Goal: Transaction & Acquisition: Book appointment/travel/reservation

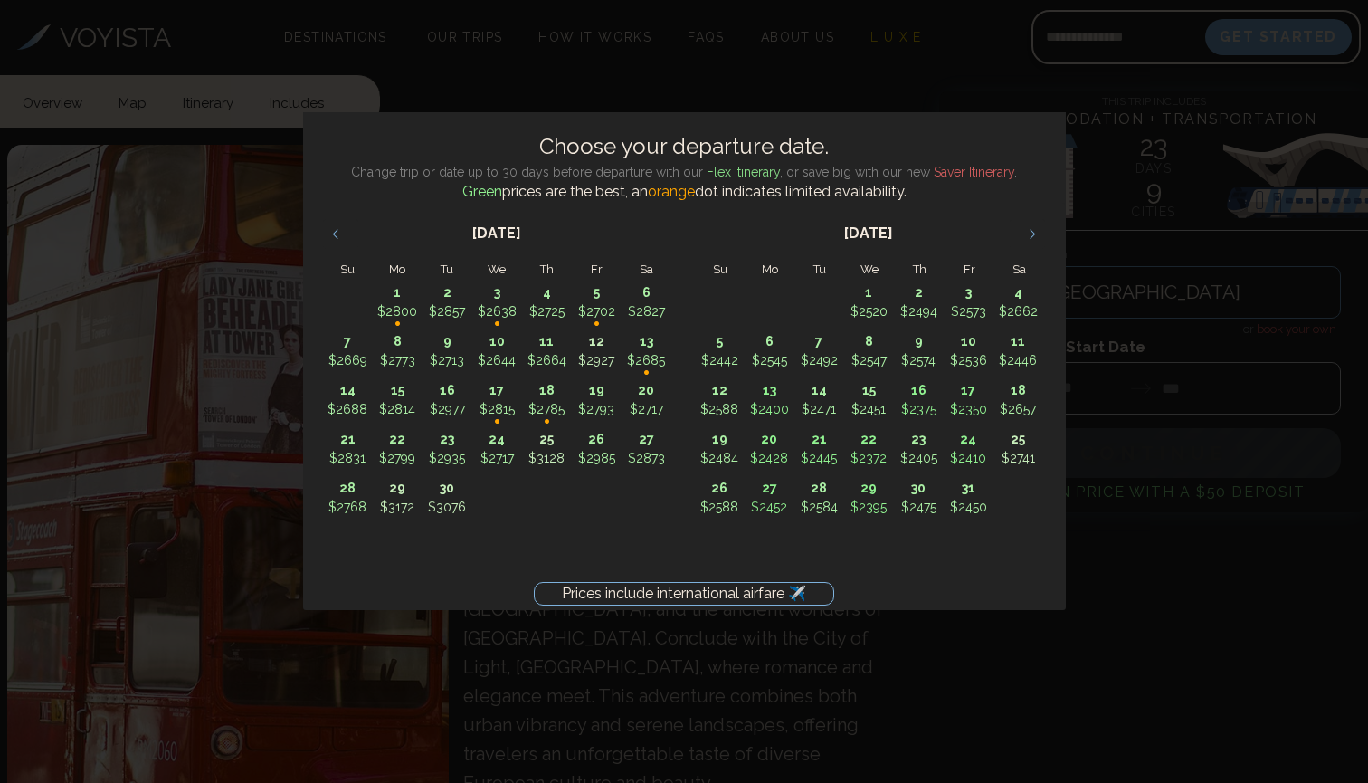
click at [1028, 233] on icon "Move forward to switch to the next month." at bounding box center [1026, 233] width 15 height 9
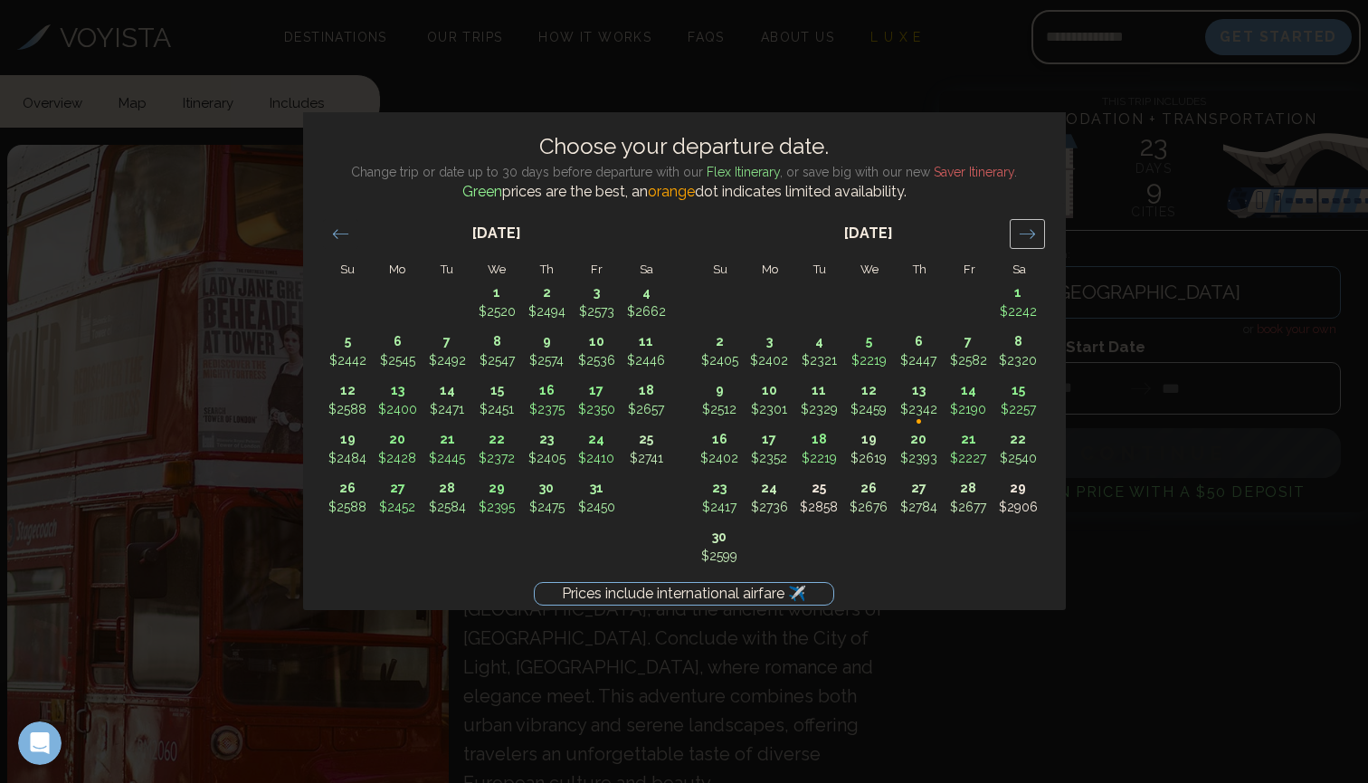
click at [1027, 234] on icon "Move forward to switch to the next month." at bounding box center [1027, 233] width 17 height 17
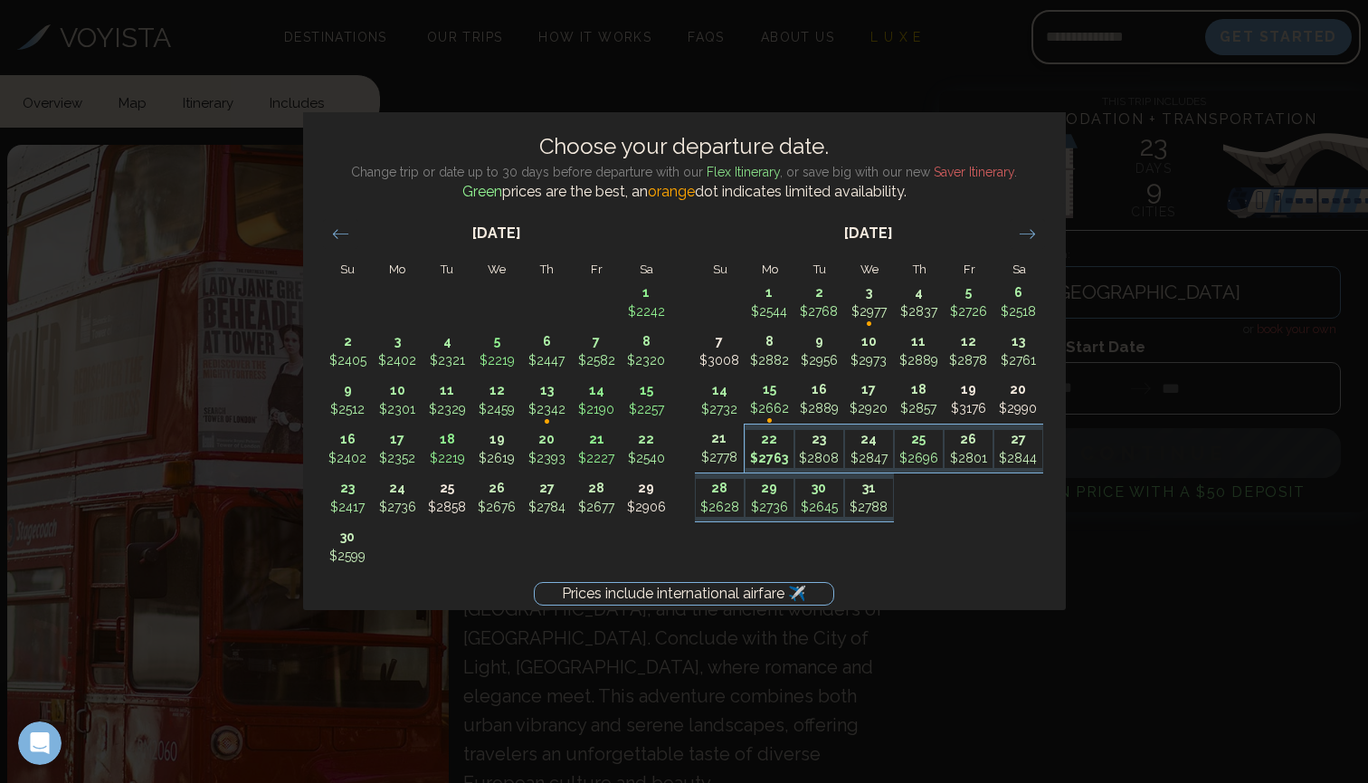
click at [770, 446] on p "22" at bounding box center [769, 439] width 48 height 19
type input "********"
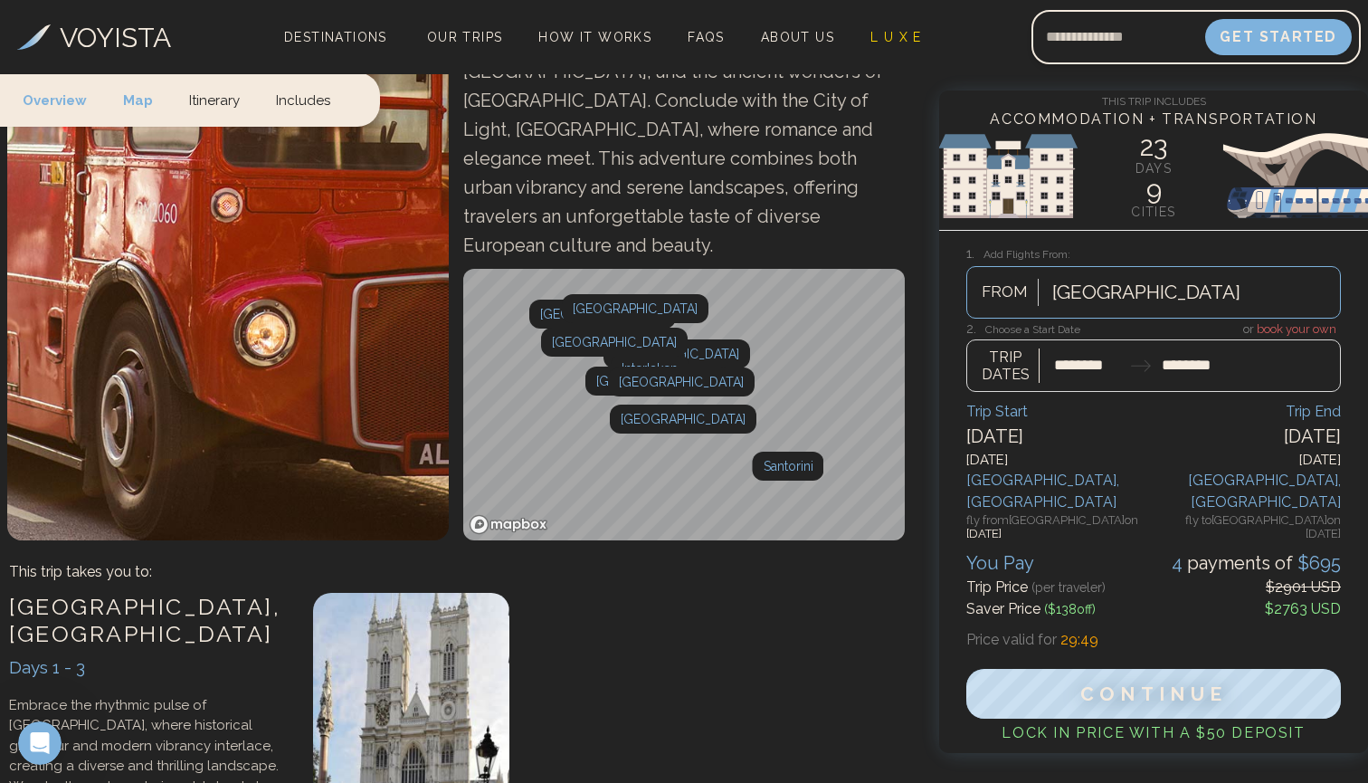
scroll to position [555, 0]
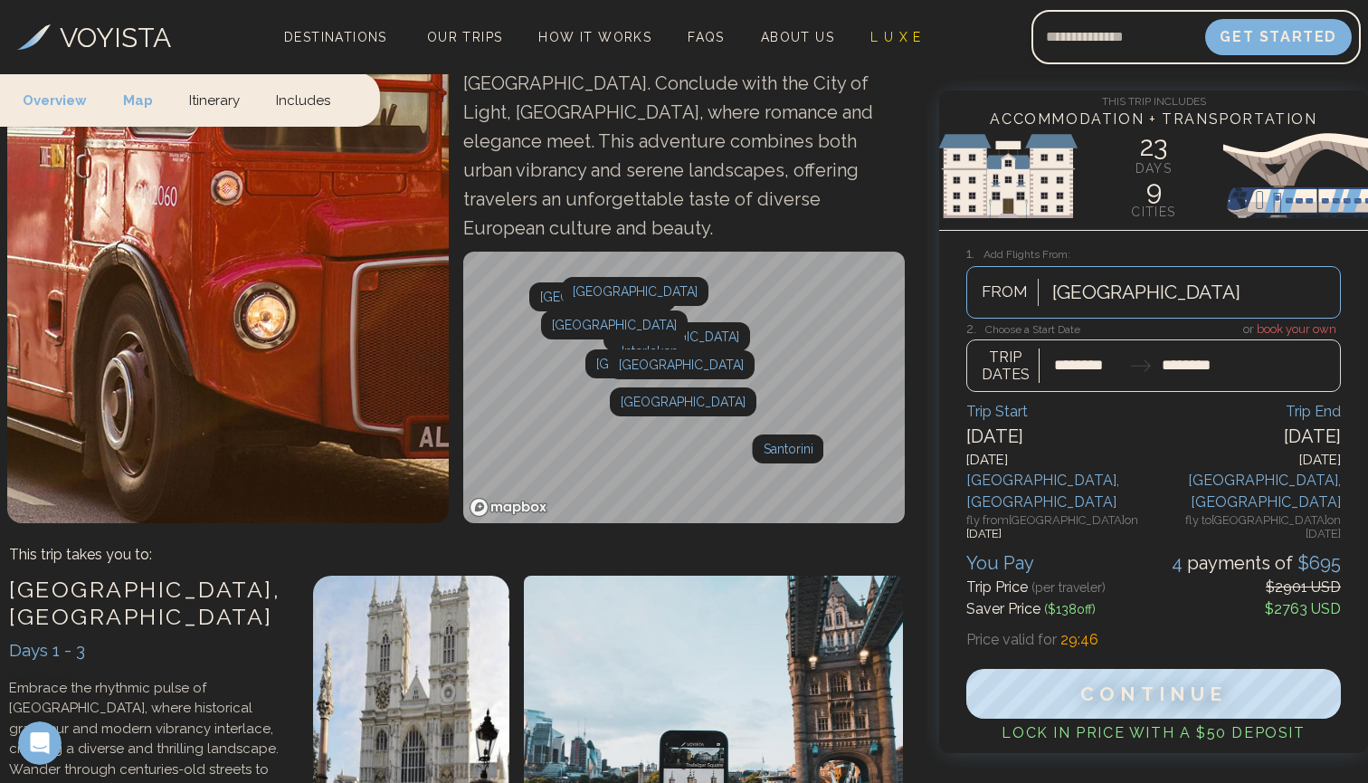
click at [205, 92] on link "Itinerary" at bounding box center [214, 98] width 87 height 53
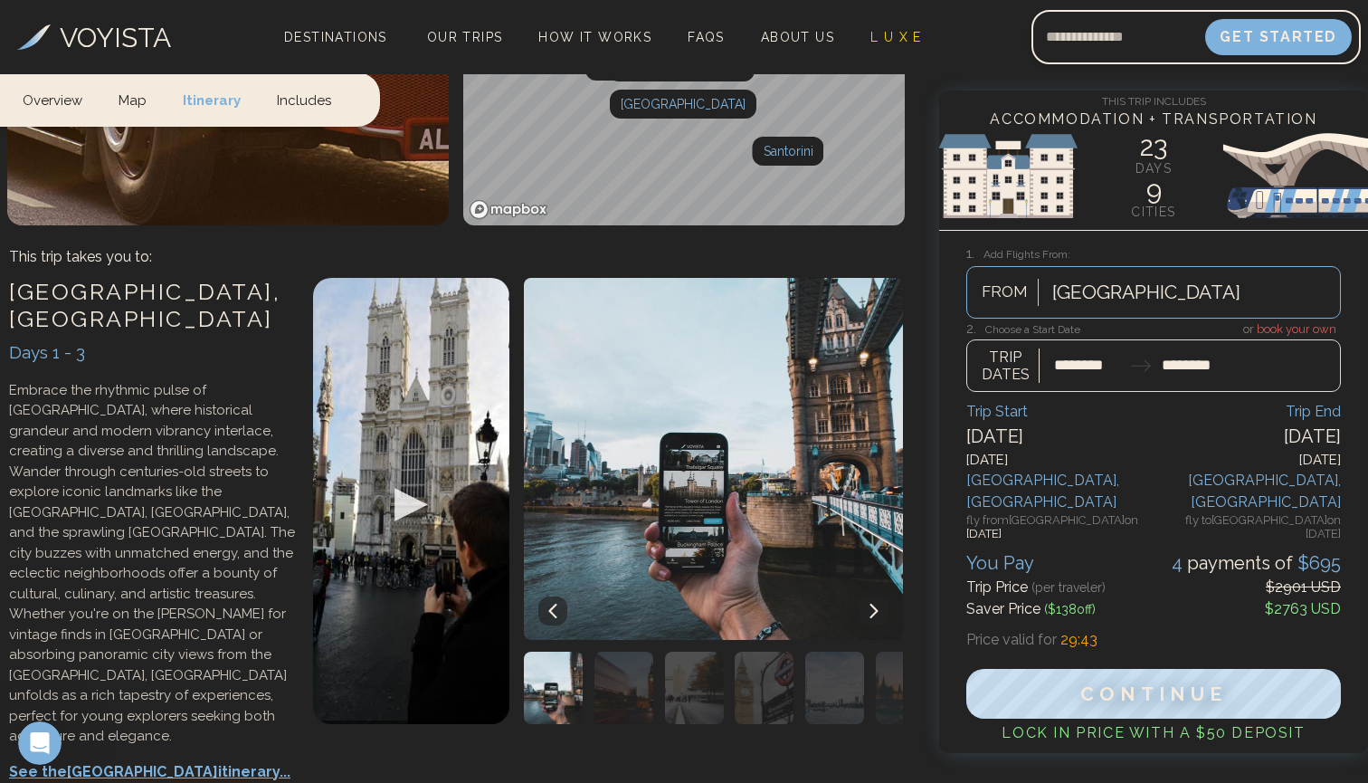
scroll to position [856, 0]
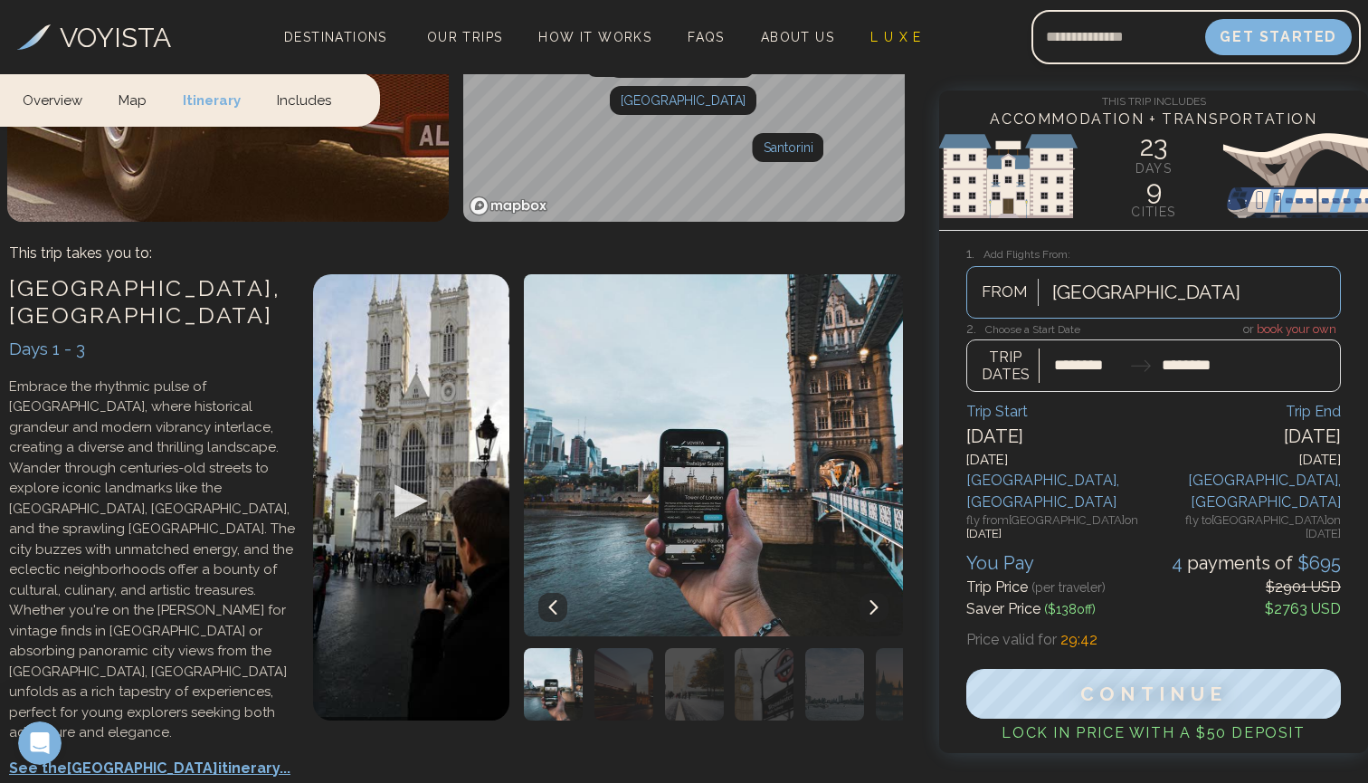
click at [874, 507] on img at bounding box center [706, 455] width 394 height 362
click at [877, 593] on button at bounding box center [873, 607] width 29 height 29
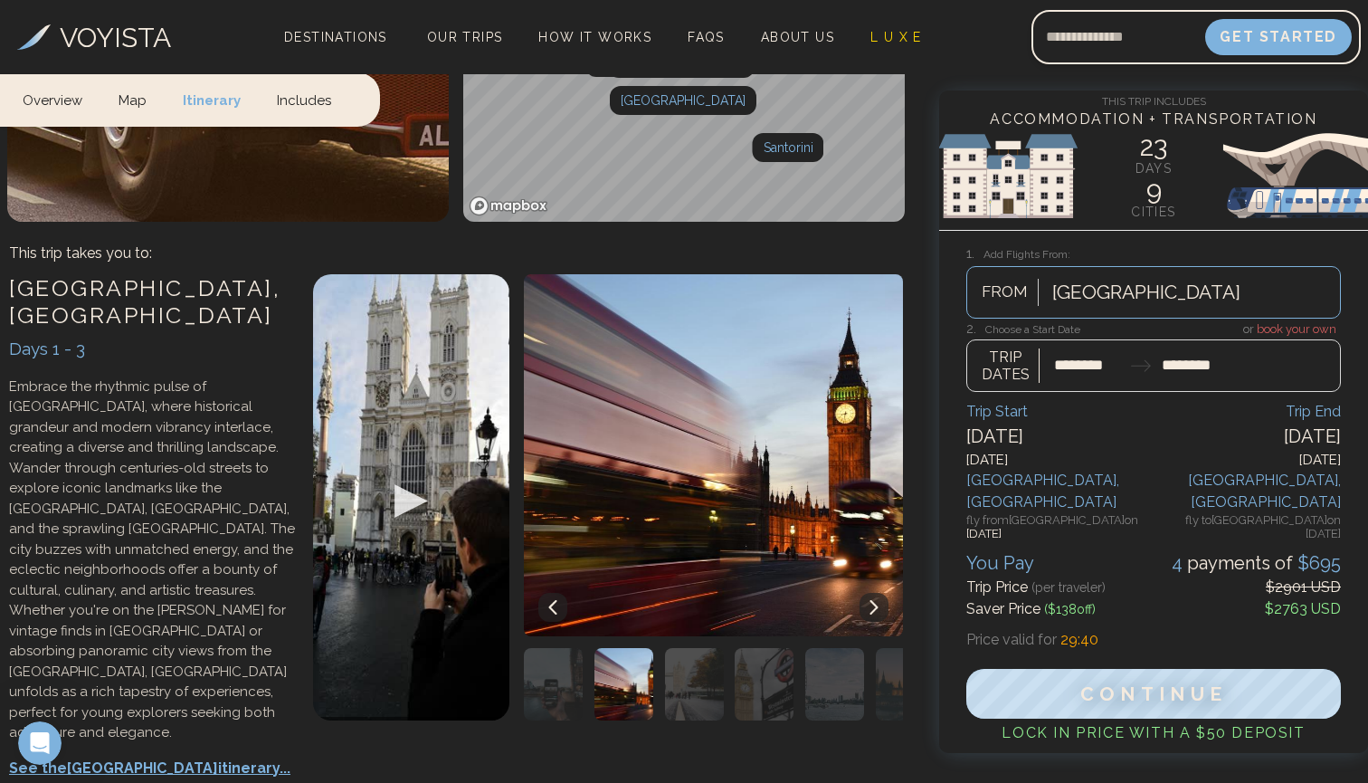
click at [876, 593] on button at bounding box center [873, 607] width 29 height 29
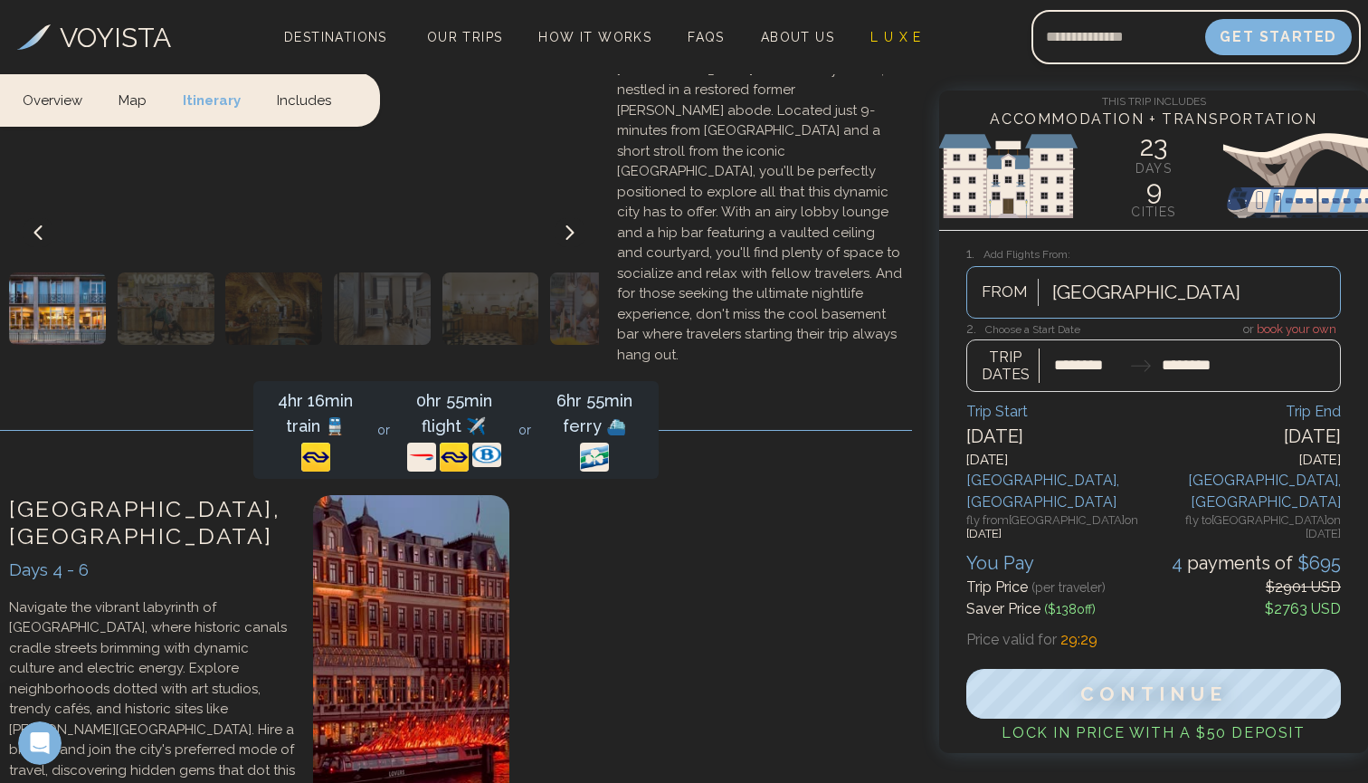
scroll to position [1999, 0]
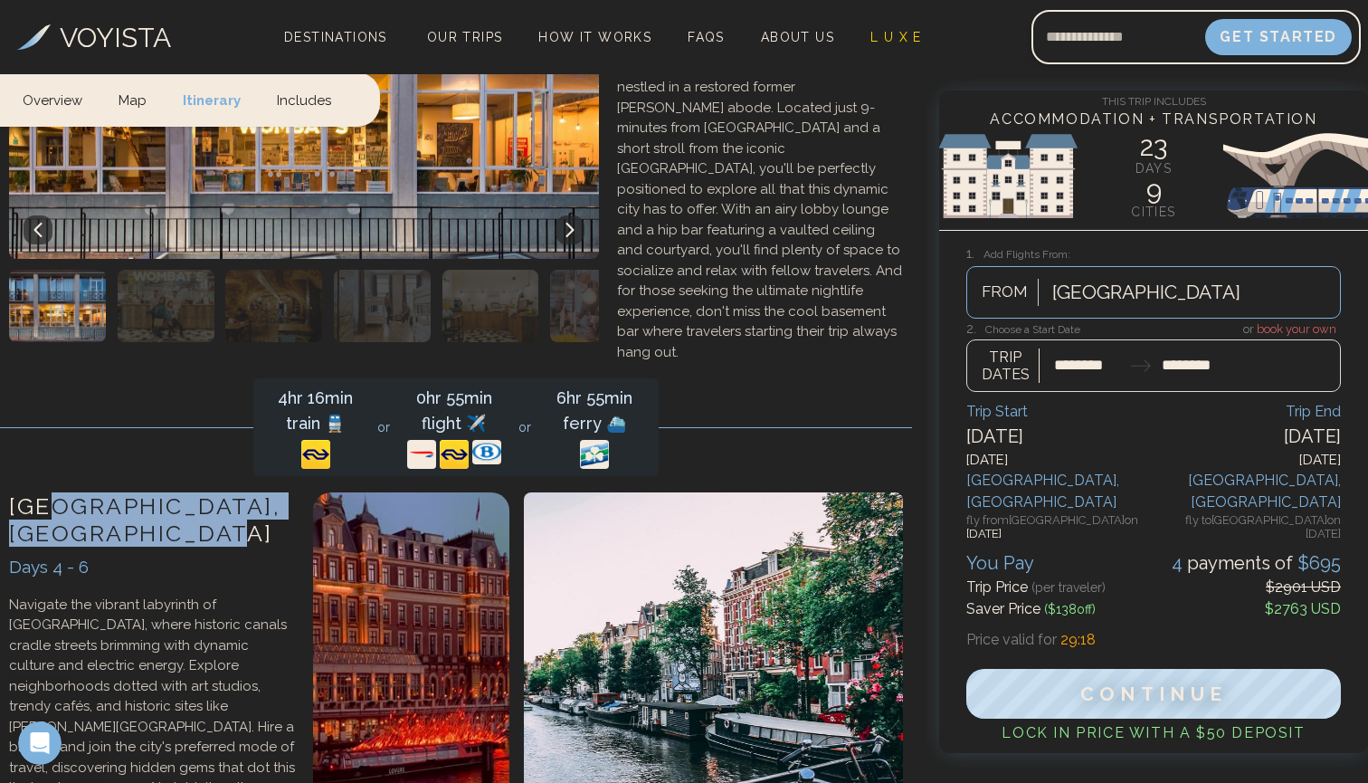
drag, startPoint x: 62, startPoint y: 318, endPoint x: 282, endPoint y: 339, distance: 221.7
click at [282, 492] on h3 "Amsterdam , The Netherlands" at bounding box center [152, 519] width 286 height 54
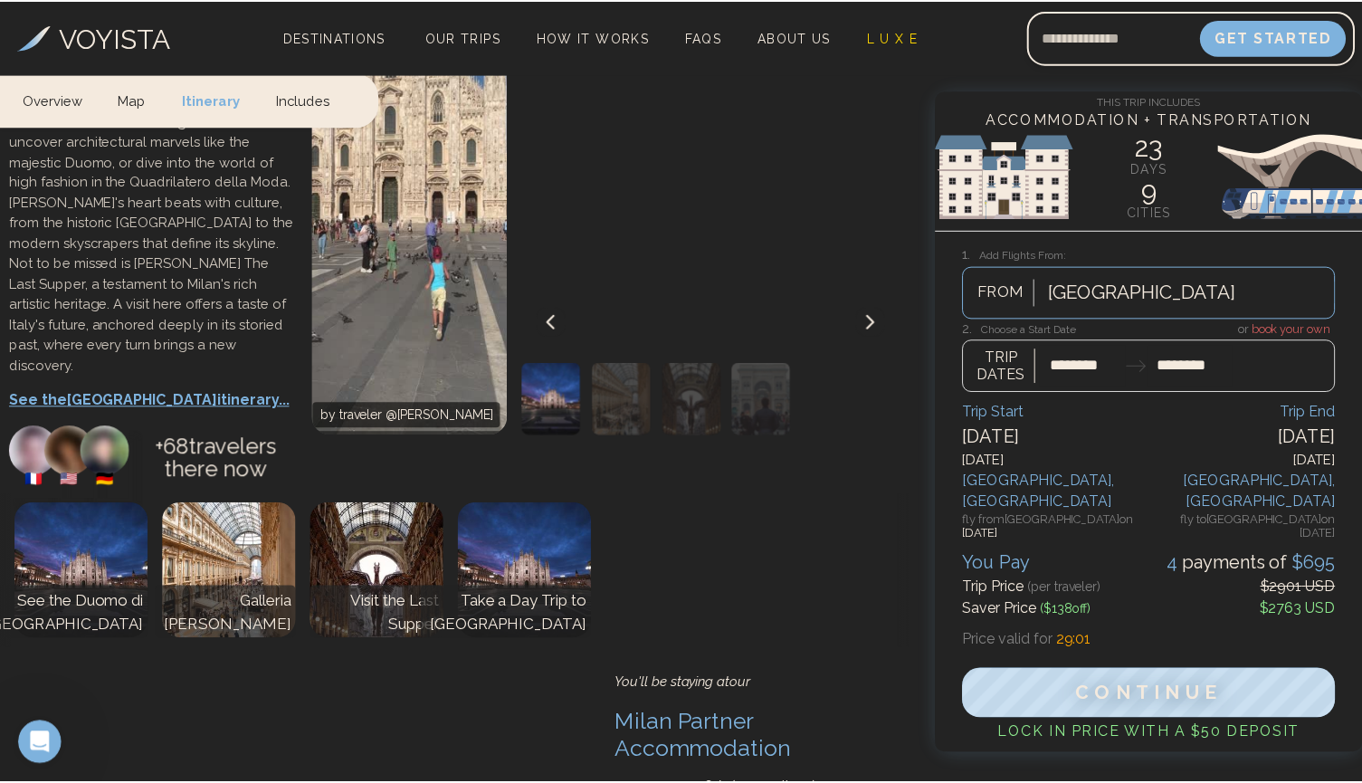
scroll to position [4844, 0]
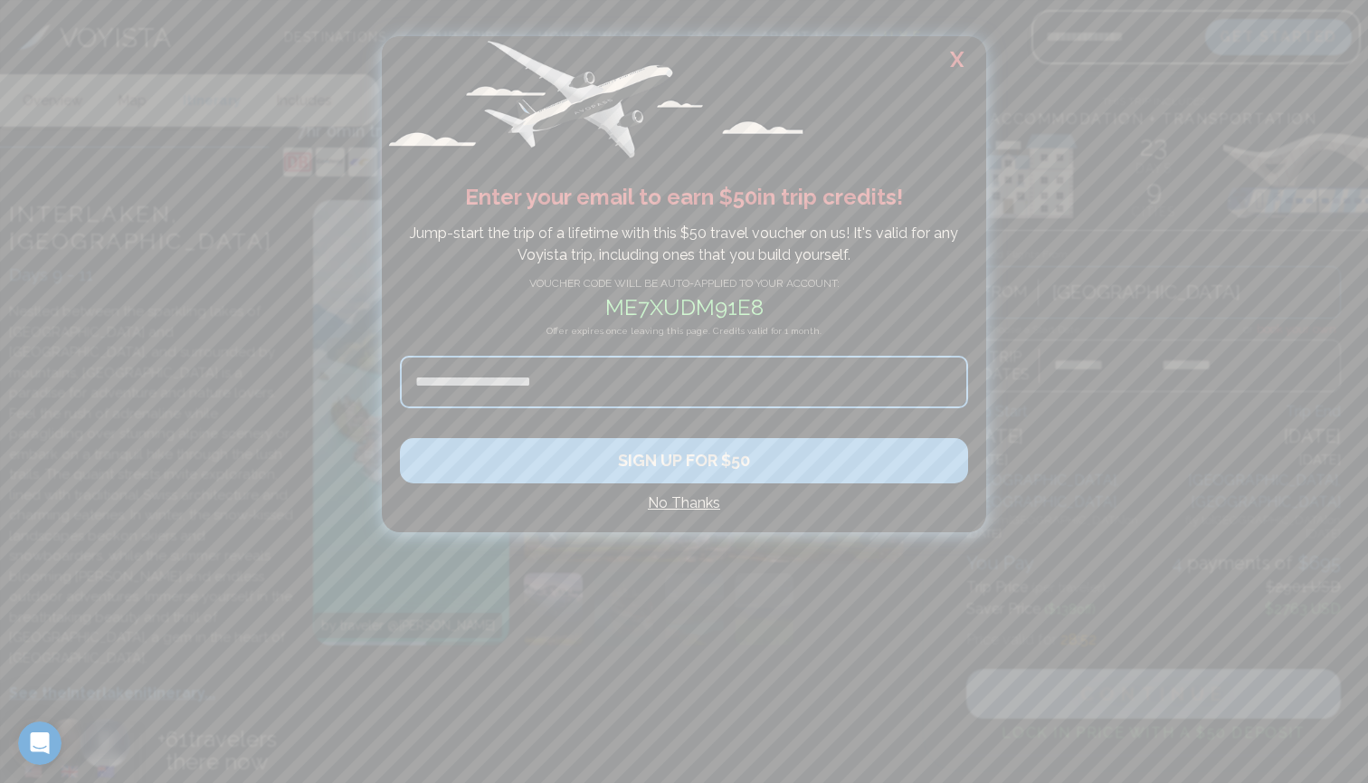
click at [962, 63] on h2 "X" at bounding box center [957, 59] width 58 height 47
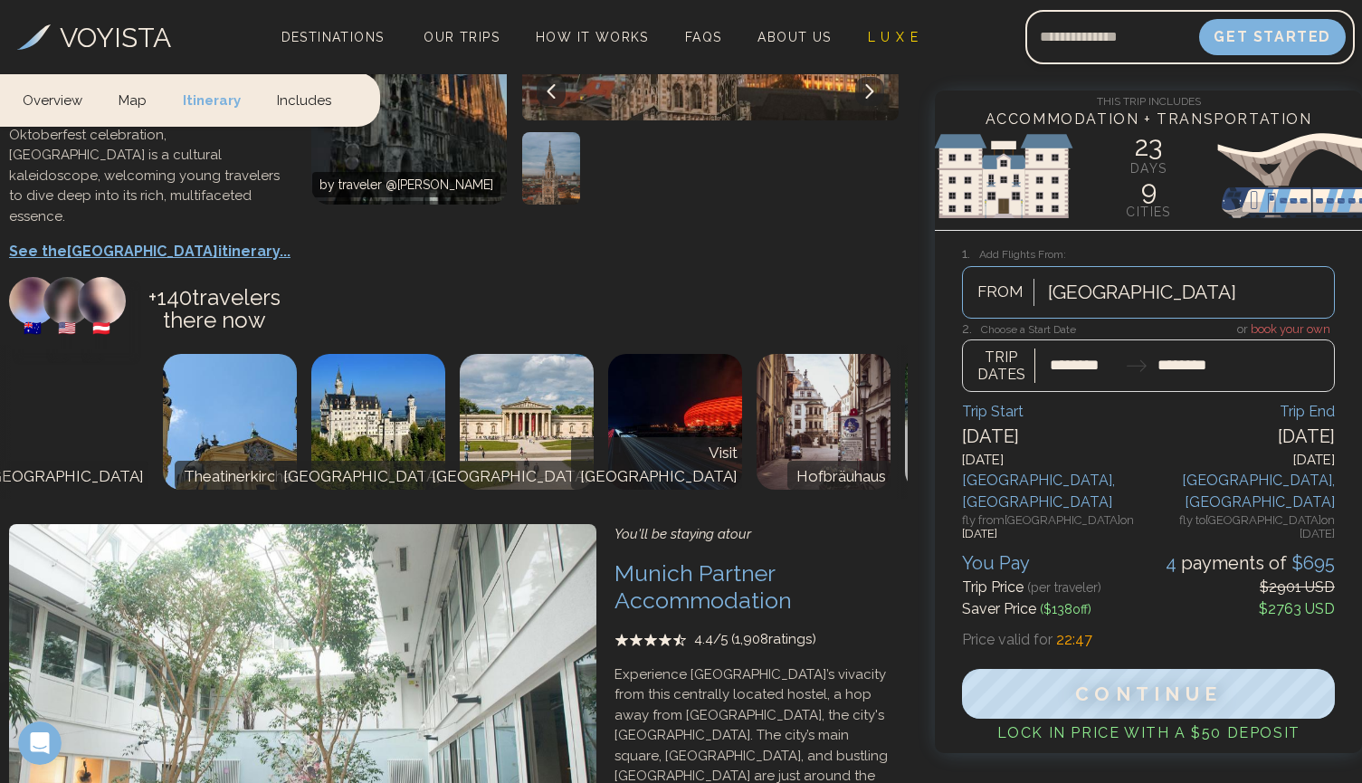
scroll to position [4034, 0]
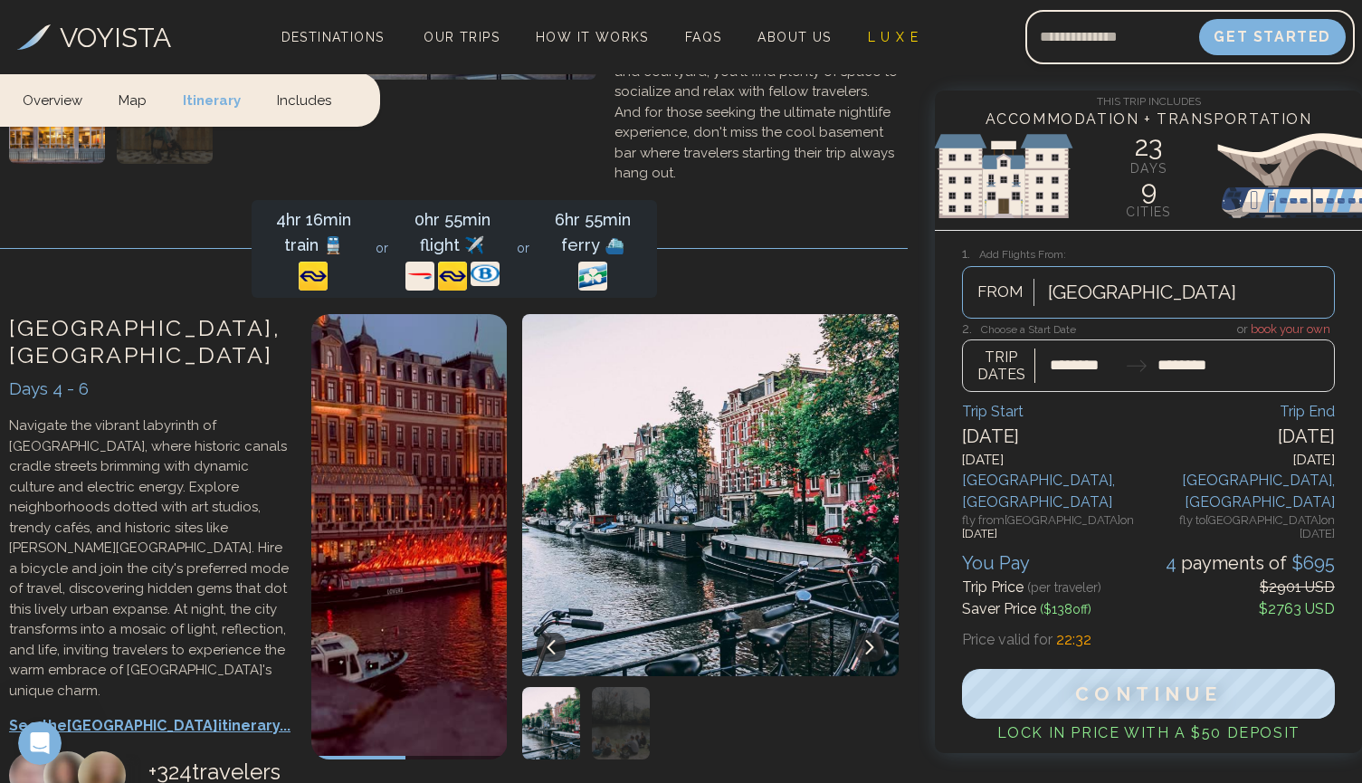
scroll to position [2204, 0]
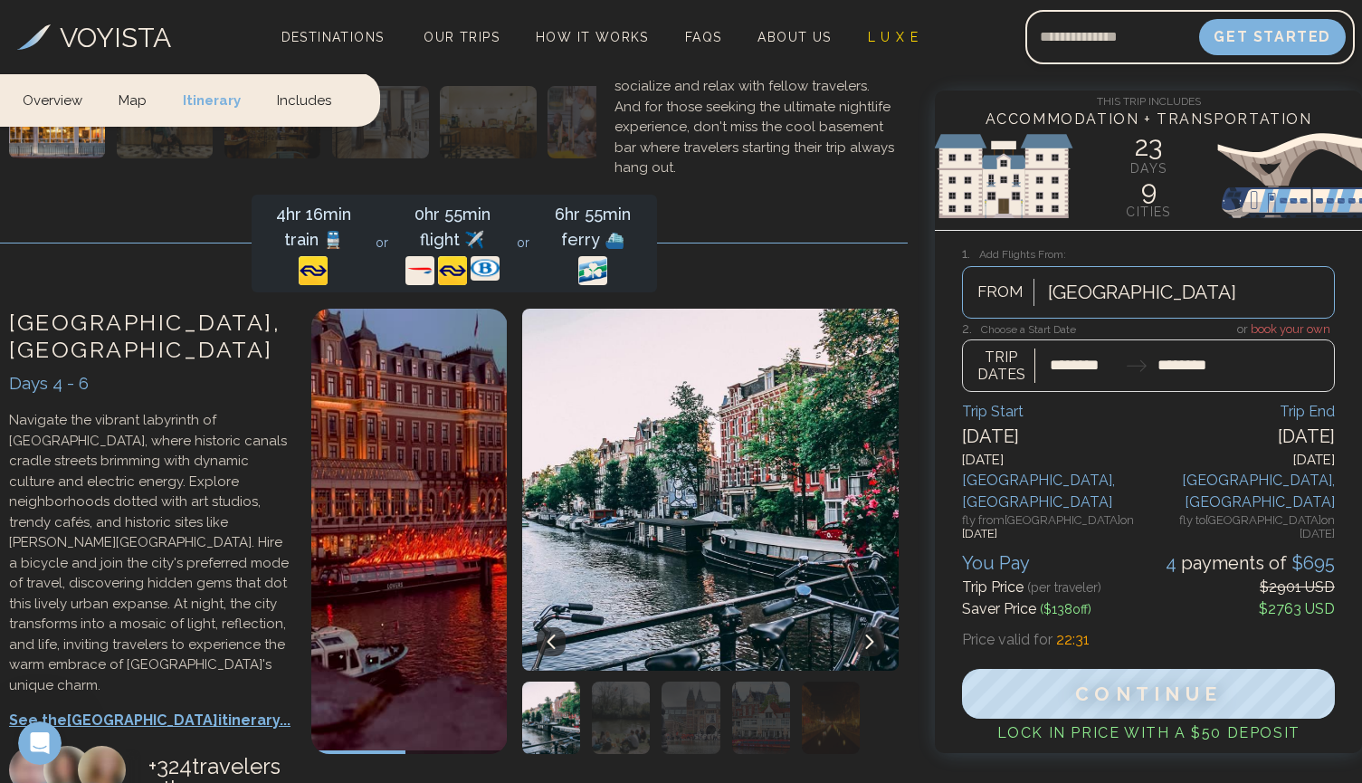
click at [147, 709] on p "See the Amsterdam itinerary..." at bounding box center [151, 720] width 284 height 22
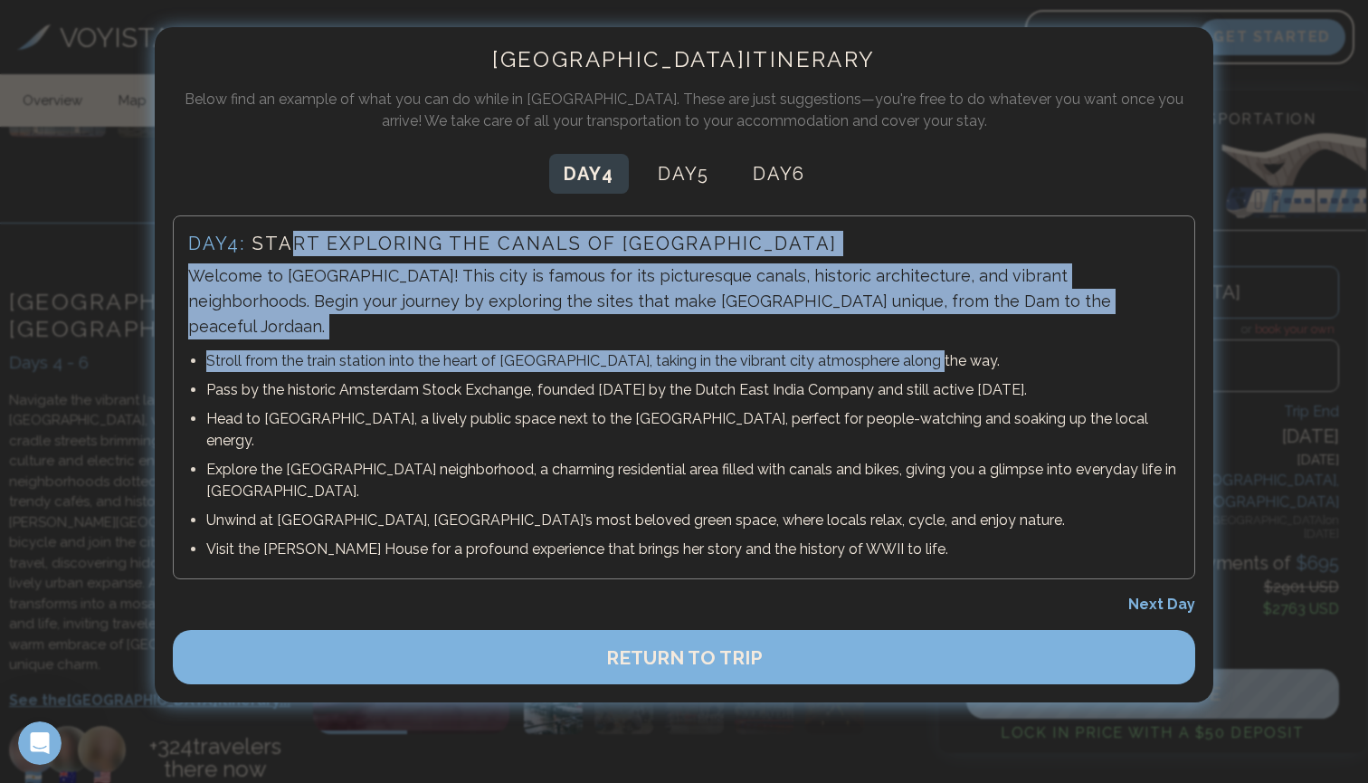
drag, startPoint x: 297, startPoint y: 247, endPoint x: 708, endPoint y: 343, distance: 421.8
click at [708, 344] on div "Day 4 : Start exploring the canals of Amsterdam Welcome to Amsterdam! This city…" at bounding box center [684, 397] width 1022 height 364
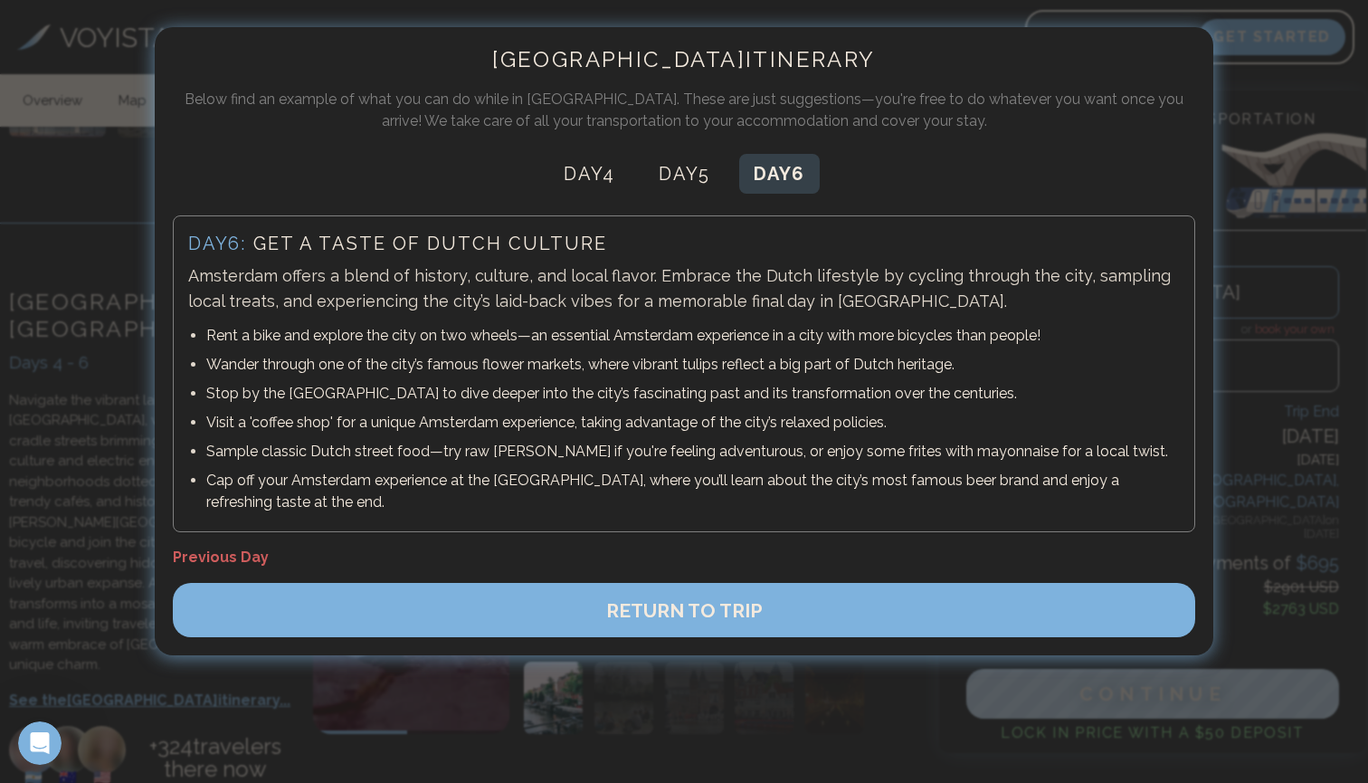
click at [1272, 236] on div at bounding box center [684, 391] width 1368 height 783
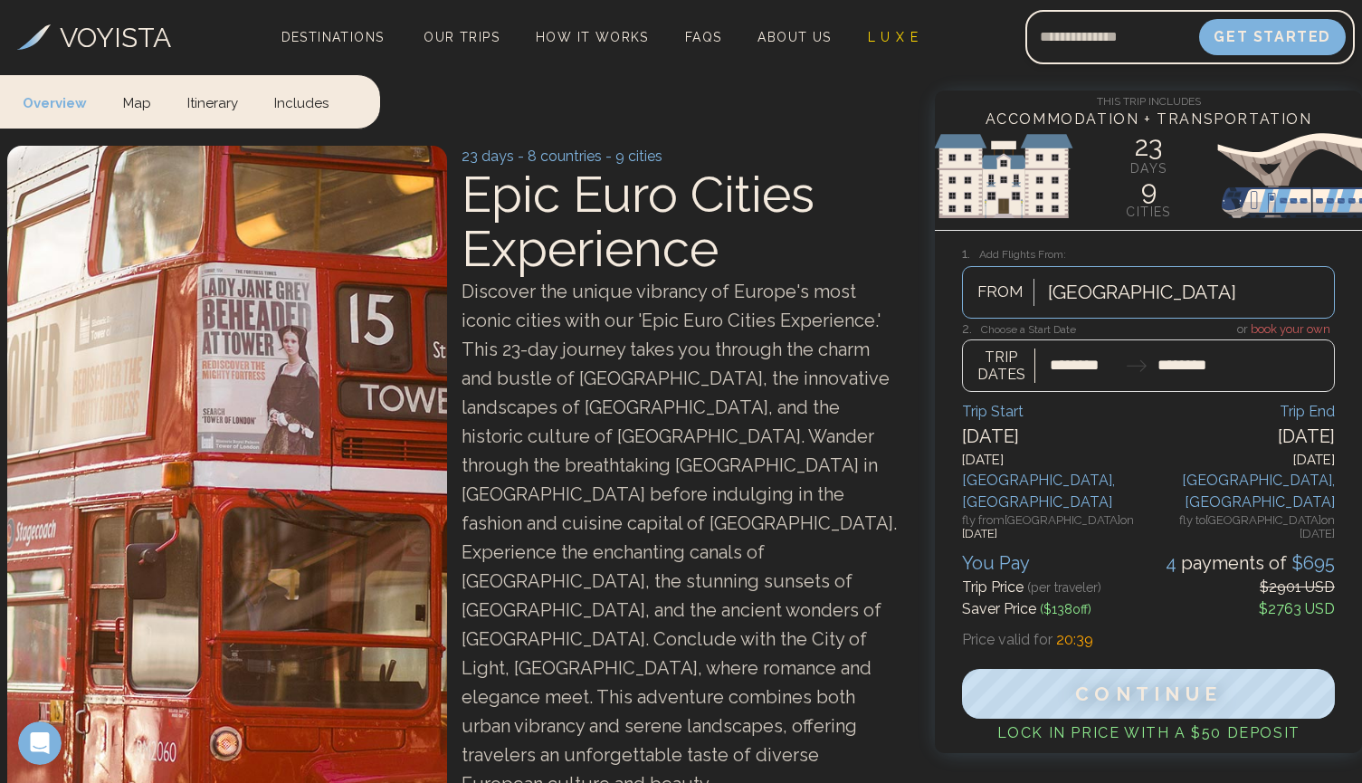
scroll to position [0, 0]
click at [436, 37] on span "Our Trips" at bounding box center [461, 37] width 76 height 14
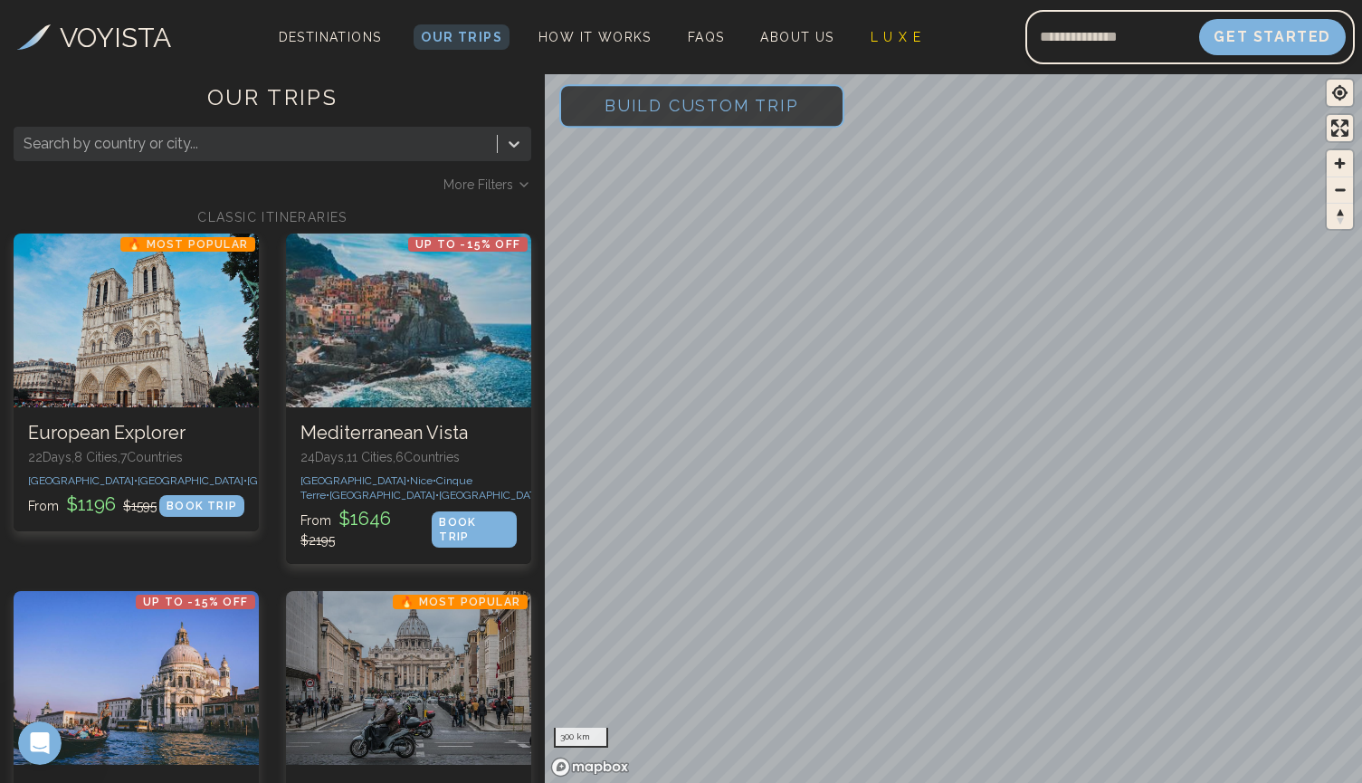
click at [711, 102] on span "Build Custom Trip" at bounding box center [701, 105] width 252 height 77
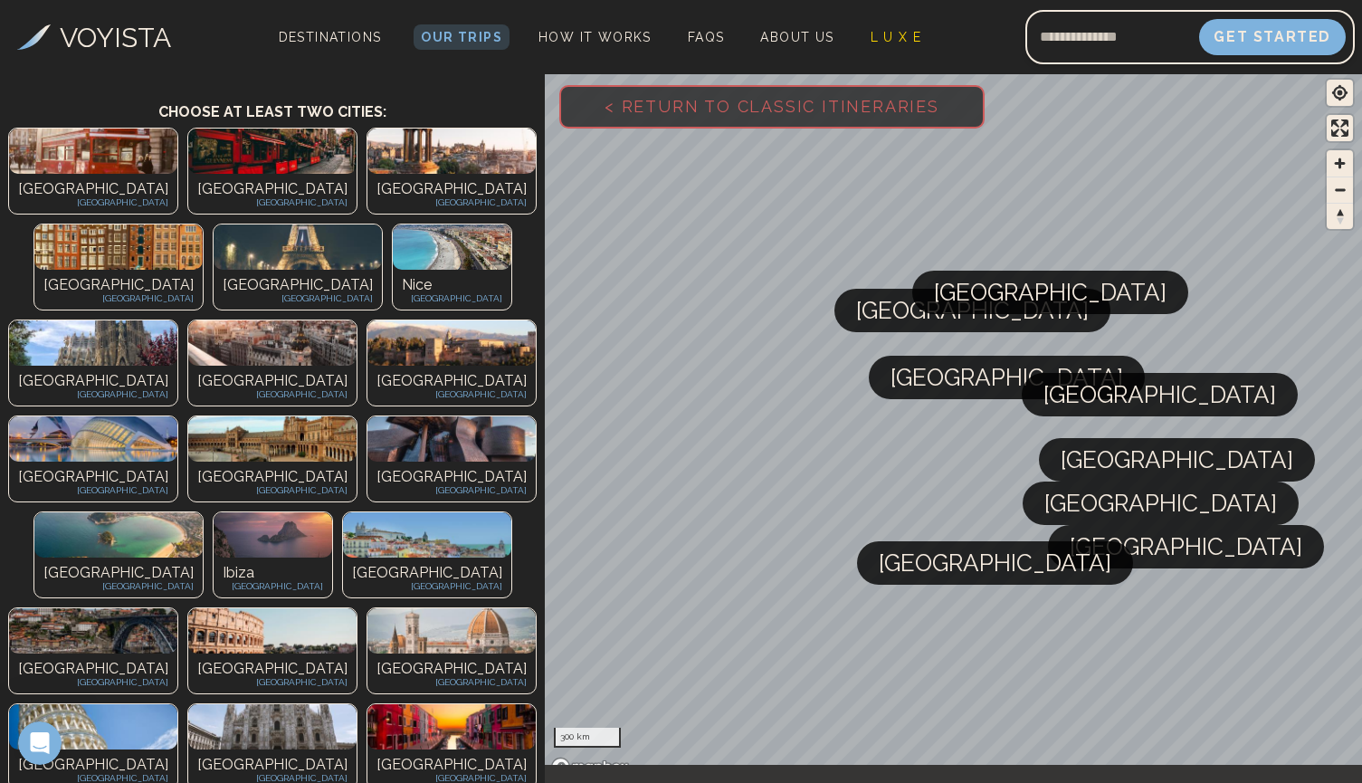
scroll to position [125, 0]
click at [194, 274] on p "[GEOGRAPHIC_DATA]" at bounding box center [118, 285] width 150 height 22
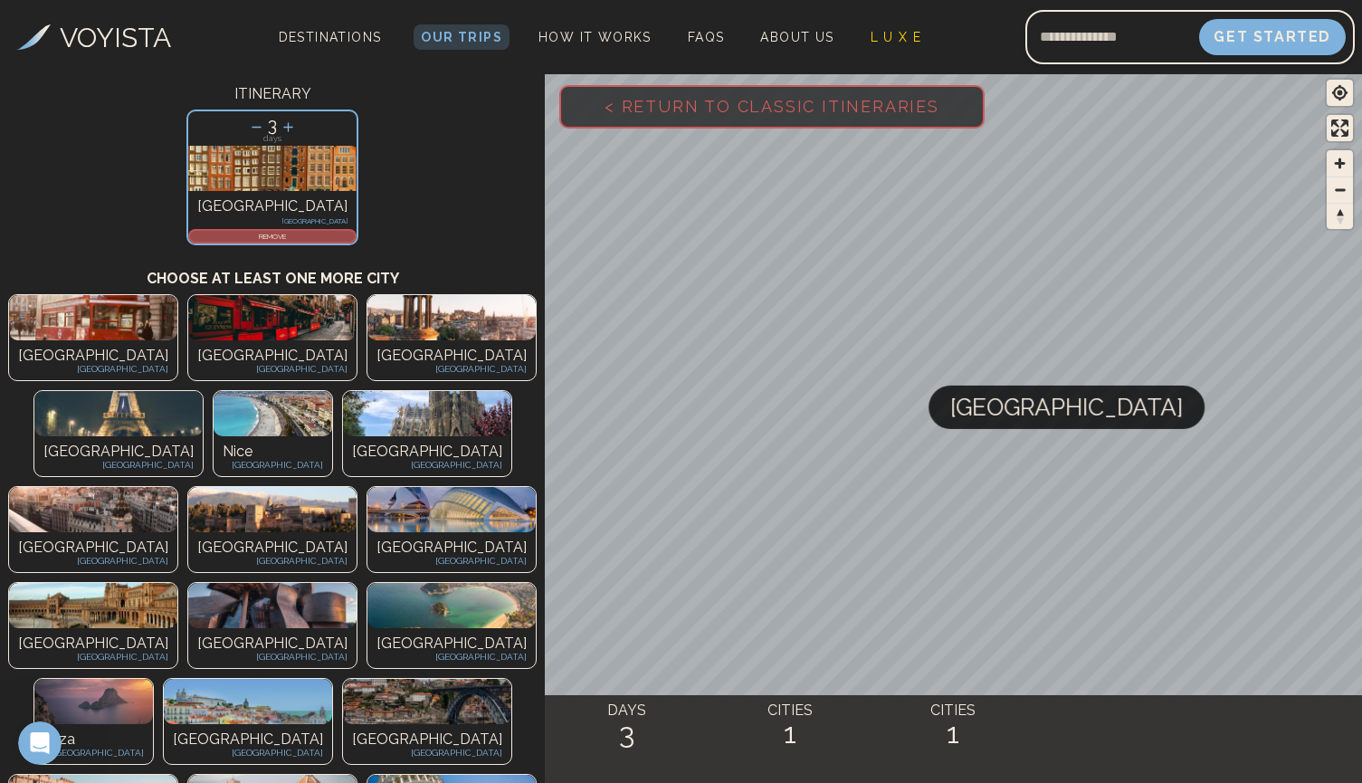
scroll to position [98, 0]
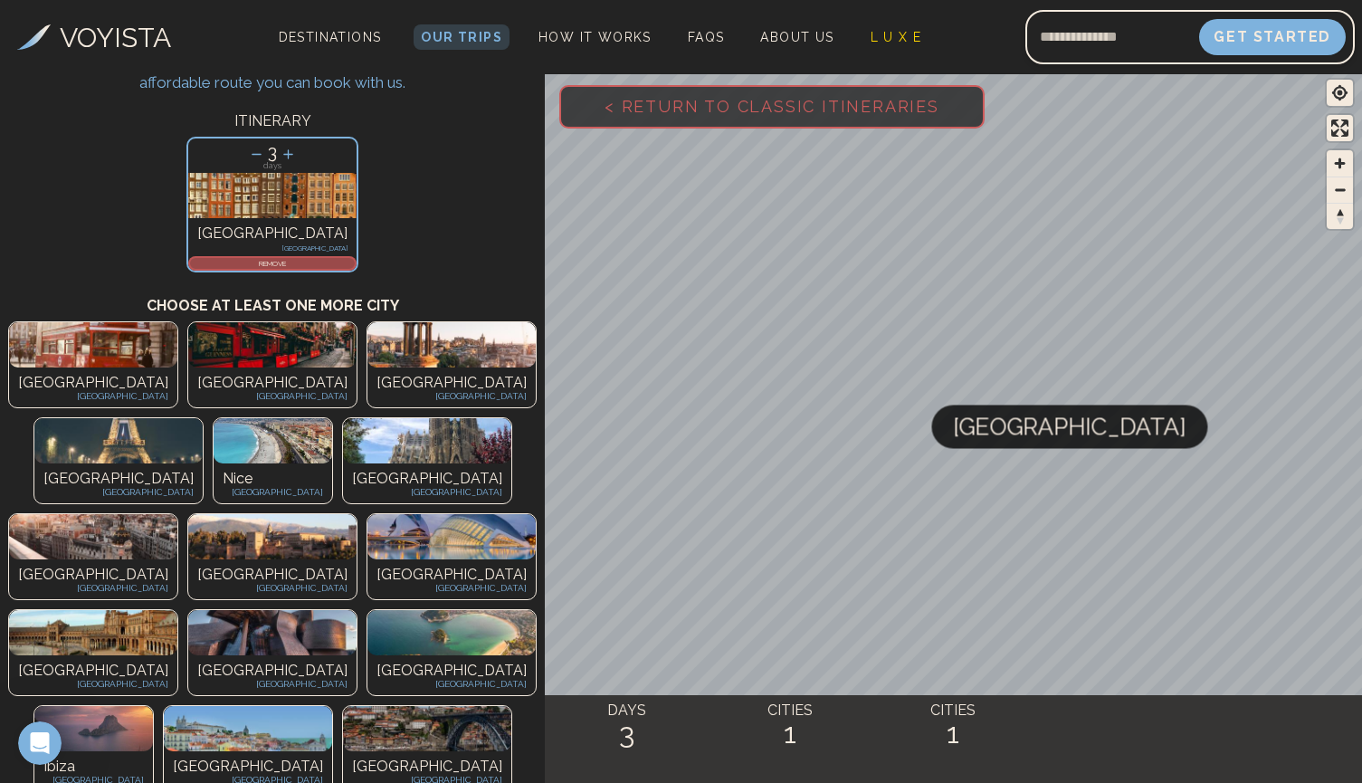
click at [252, 155] on icon at bounding box center [256, 154] width 19 height 19
click at [291, 156] on icon at bounding box center [288, 154] width 19 height 19
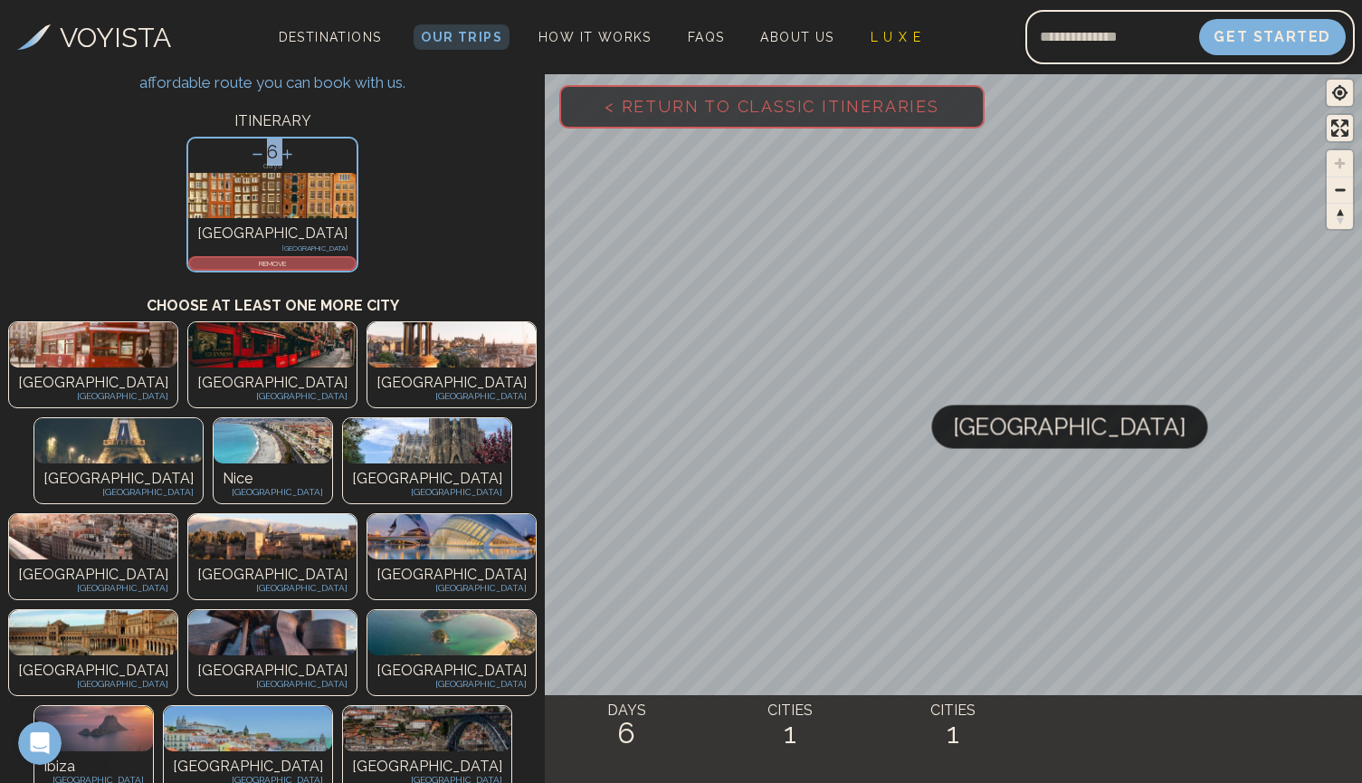
click at [291, 156] on icon at bounding box center [287, 154] width 19 height 19
click at [261, 156] on icon at bounding box center [257, 154] width 19 height 19
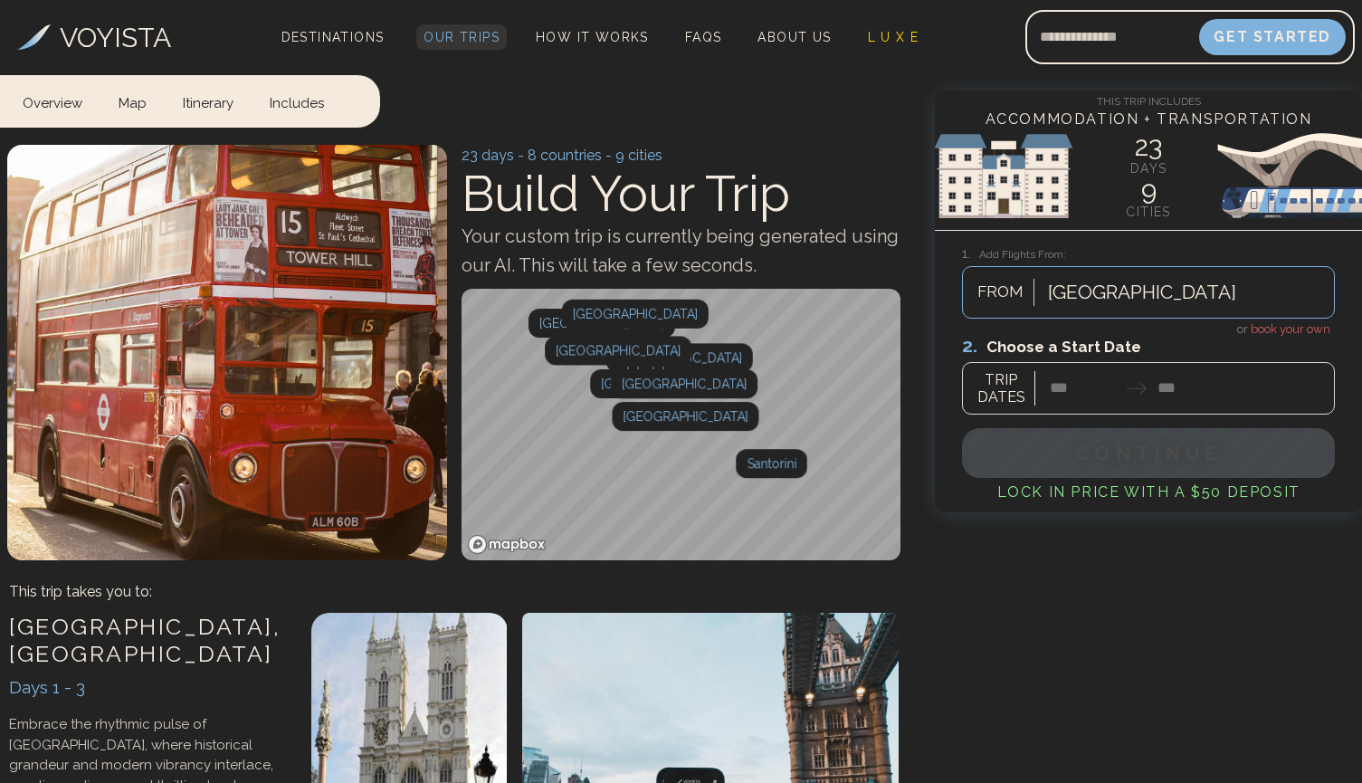
click at [429, 32] on span "Our Trips" at bounding box center [461, 37] width 76 height 14
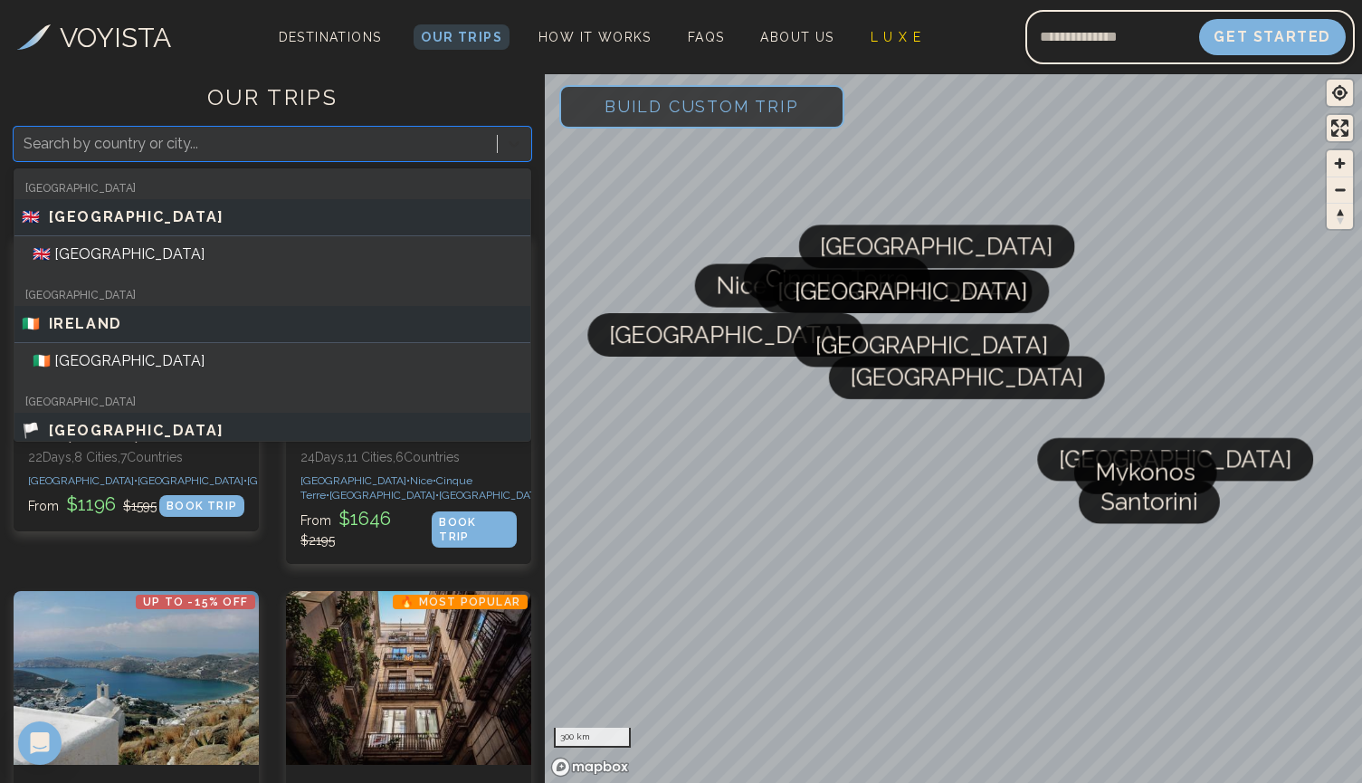
click at [523, 143] on div at bounding box center [514, 144] width 33 height 33
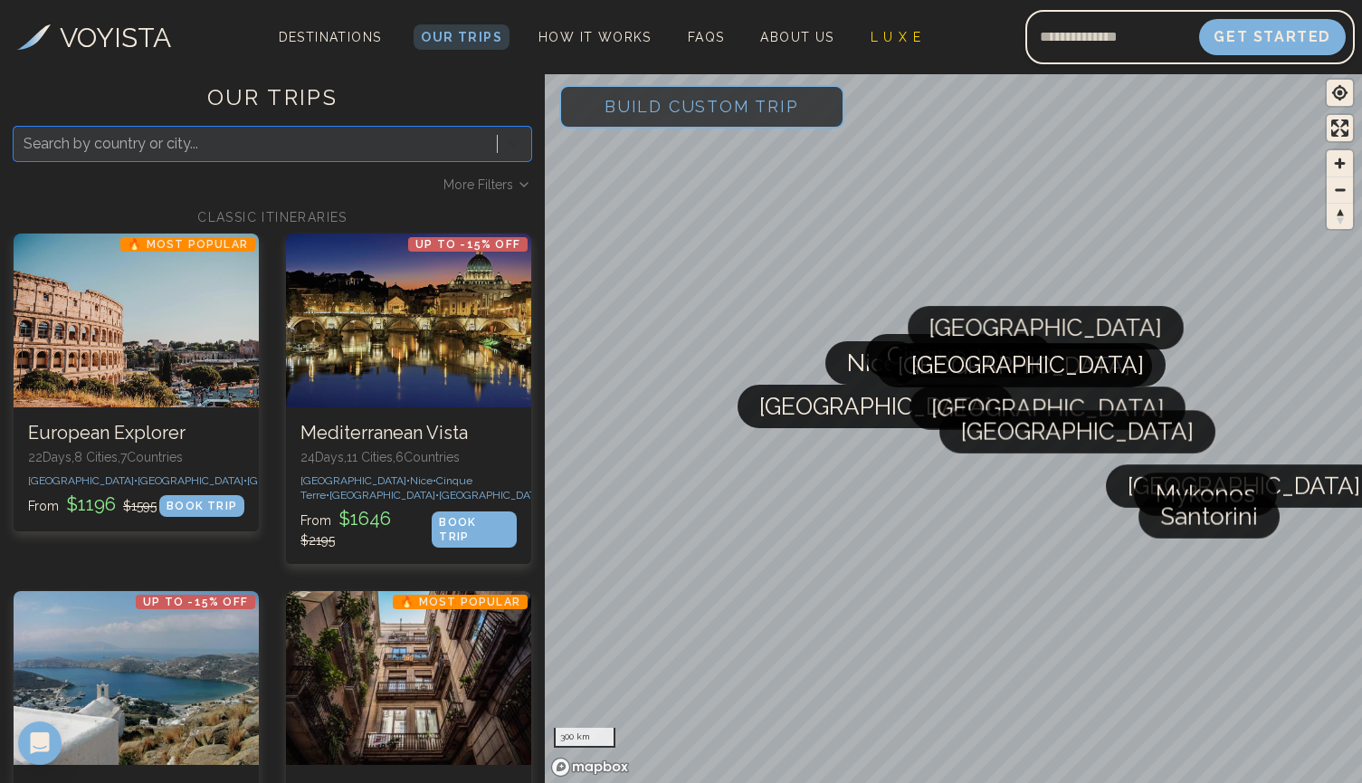
click at [520, 138] on icon at bounding box center [514, 144] width 18 height 18
click at [519, 180] on icon at bounding box center [524, 184] width 14 height 14
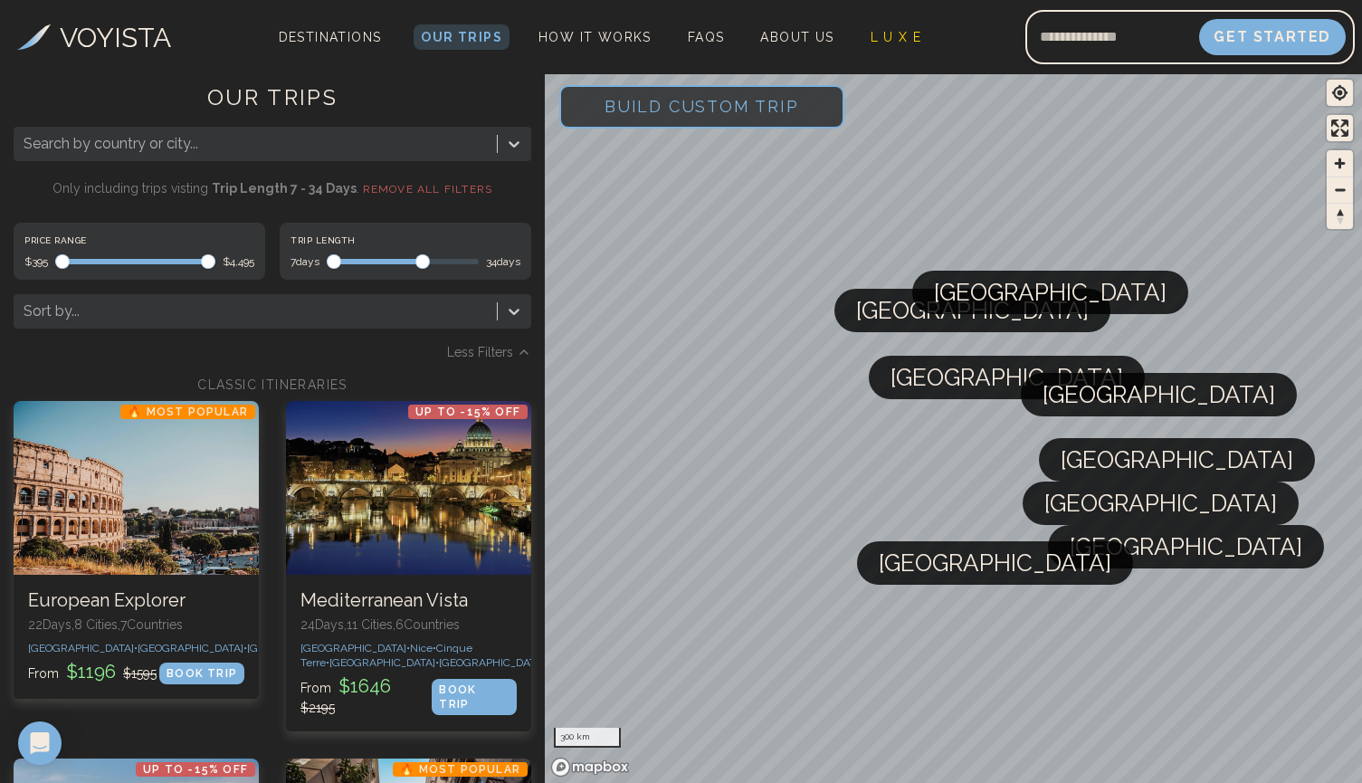
click at [423, 225] on div "Trip Length 7 days 34 days" at bounding box center [406, 251] width 252 height 57
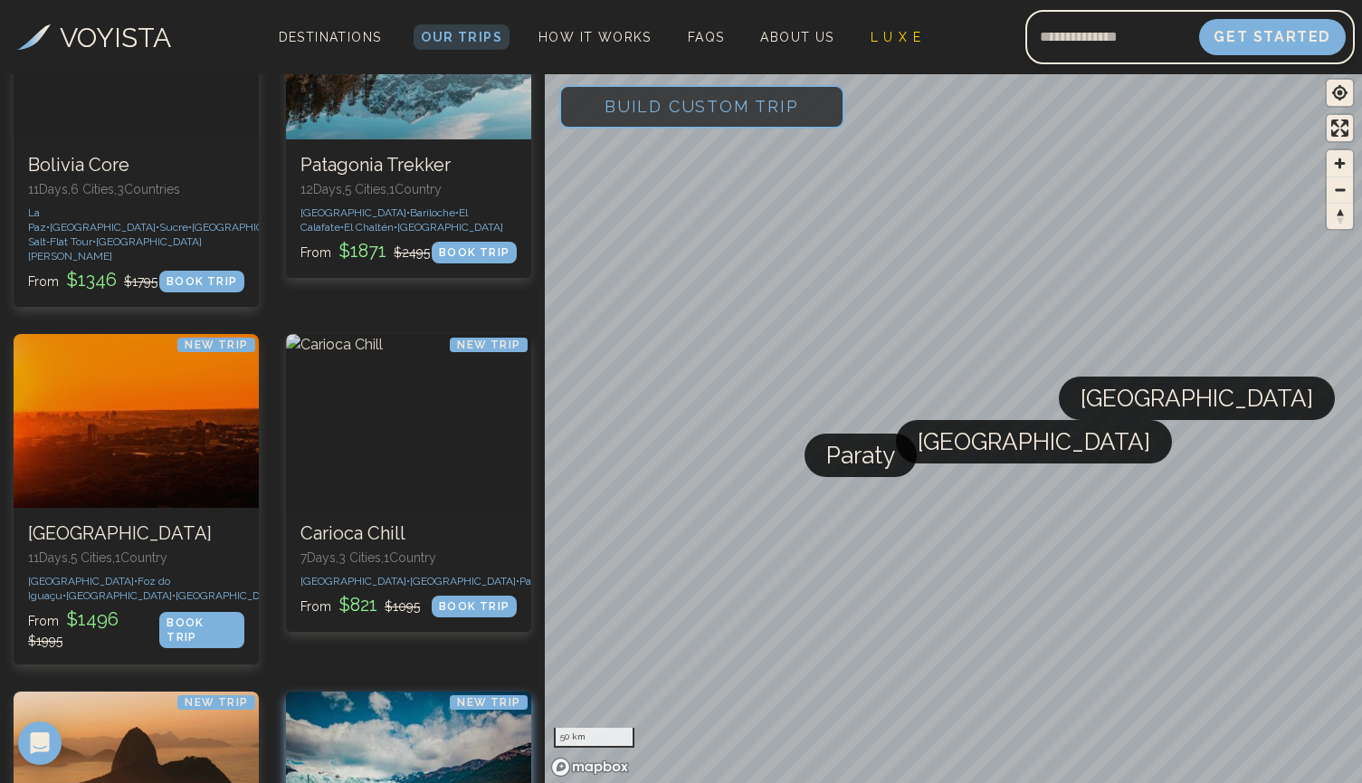
scroll to position [5518, 0]
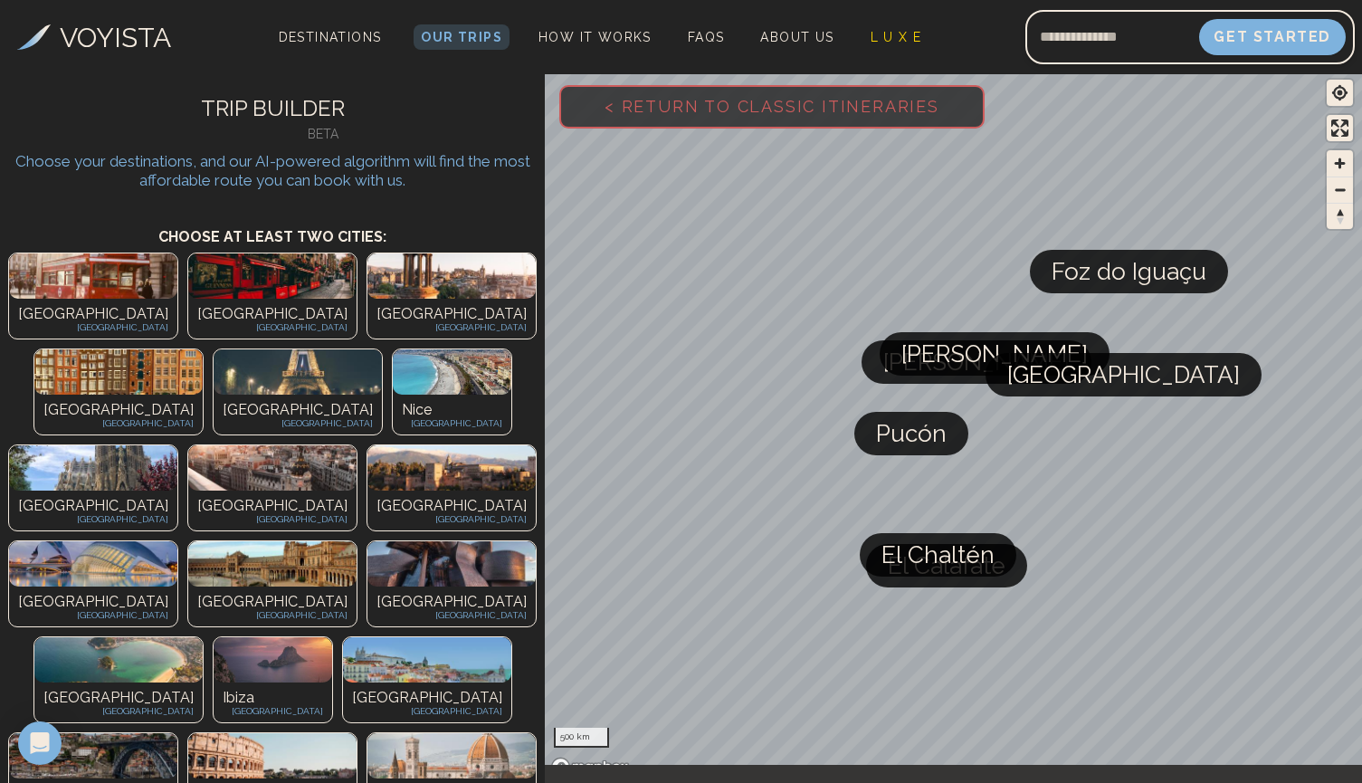
scroll to position [0, 0]
click at [84, 290] on img at bounding box center [93, 275] width 168 height 45
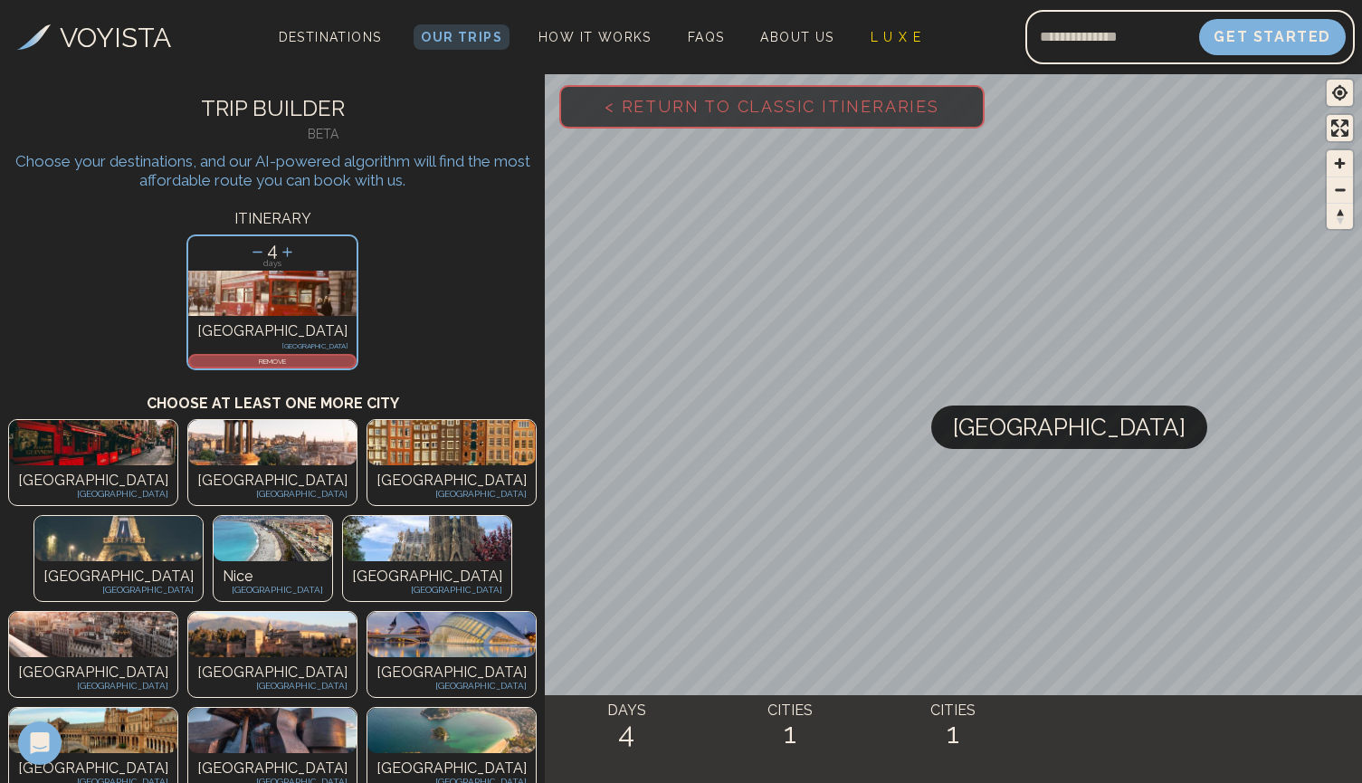
click at [253, 250] on icon at bounding box center [257, 251] width 19 height 19
click at [203, 561] on div "Paris [GEOGRAPHIC_DATA]" at bounding box center [118, 581] width 168 height 40
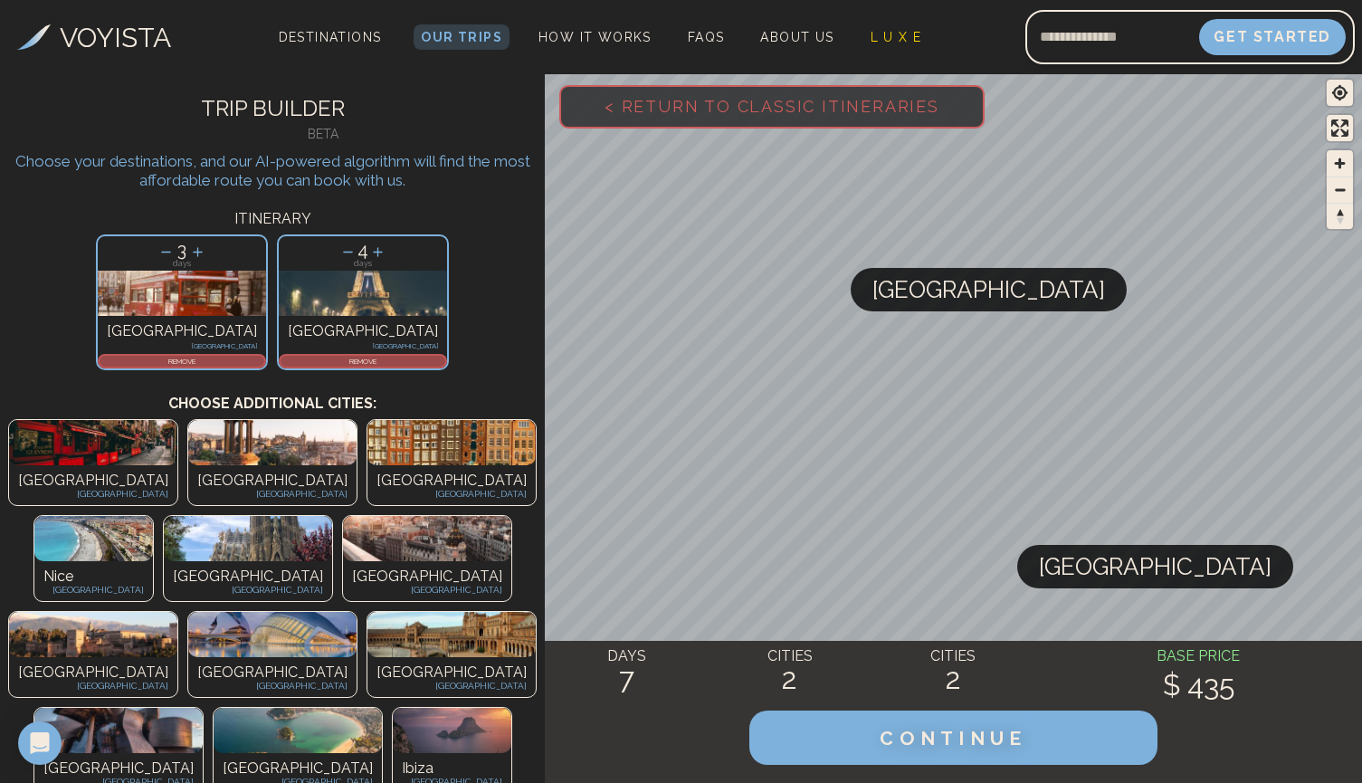
click at [338, 259] on icon at bounding box center [347, 251] width 19 height 19
click at [176, 255] on icon at bounding box center [166, 251] width 19 height 19
click at [337, 254] on icon at bounding box center [346, 251] width 19 height 19
click at [332, 516] on img at bounding box center [248, 538] width 168 height 45
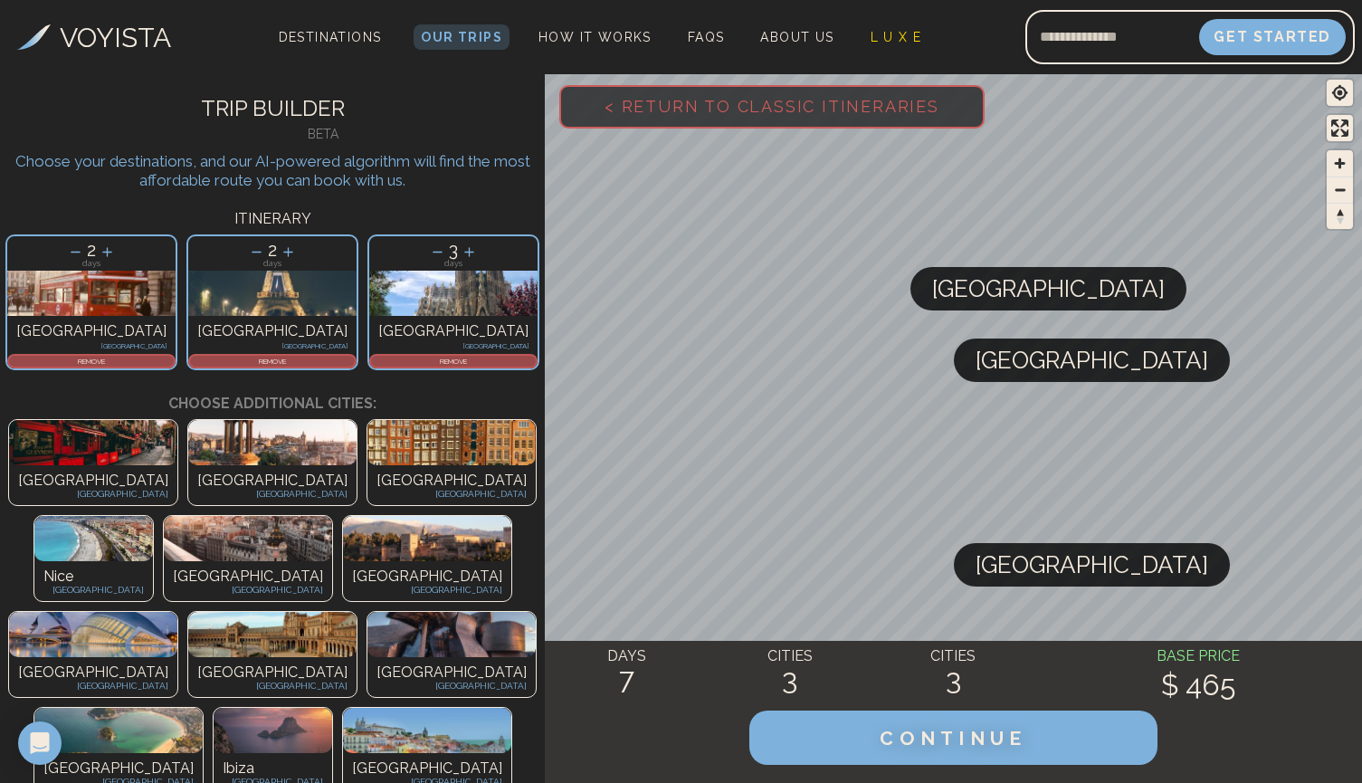
click at [428, 256] on icon at bounding box center [437, 251] width 19 height 19
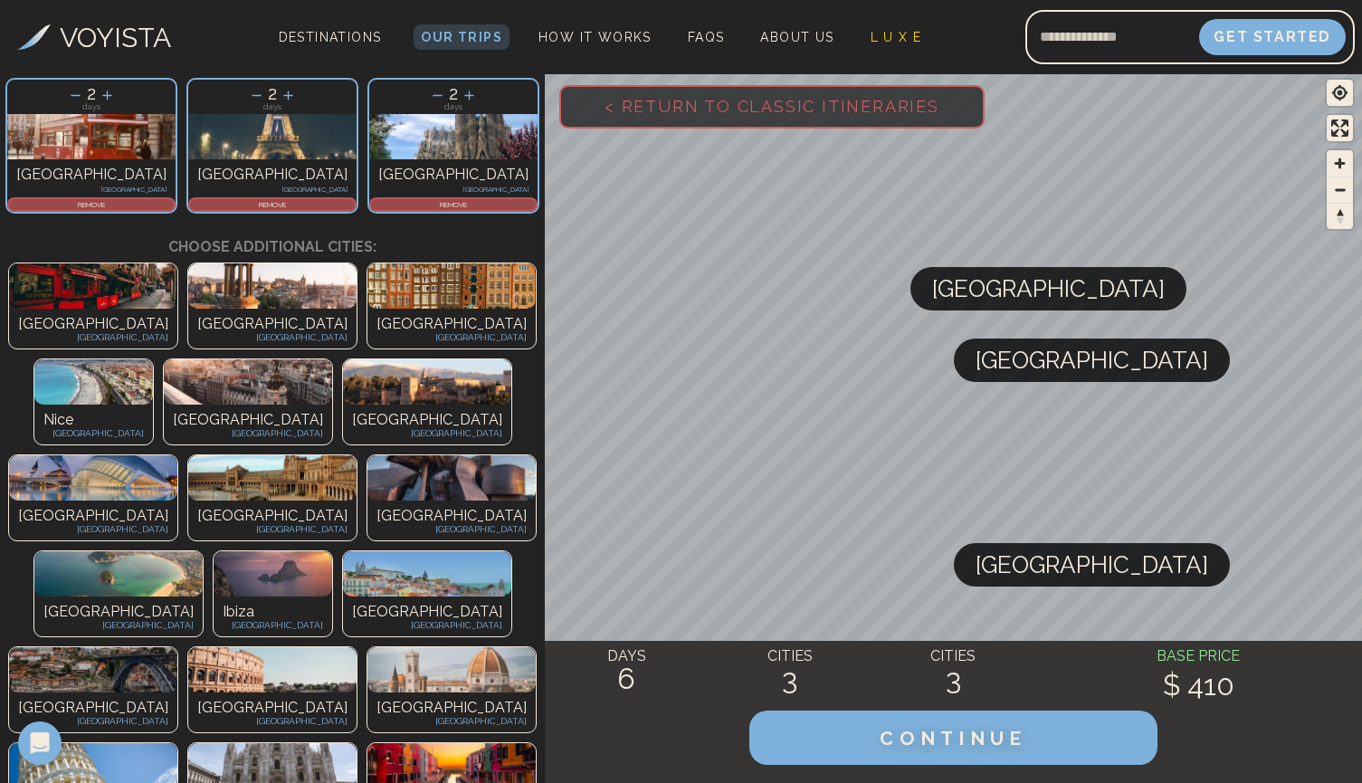
scroll to position [165, 0]
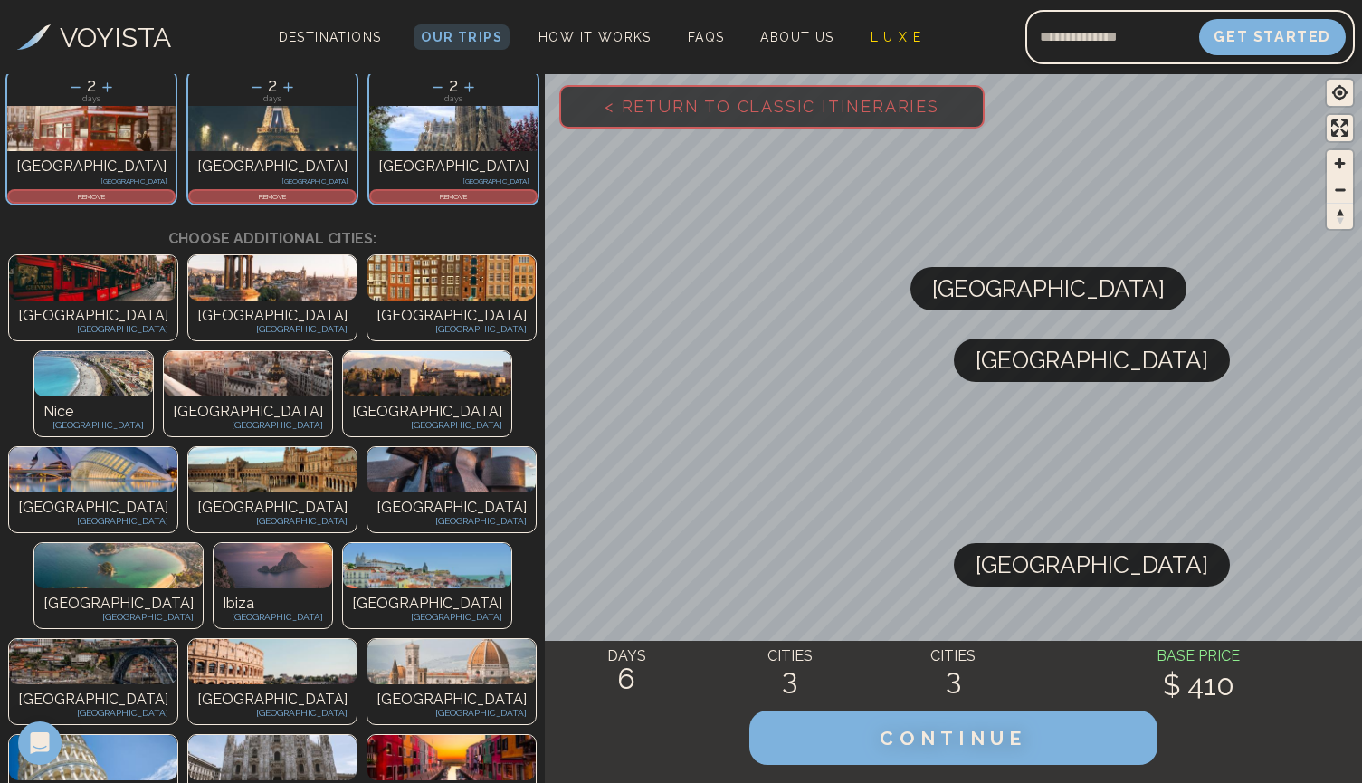
click at [188, 684] on div "[GEOGRAPHIC_DATA] [GEOGRAPHIC_DATA]" at bounding box center [272, 704] width 168 height 40
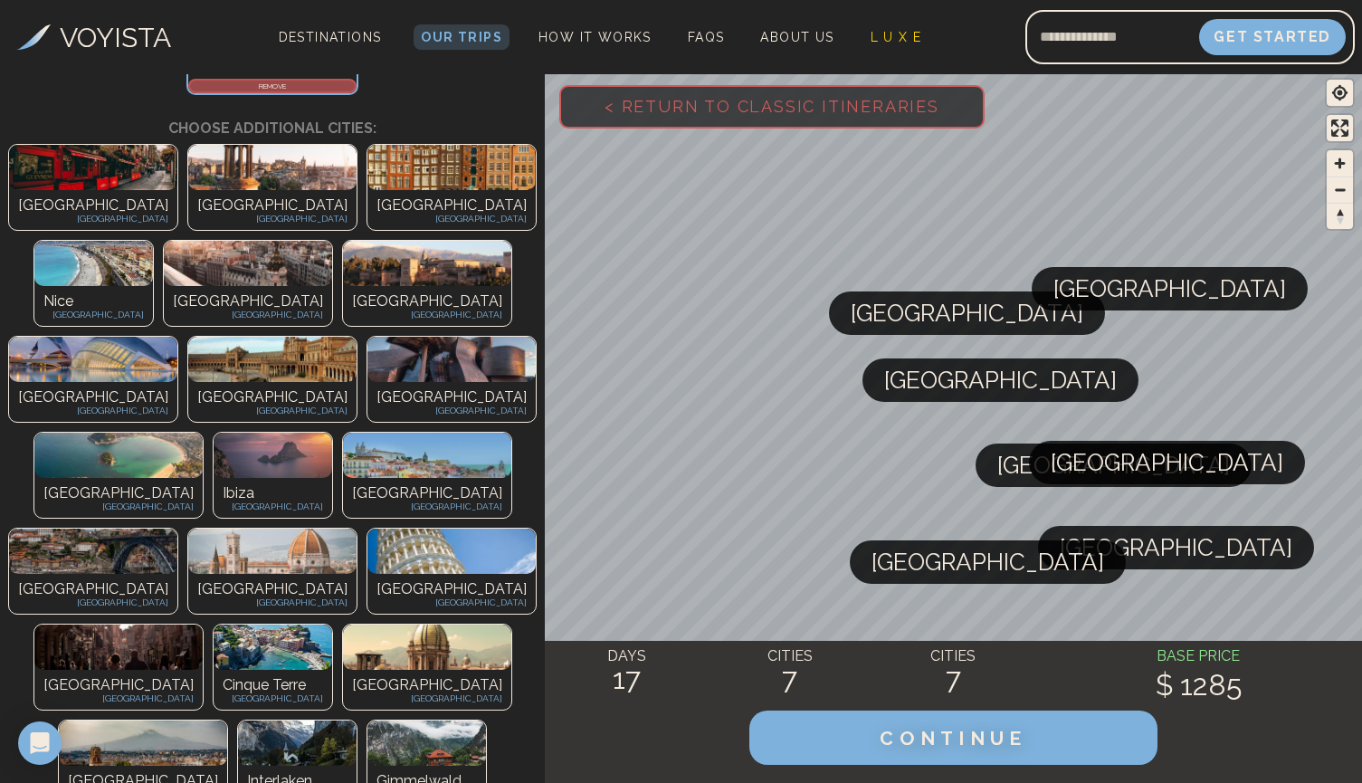
scroll to position [566, 0]
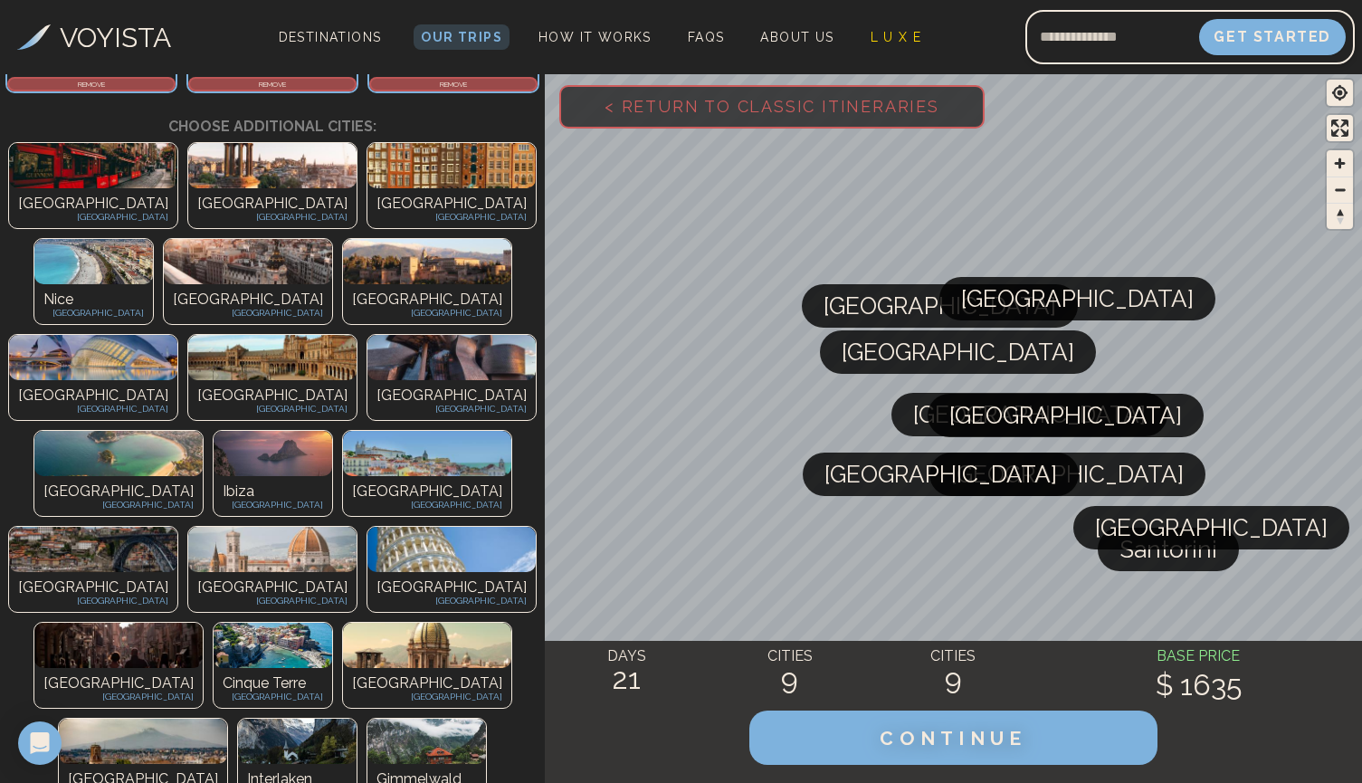
click at [238, 718] on img at bounding box center [297, 740] width 119 height 45
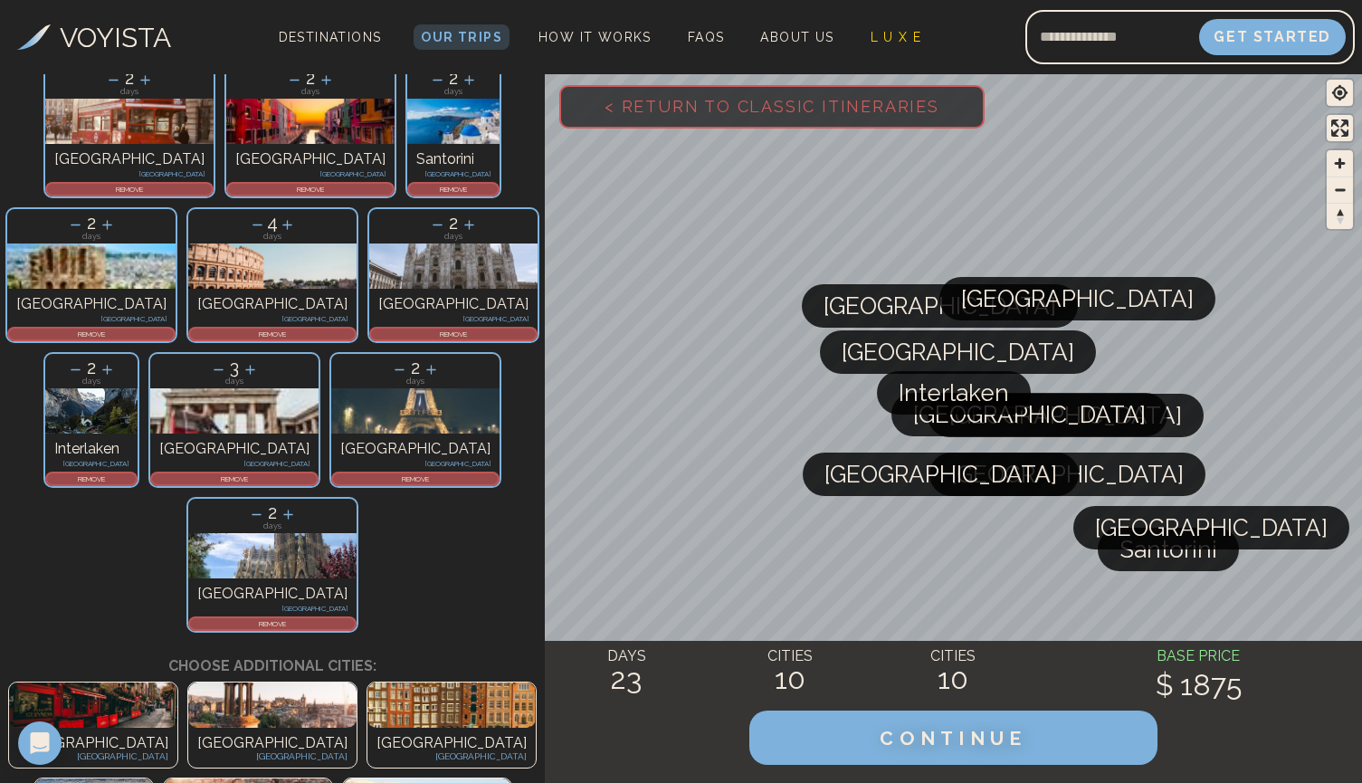
scroll to position [159, 0]
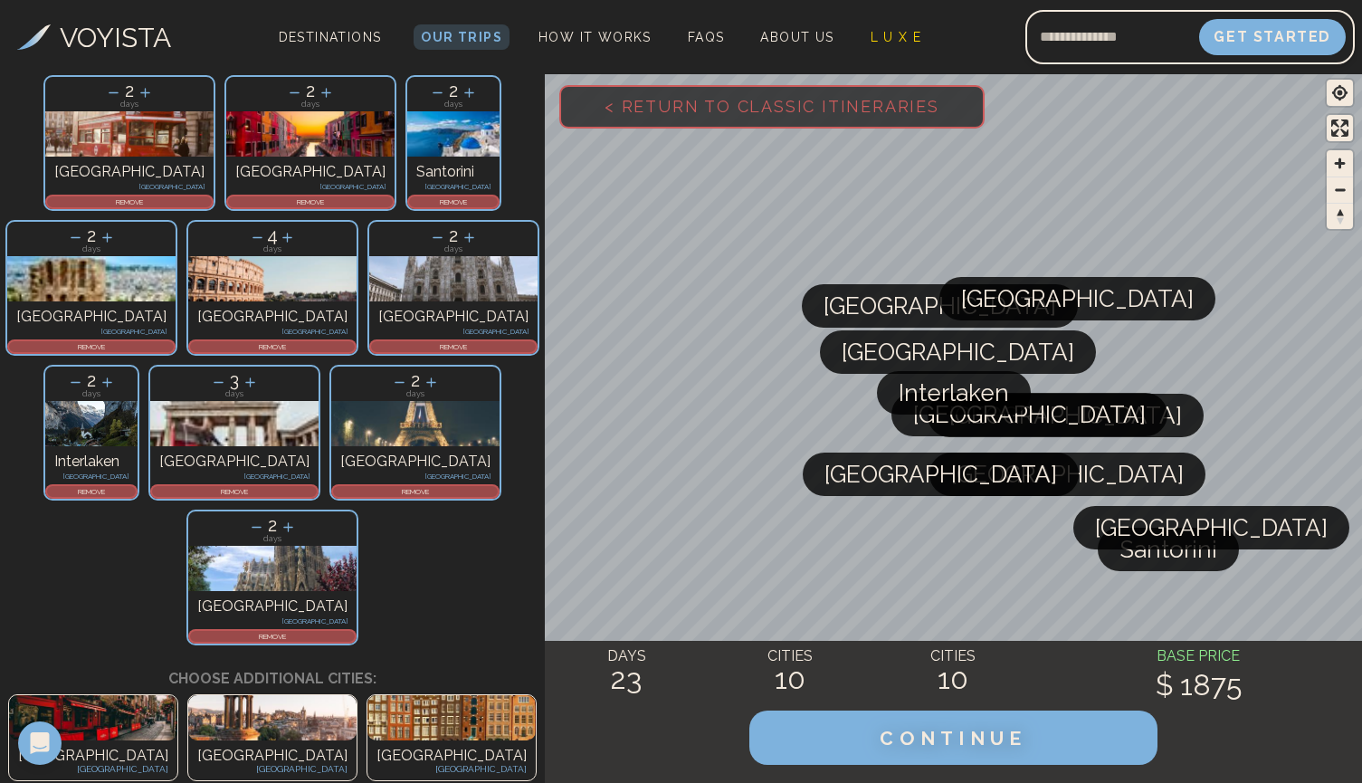
click at [267, 228] on icon at bounding box center [257, 237] width 19 height 19
click at [422, 373] on icon at bounding box center [431, 382] width 19 height 19
click at [220, 373] on icon at bounding box center [218, 382] width 19 height 19
click at [117, 373] on icon at bounding box center [107, 382] width 19 height 19
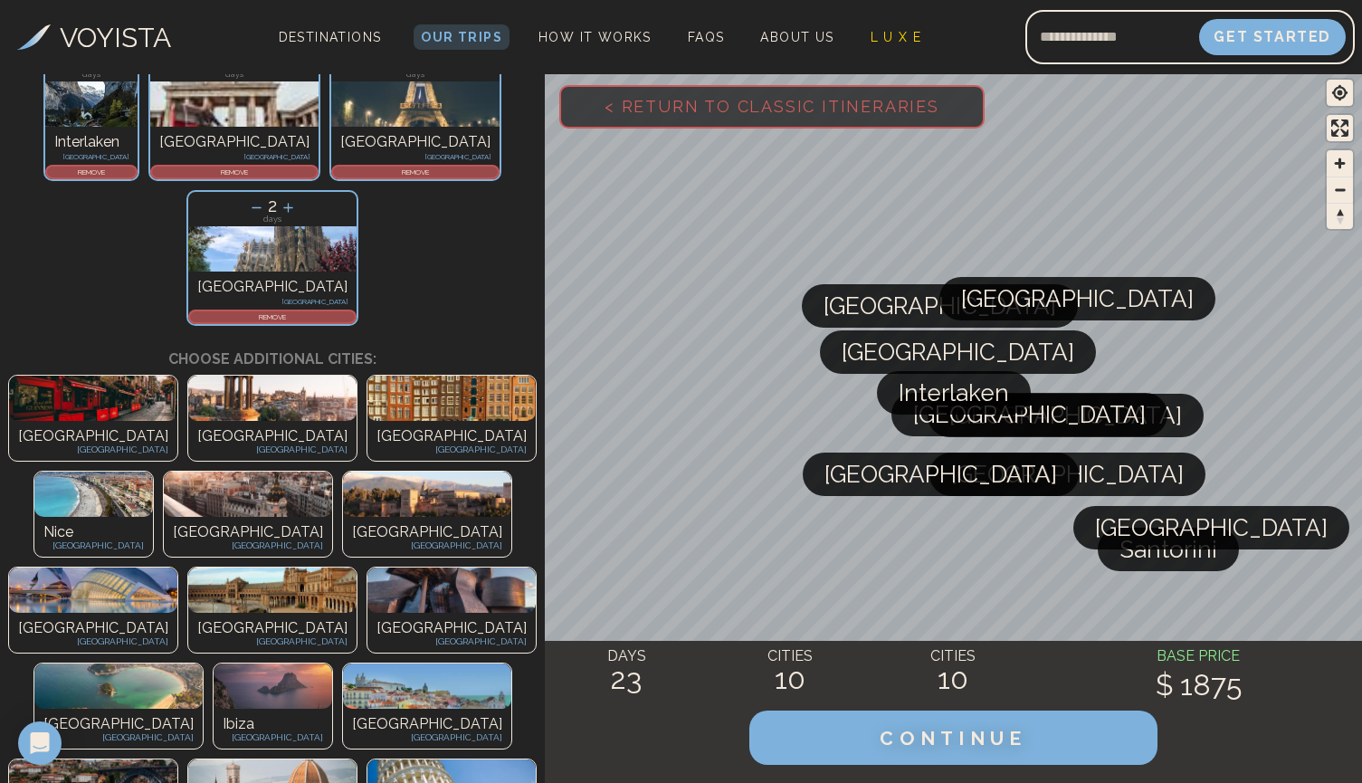
scroll to position [479, 0]
click at [188, 759] on img at bounding box center [272, 781] width 168 height 45
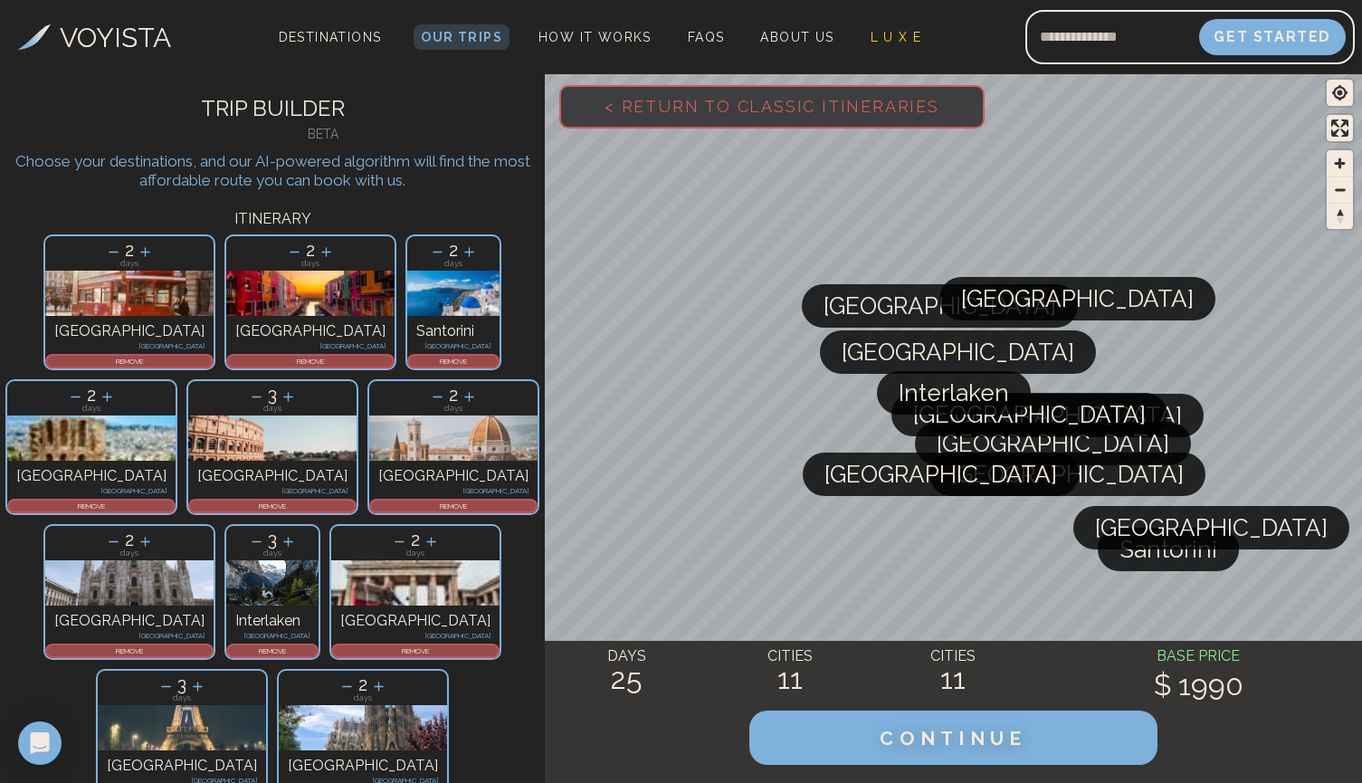
scroll to position [0, 0]
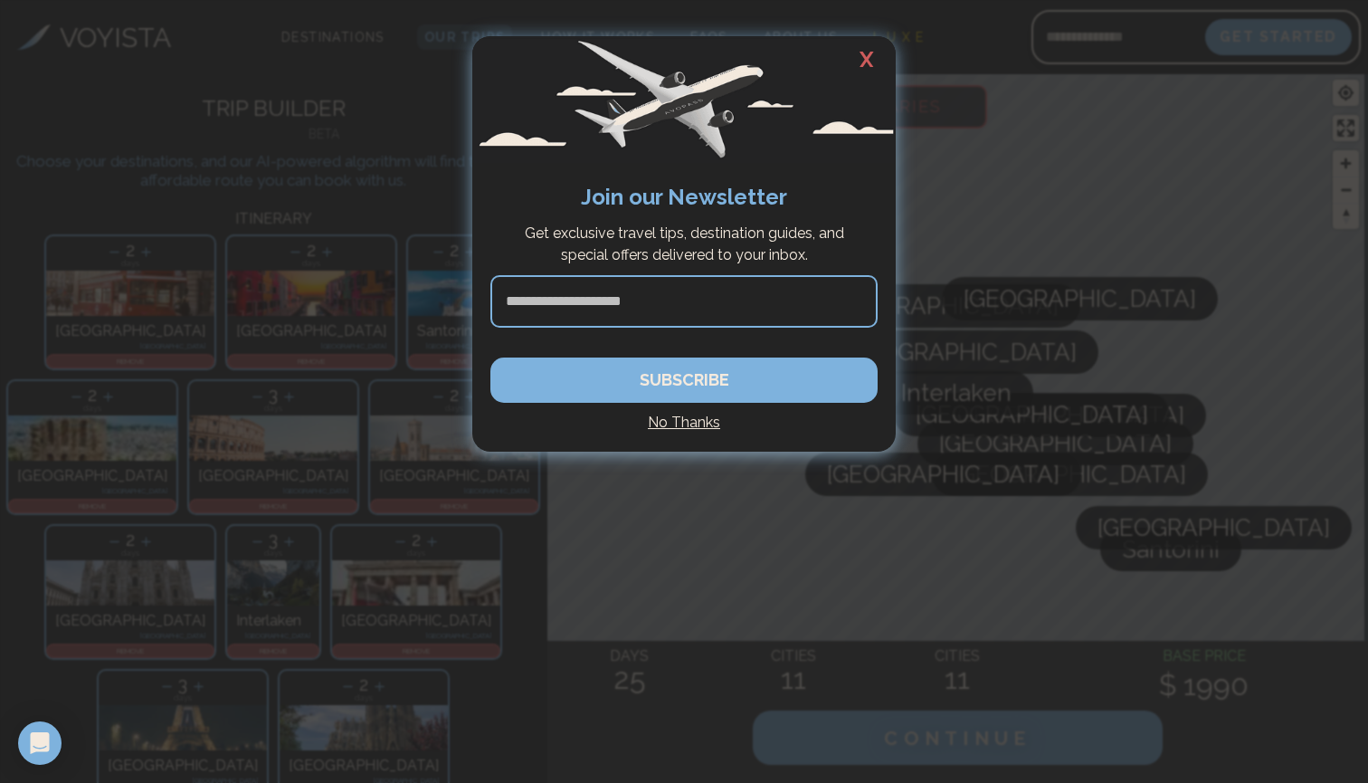
click at [876, 63] on h2 "X" at bounding box center [867, 59] width 58 height 47
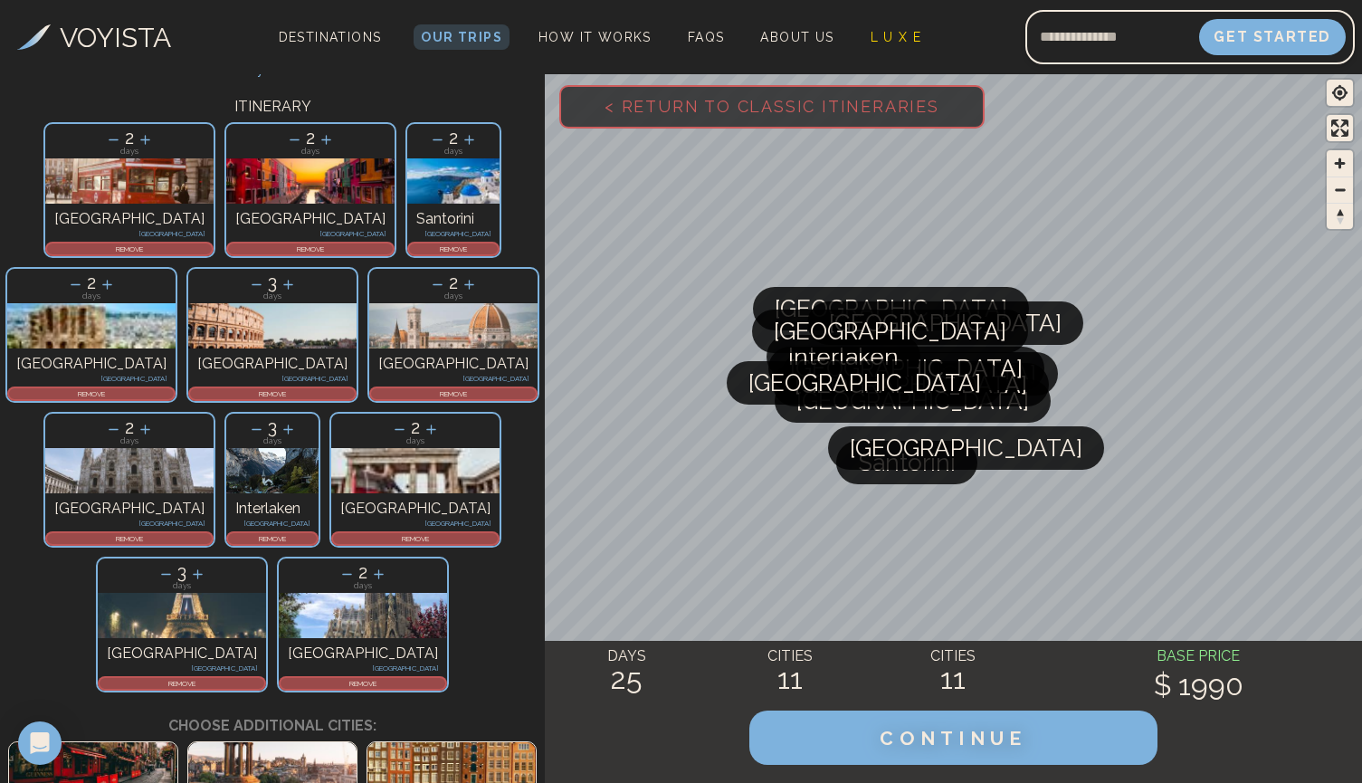
scroll to position [116, 0]
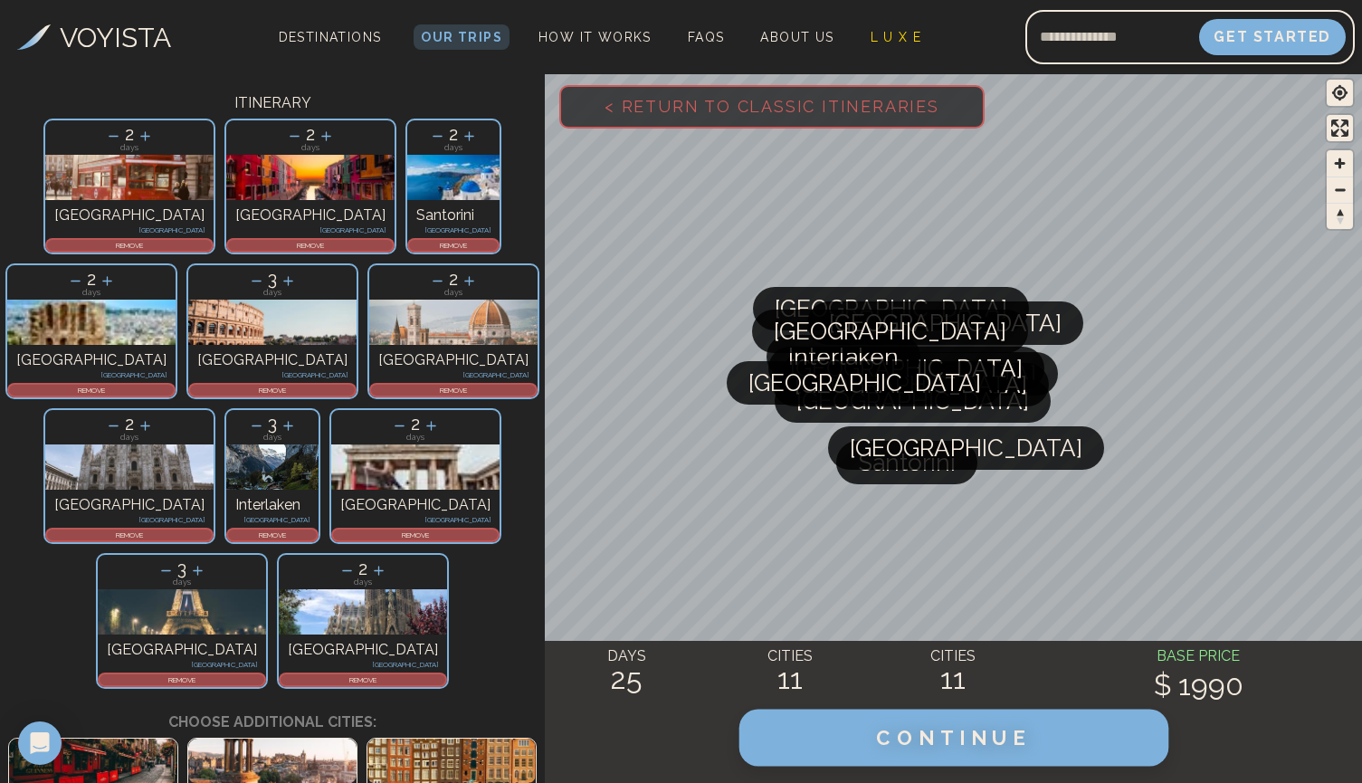
click at [868, 741] on button "CONTINUE" at bounding box center [952, 737] width 429 height 57
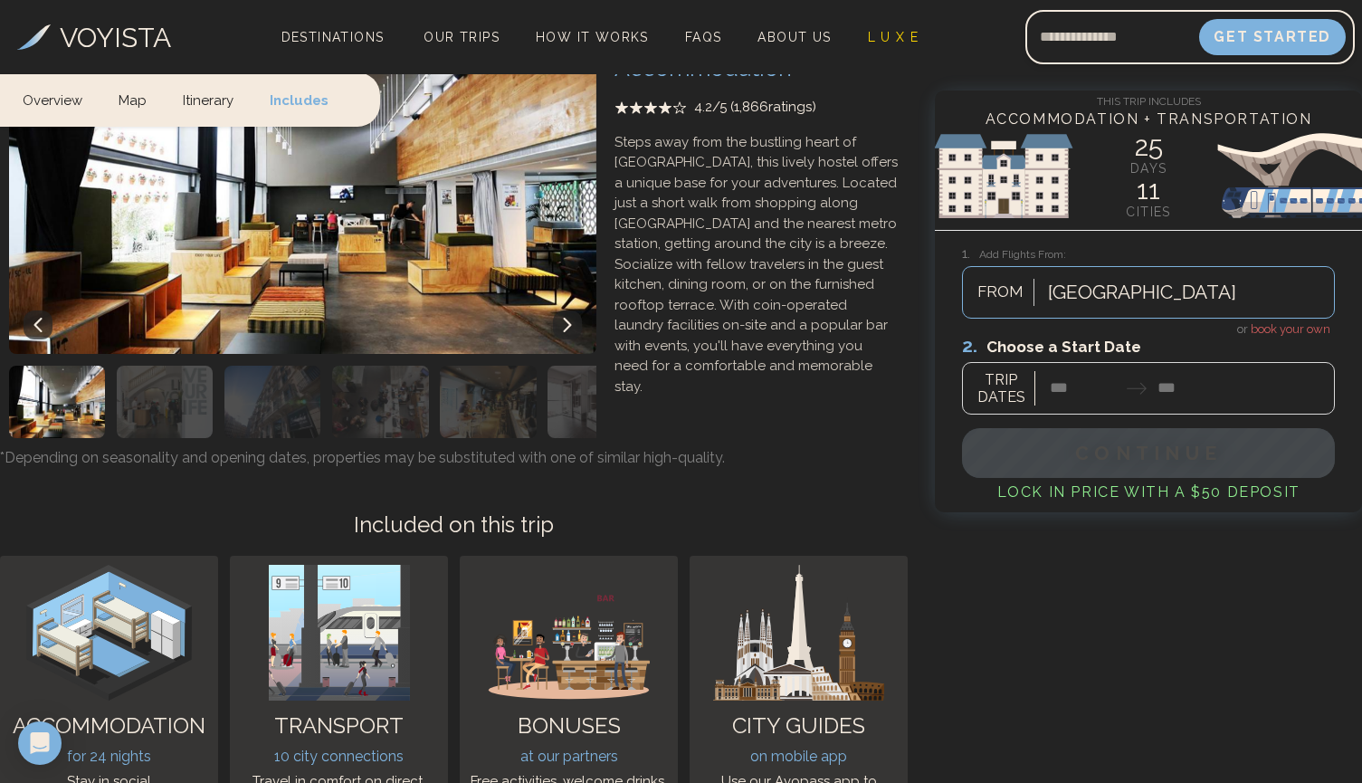
scroll to position [14644, 0]
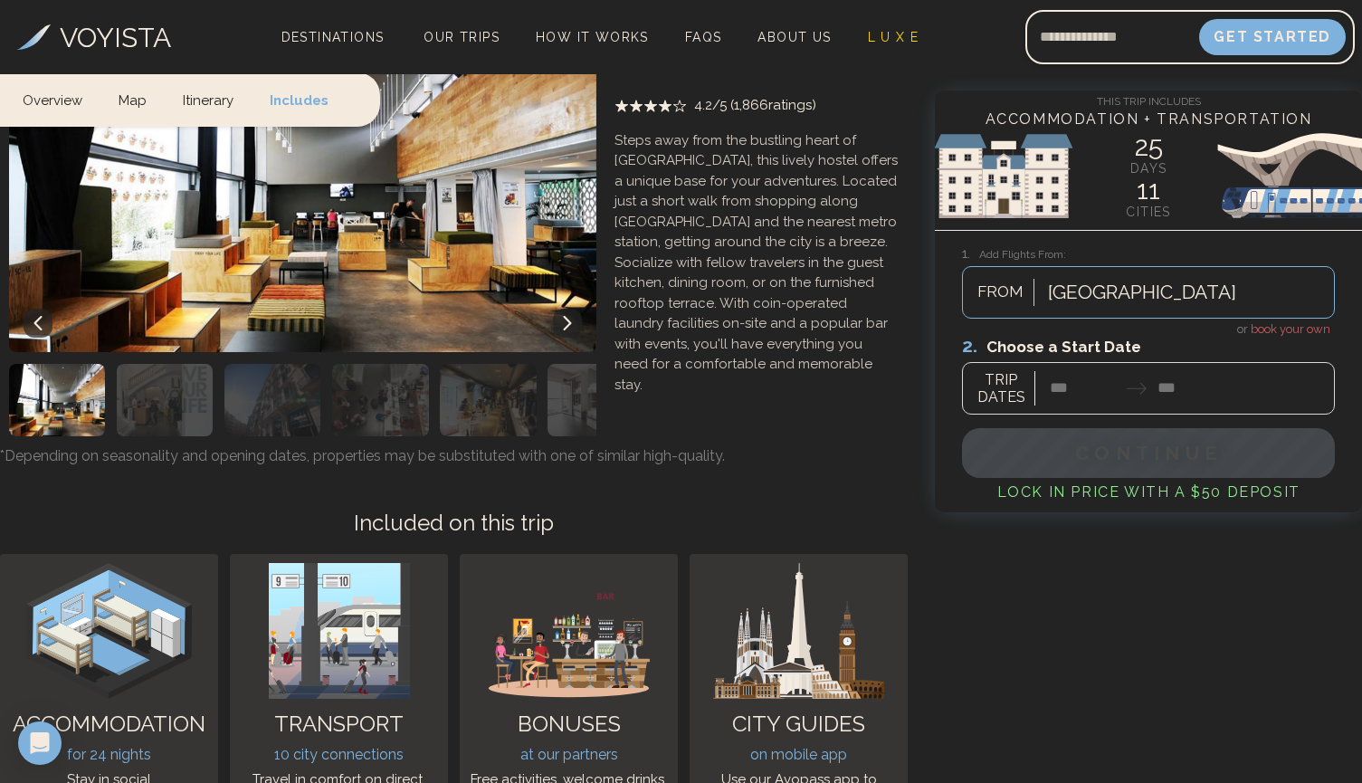
click at [1093, 394] on div at bounding box center [1148, 374] width 373 height 81
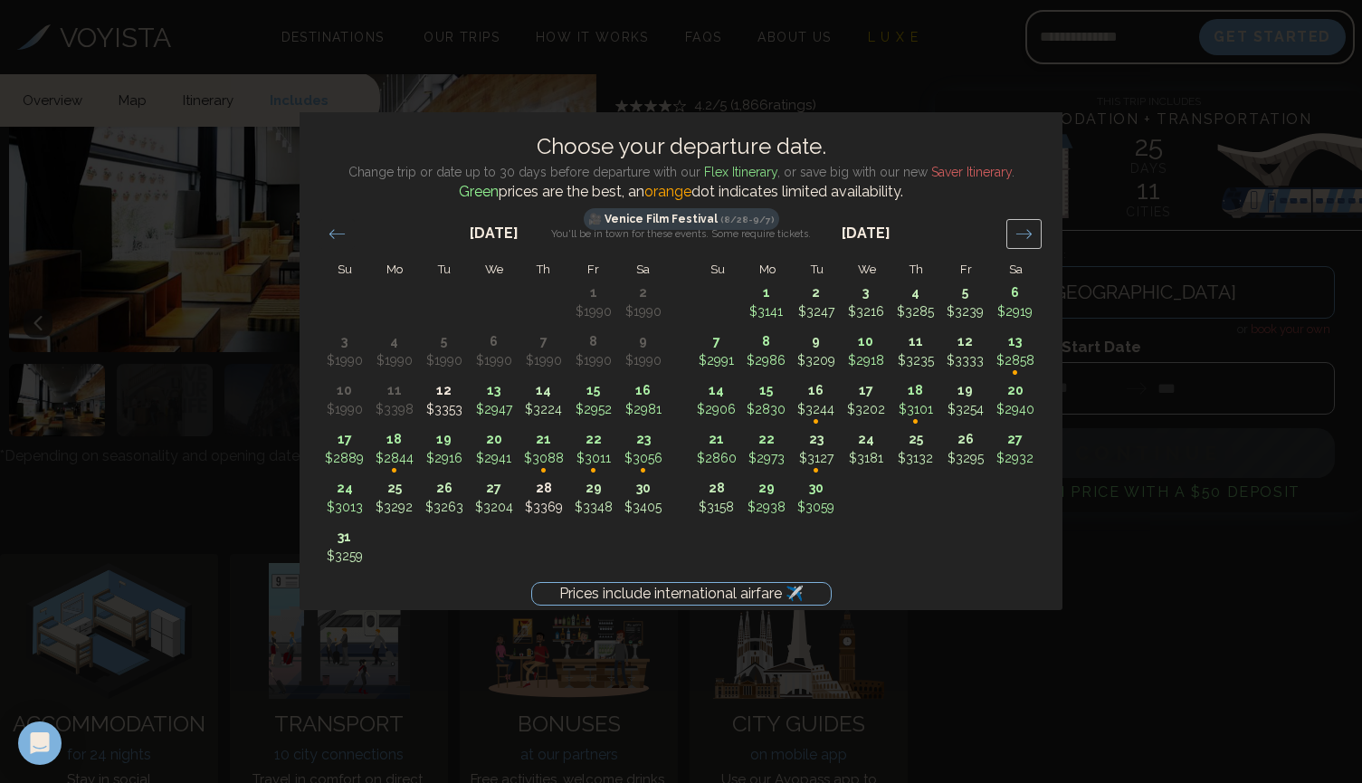
click at [1021, 230] on icon "Move forward to switch to the next month." at bounding box center [1023, 233] width 17 height 17
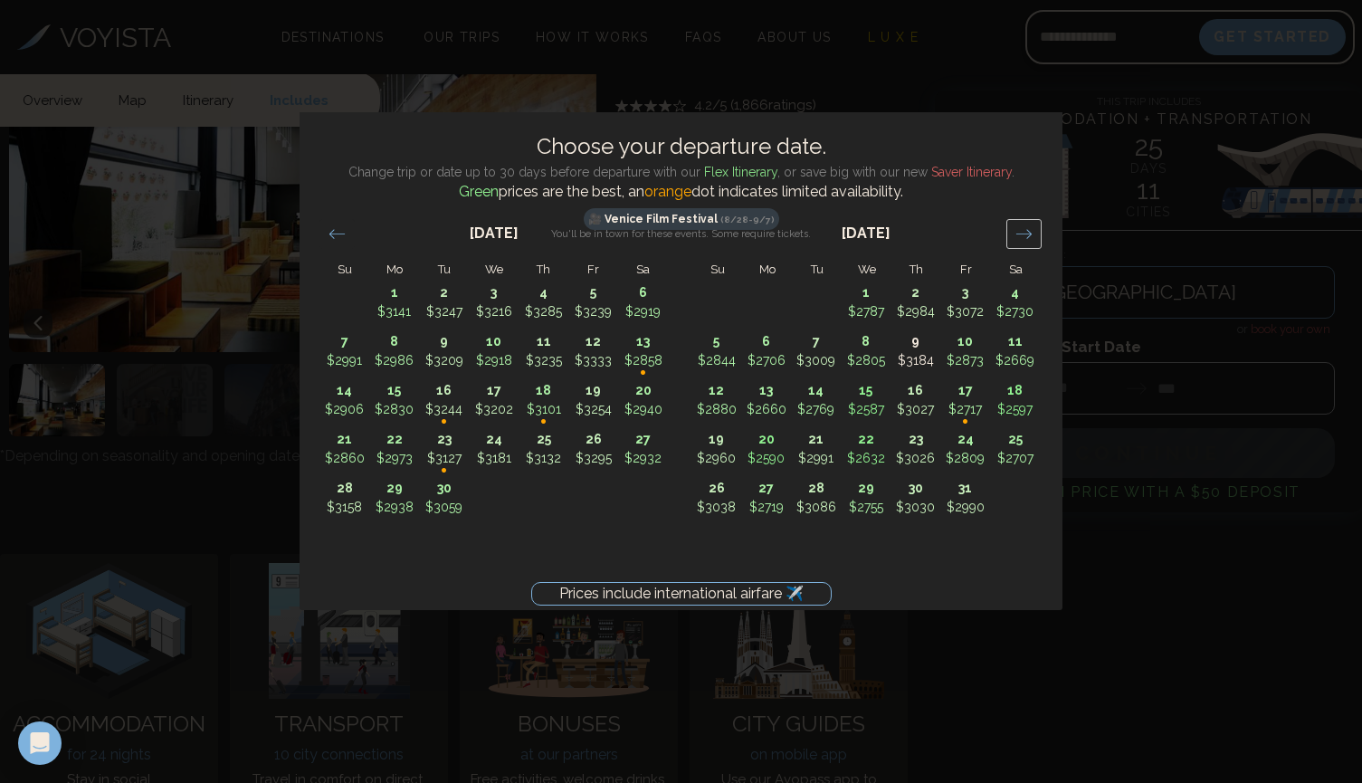
click at [1021, 230] on icon "Move forward to switch to the next month." at bounding box center [1023, 233] width 17 height 17
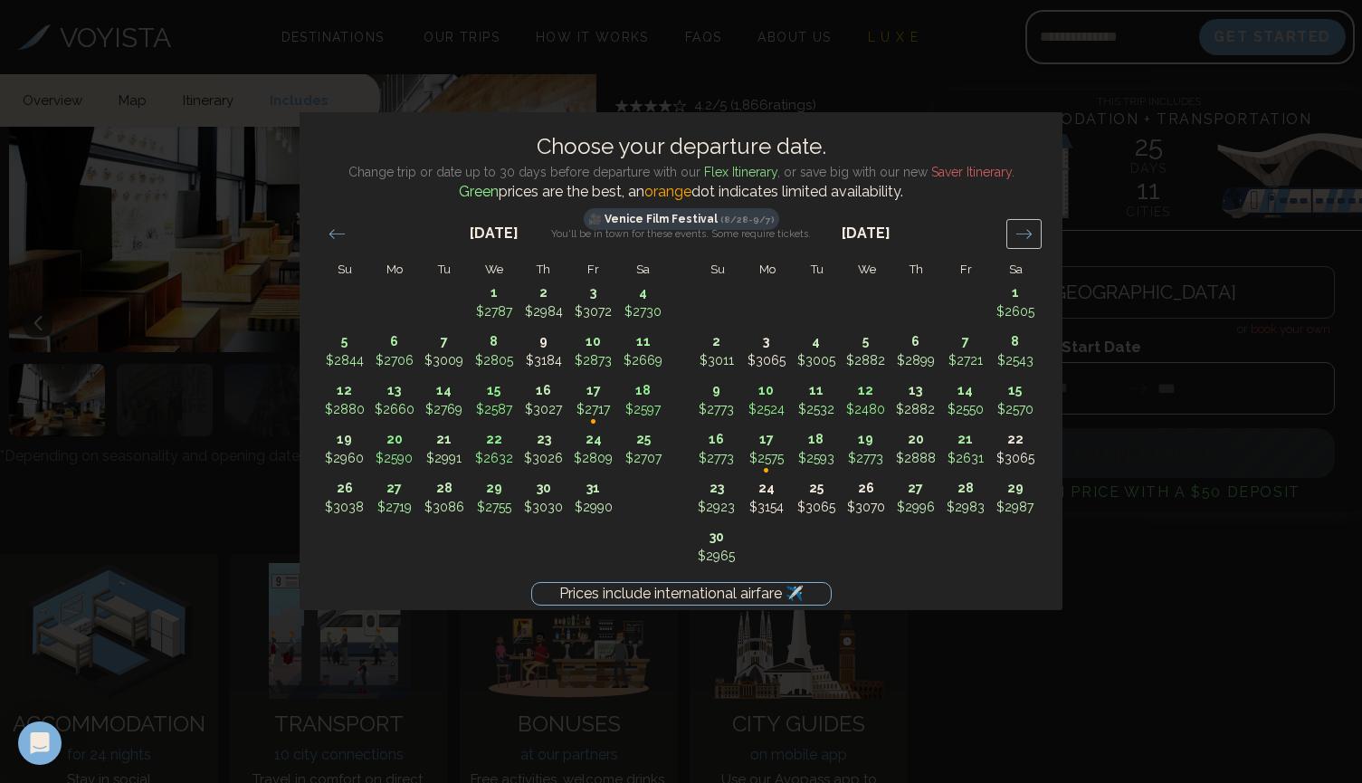
click at [1021, 230] on icon "Move forward to switch to the next month." at bounding box center [1023, 233] width 17 height 17
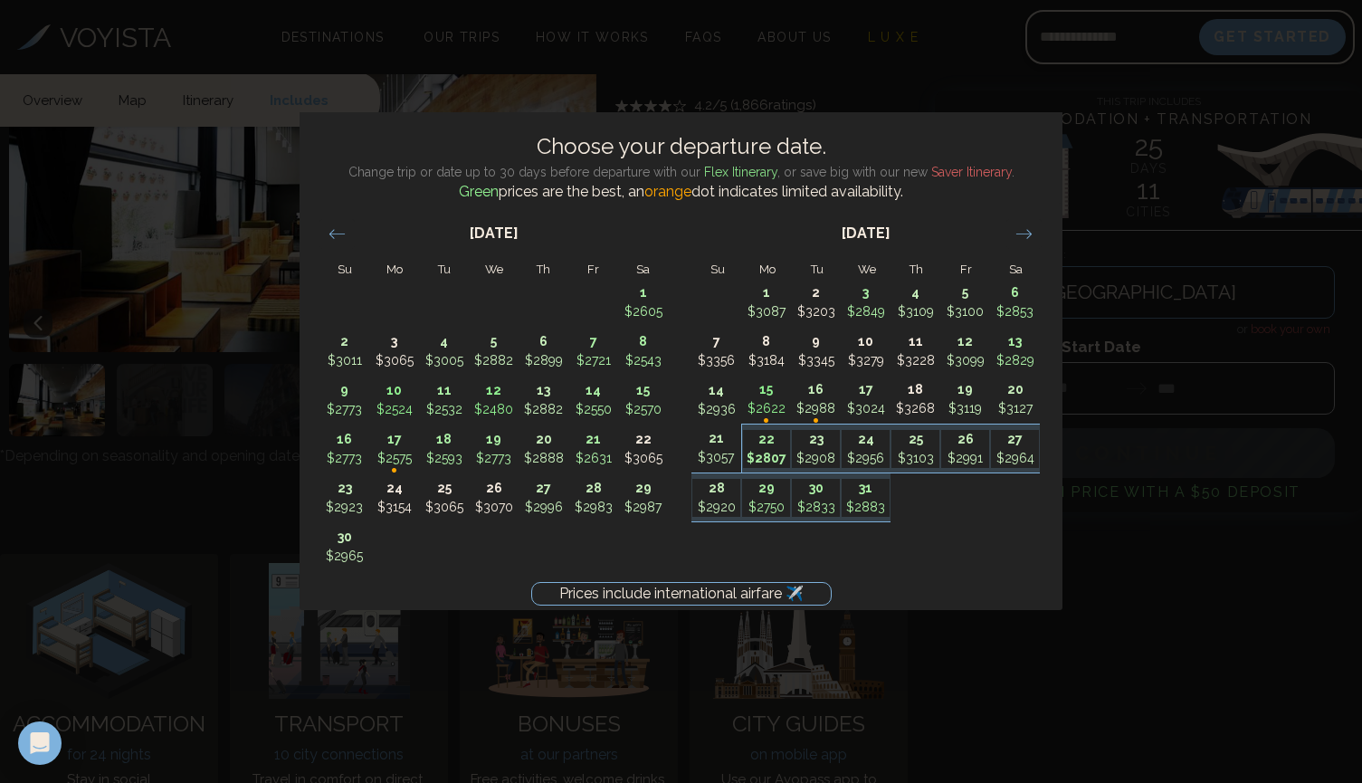
click at [782, 455] on p "$2807" at bounding box center [767, 458] width 48 height 19
type input "********"
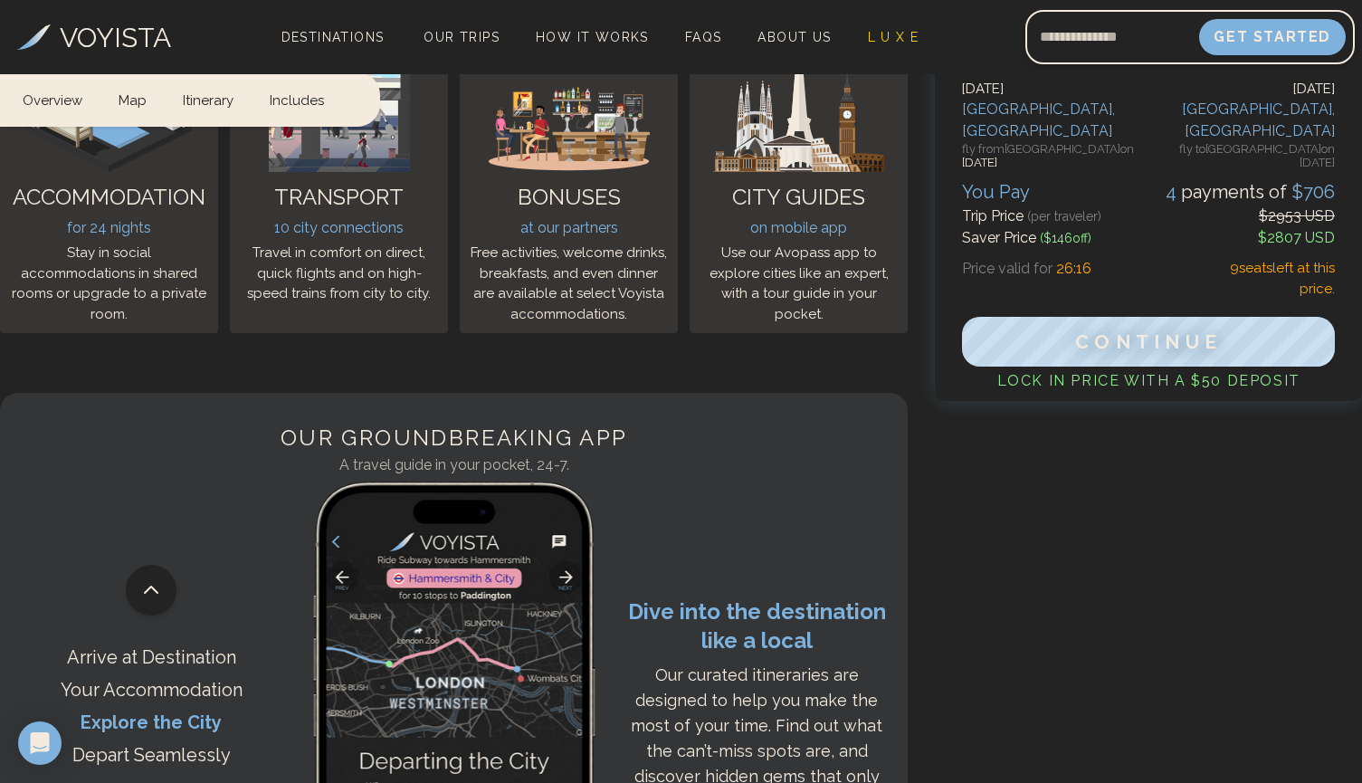
scroll to position [15185, 0]
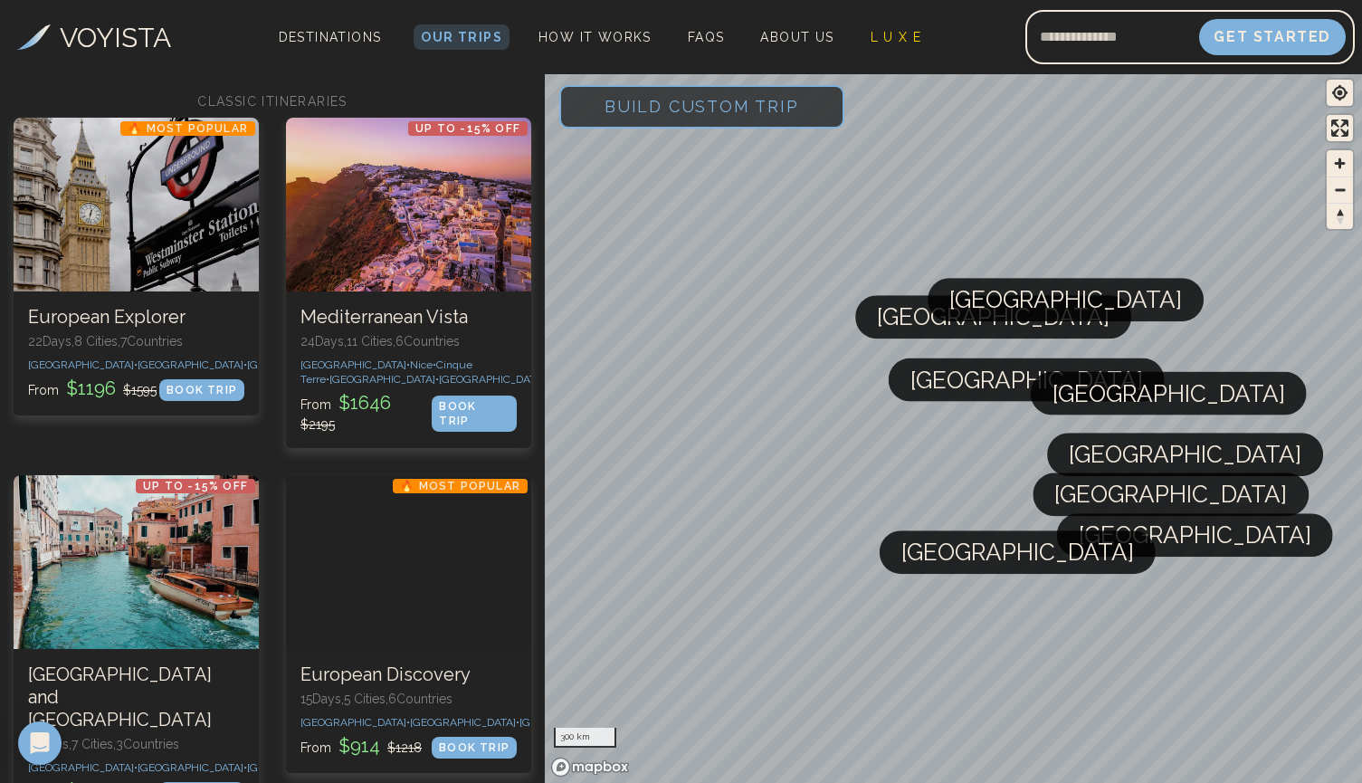
scroll to position [101, 0]
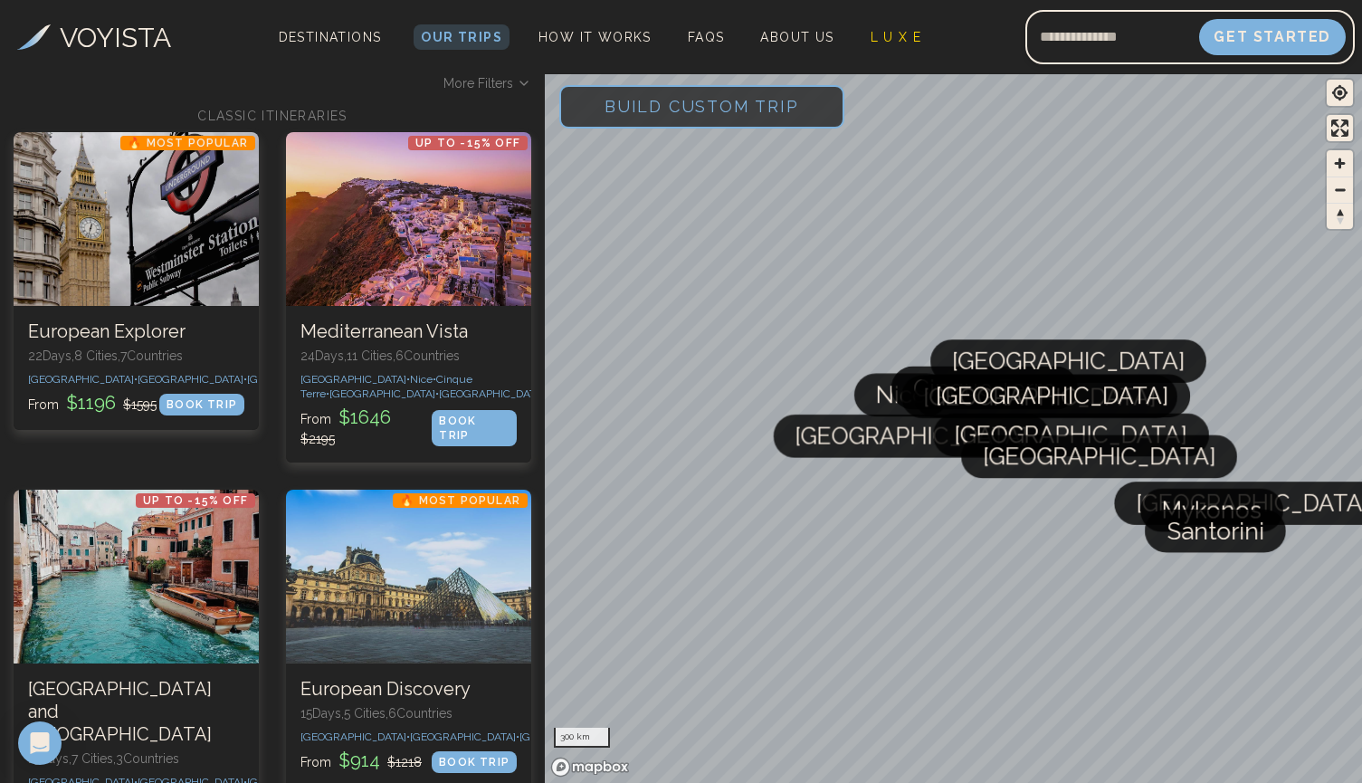
click at [755, 122] on span "Build Custom Trip" at bounding box center [701, 106] width 252 height 77
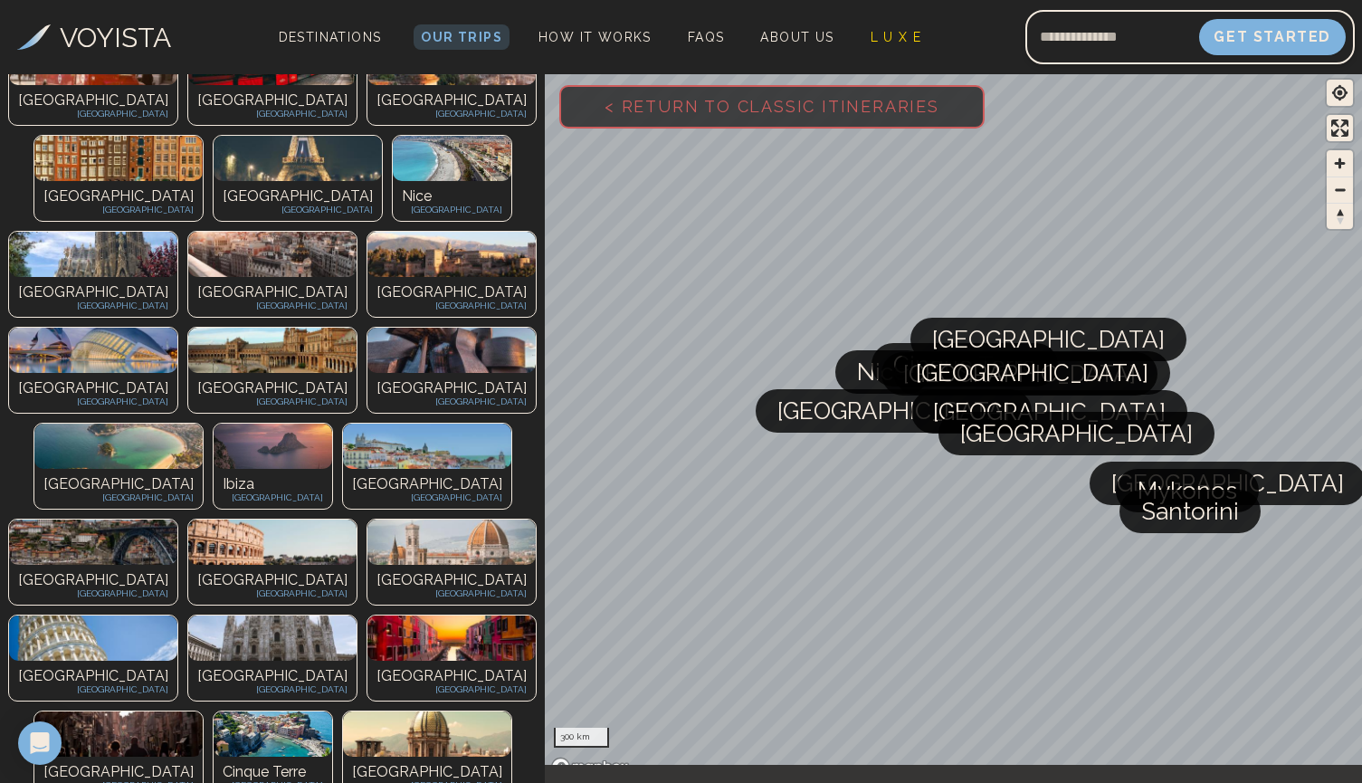
scroll to position [220, 0]
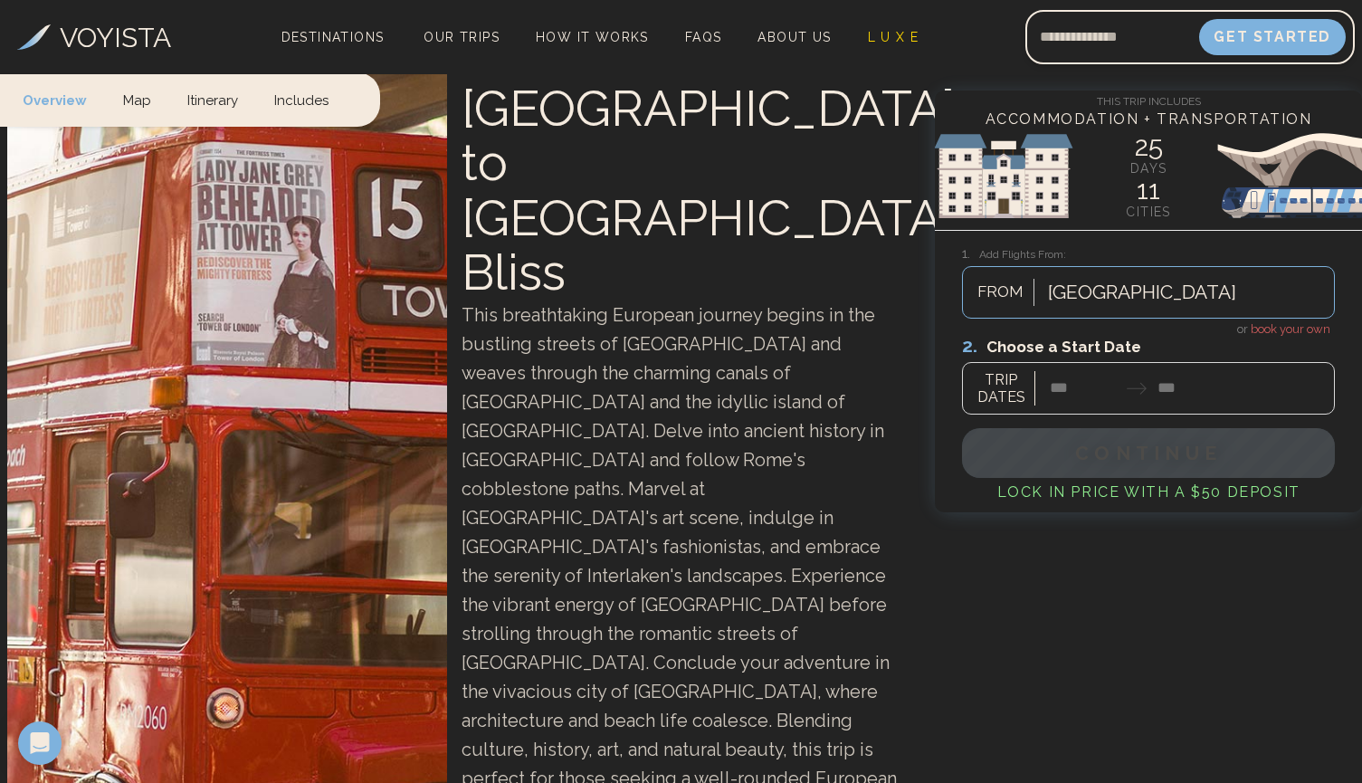
scroll to position [143, 0]
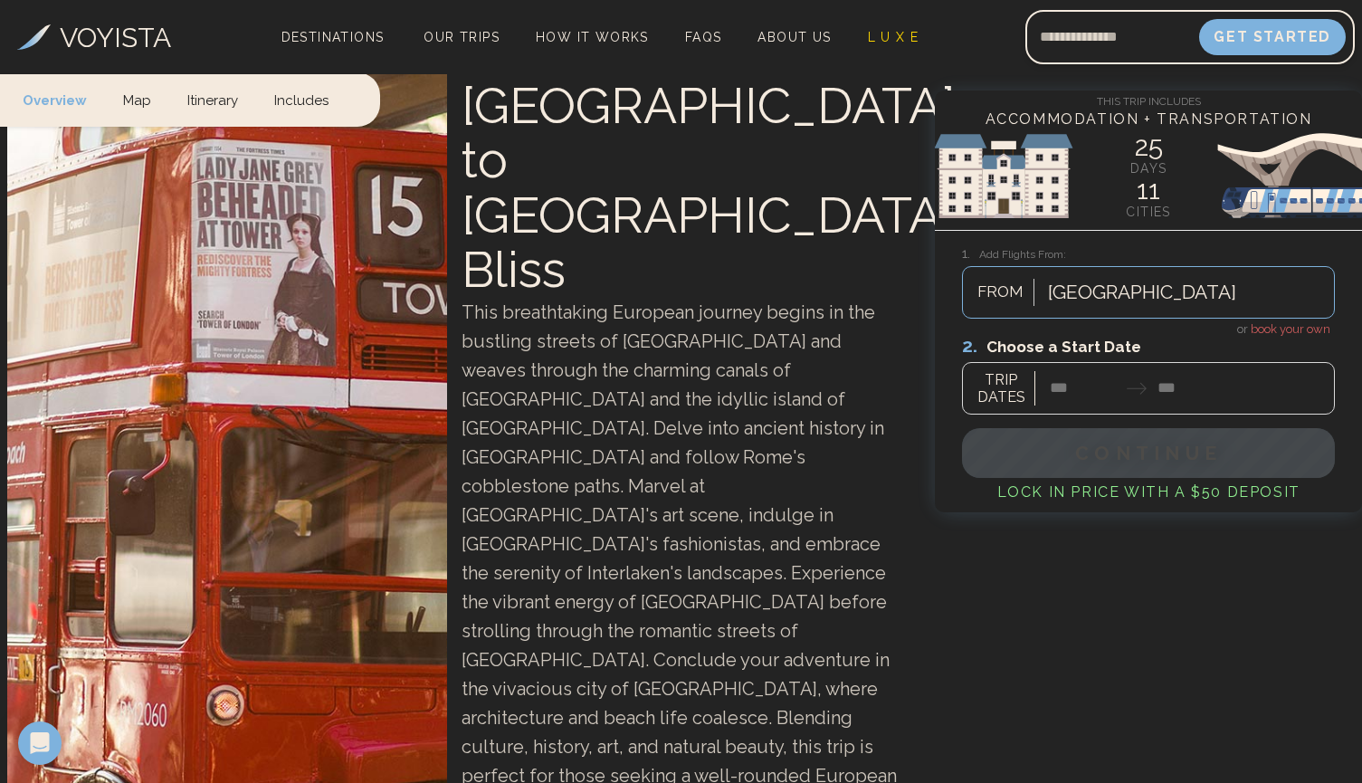
click at [195, 103] on link "Itinerary" at bounding box center [212, 98] width 87 height 53
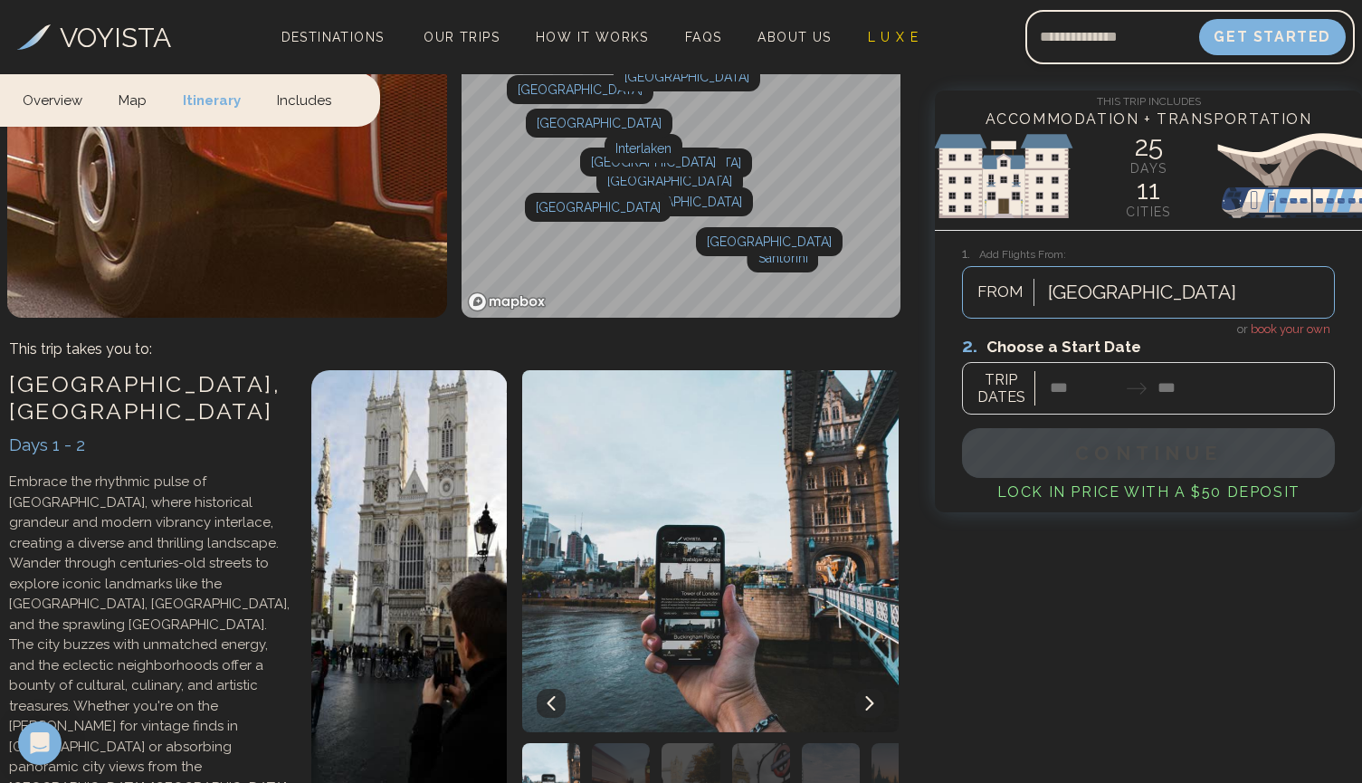
scroll to position [897, 0]
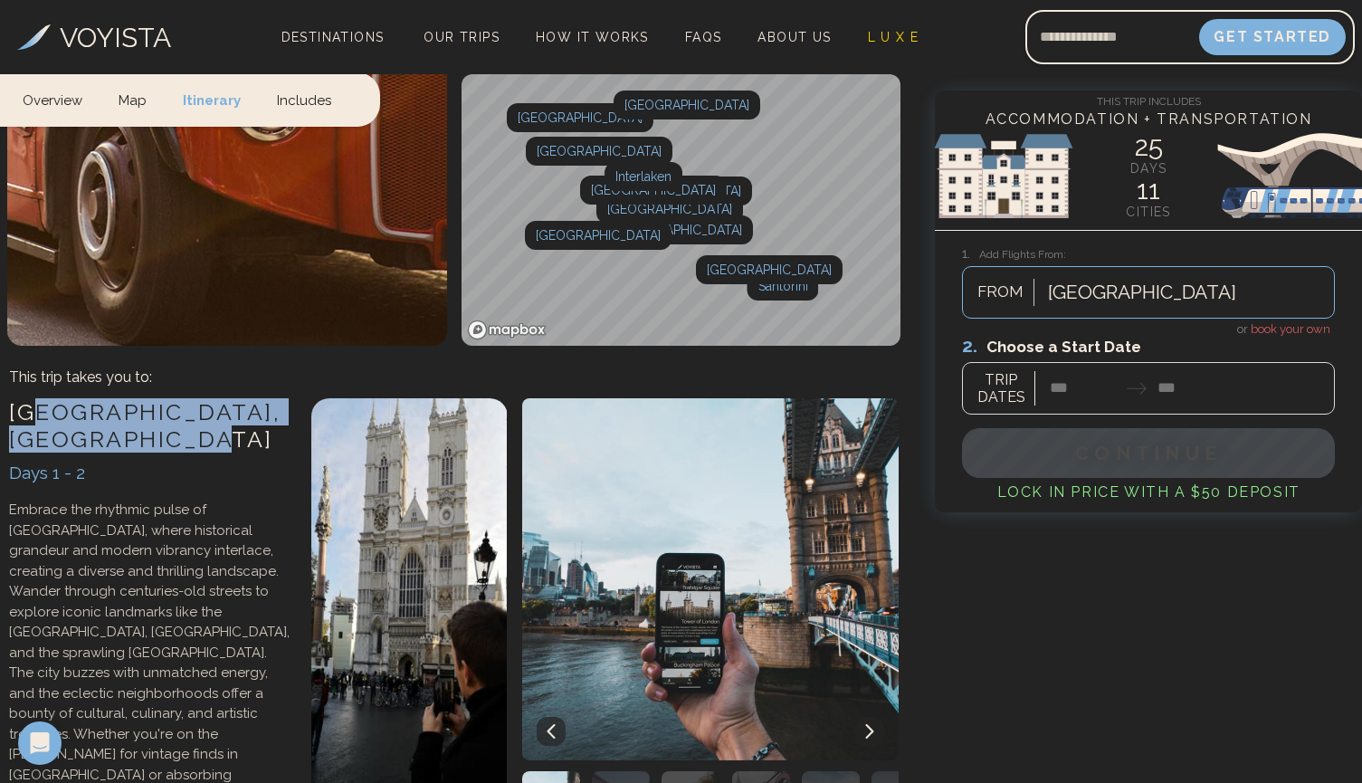
drag, startPoint x: 44, startPoint y: 193, endPoint x: 145, endPoint y: 202, distance: 100.8
click at [145, 398] on h3 "[GEOGRAPHIC_DATA] , [GEOGRAPHIC_DATA]" at bounding box center [151, 425] width 284 height 54
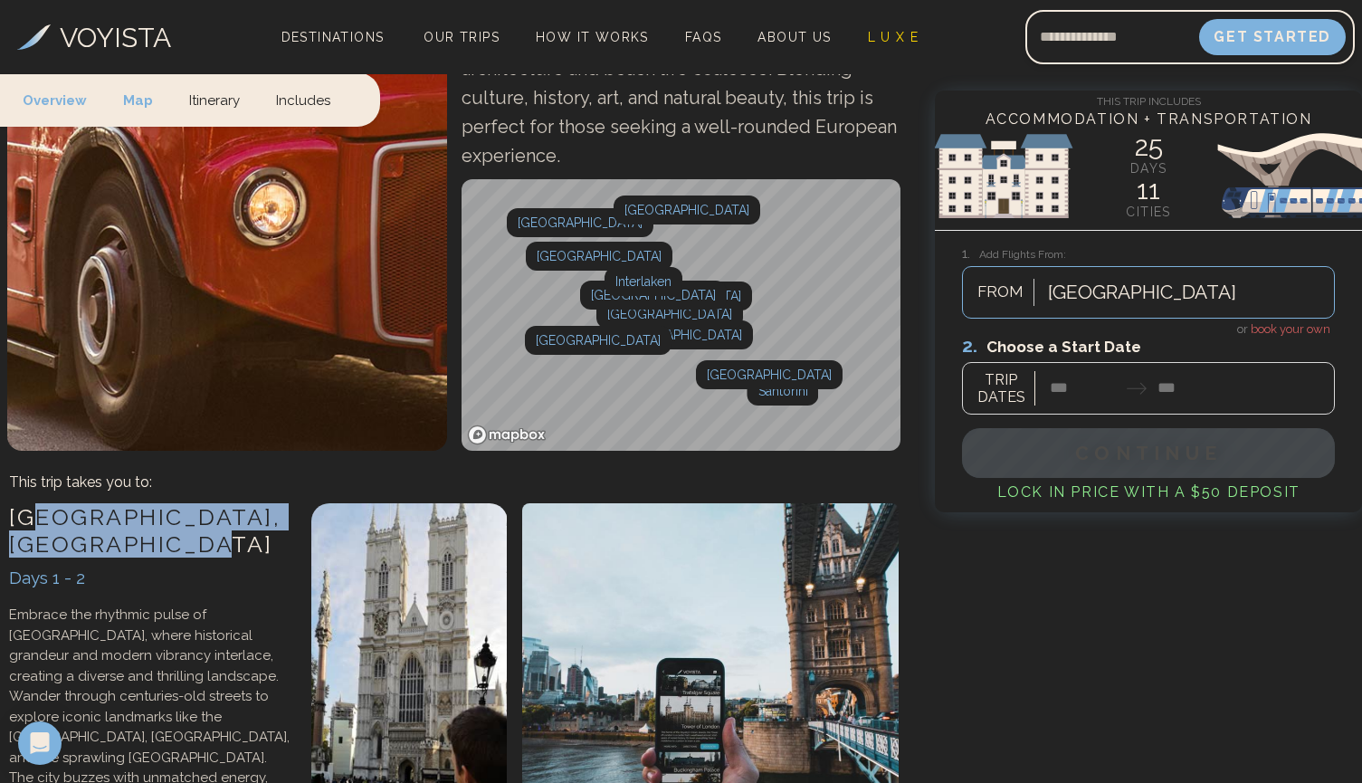
scroll to position [787, 0]
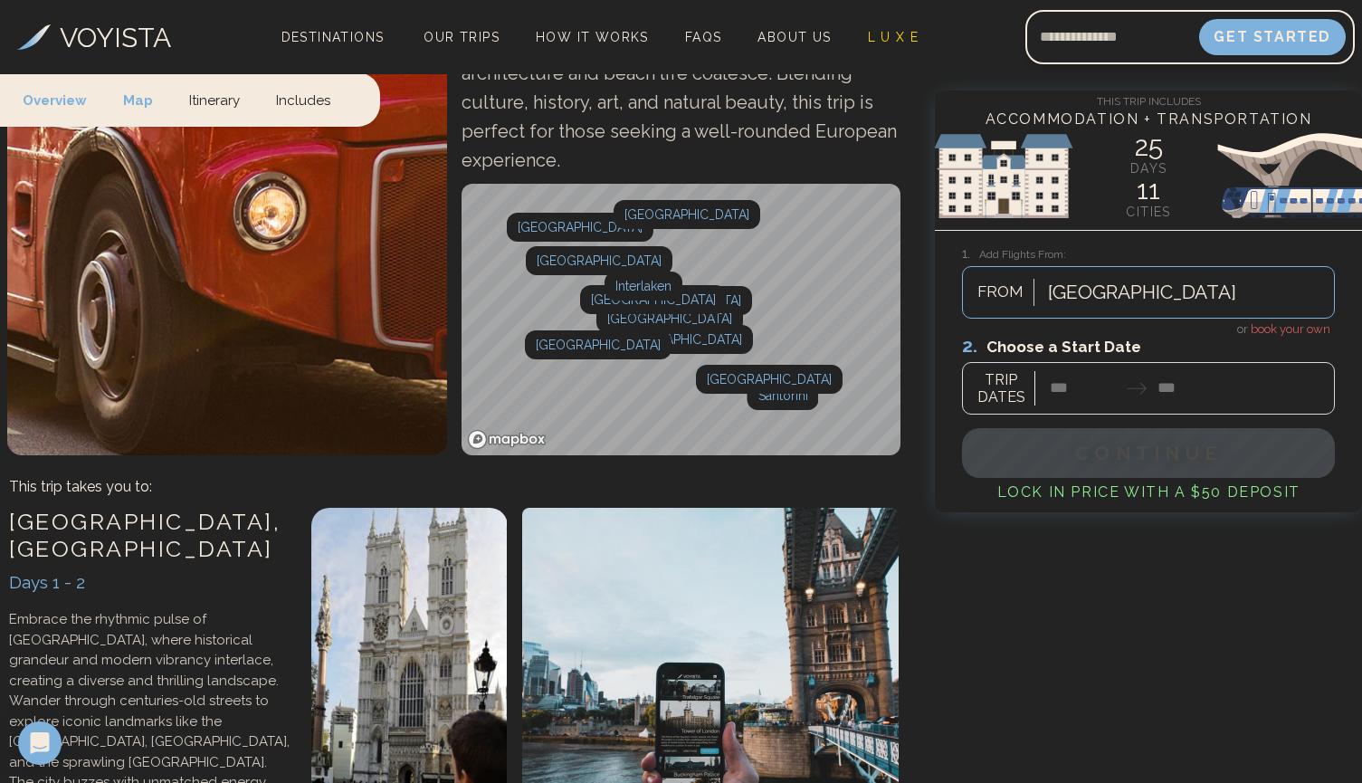
click at [147, 508] on h3 "[GEOGRAPHIC_DATA] , [GEOGRAPHIC_DATA]" at bounding box center [151, 535] width 284 height 54
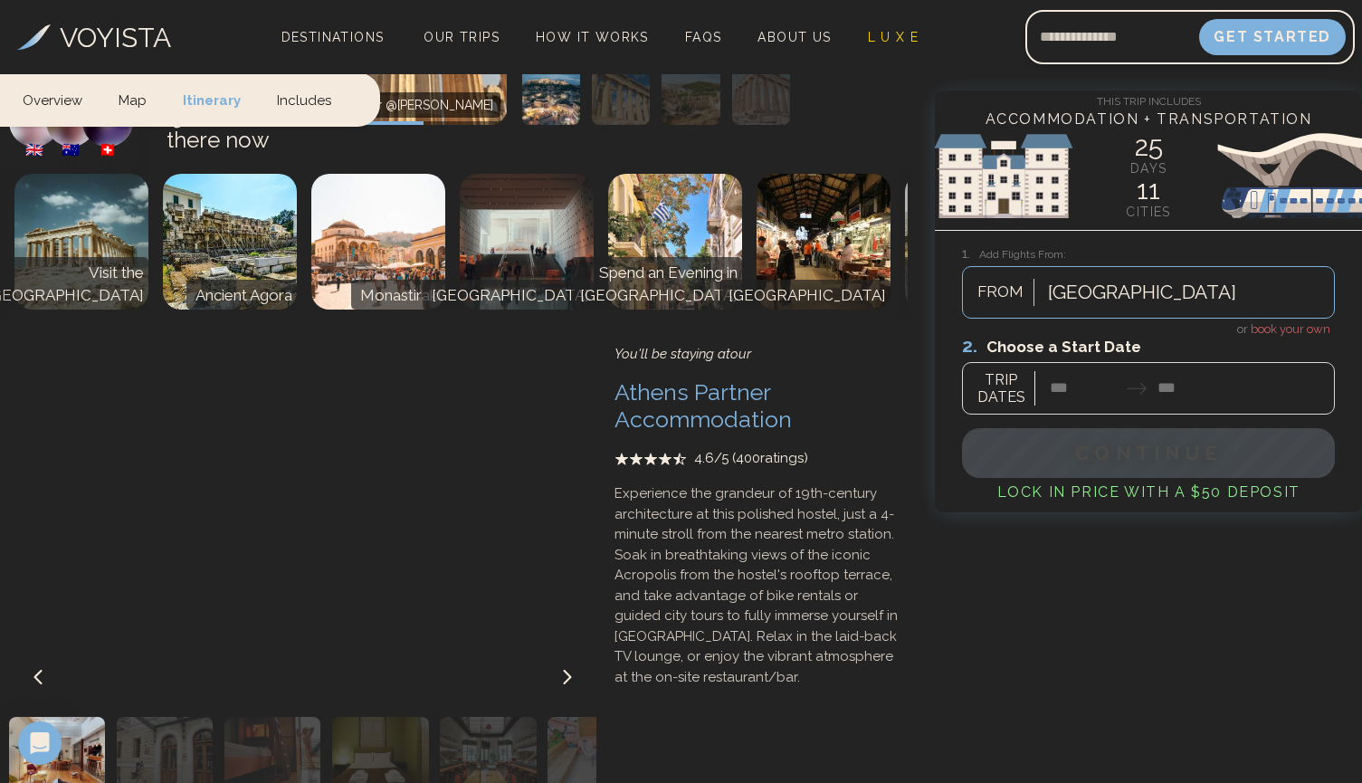
scroll to position [5499, 0]
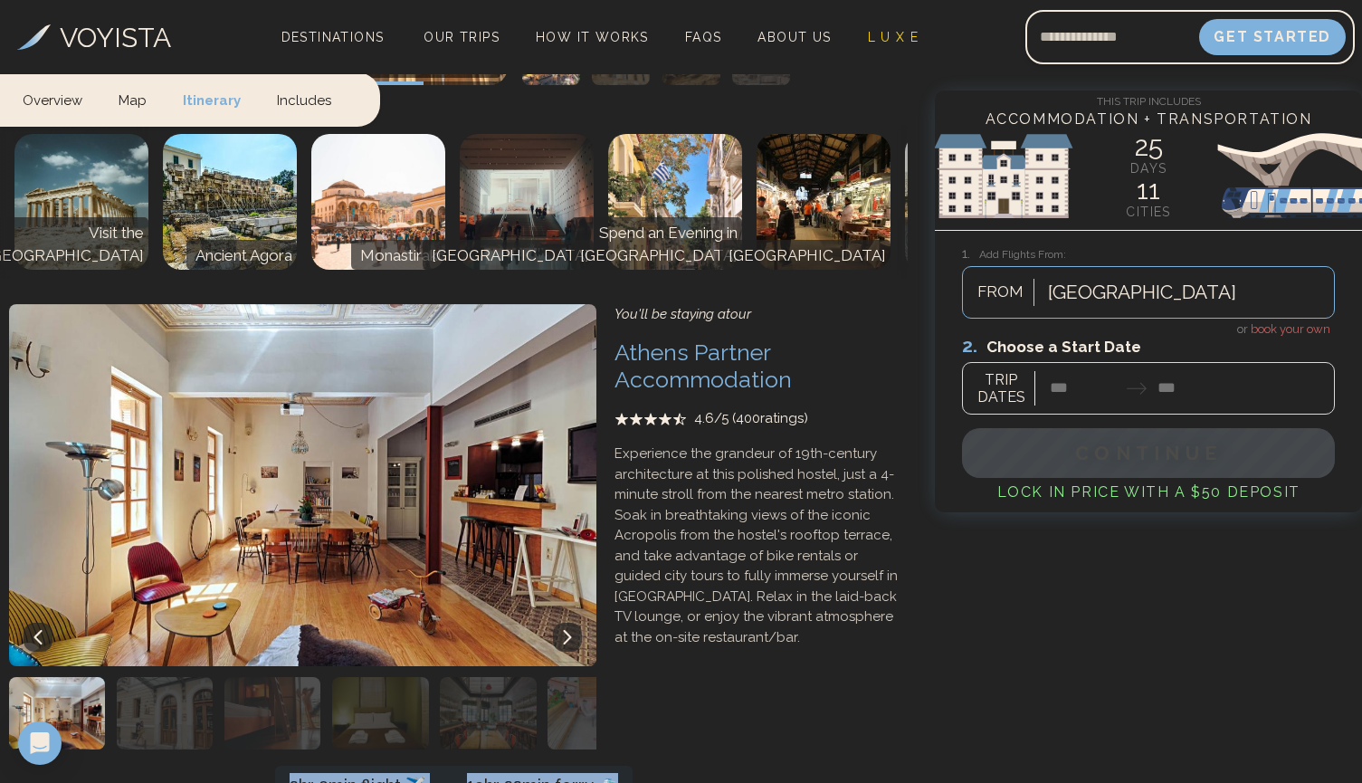
drag, startPoint x: 296, startPoint y: 424, endPoint x: 601, endPoint y: 434, distance: 305.1
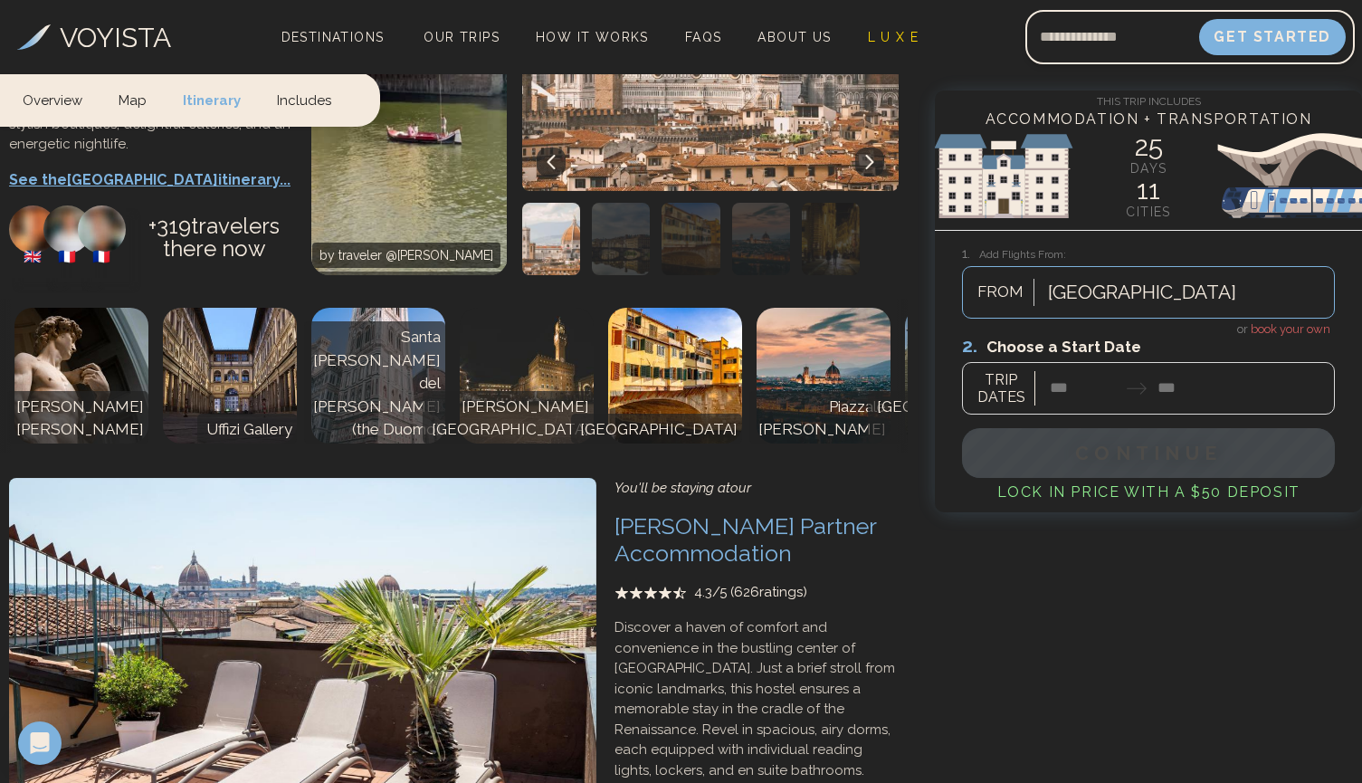
scroll to position [7713, 0]
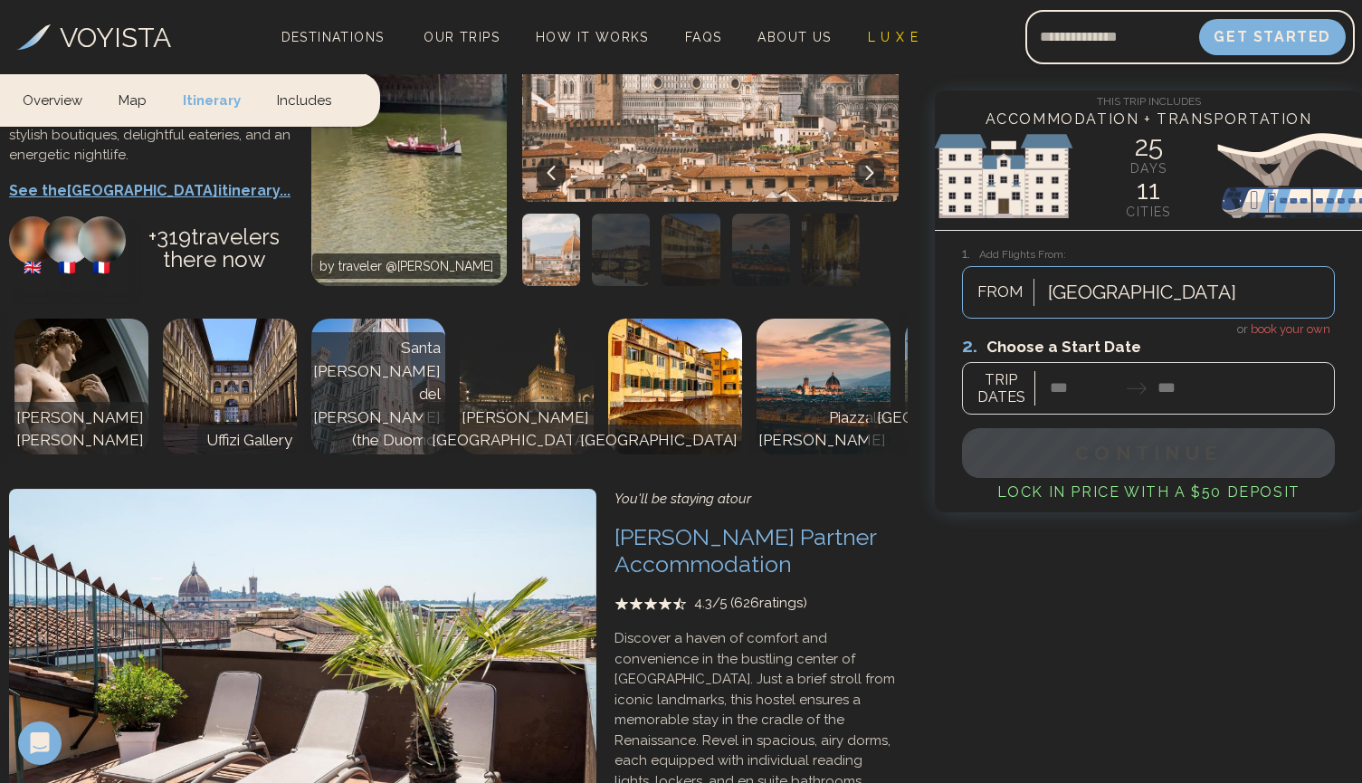
click at [1071, 394] on div at bounding box center [1148, 374] width 373 height 81
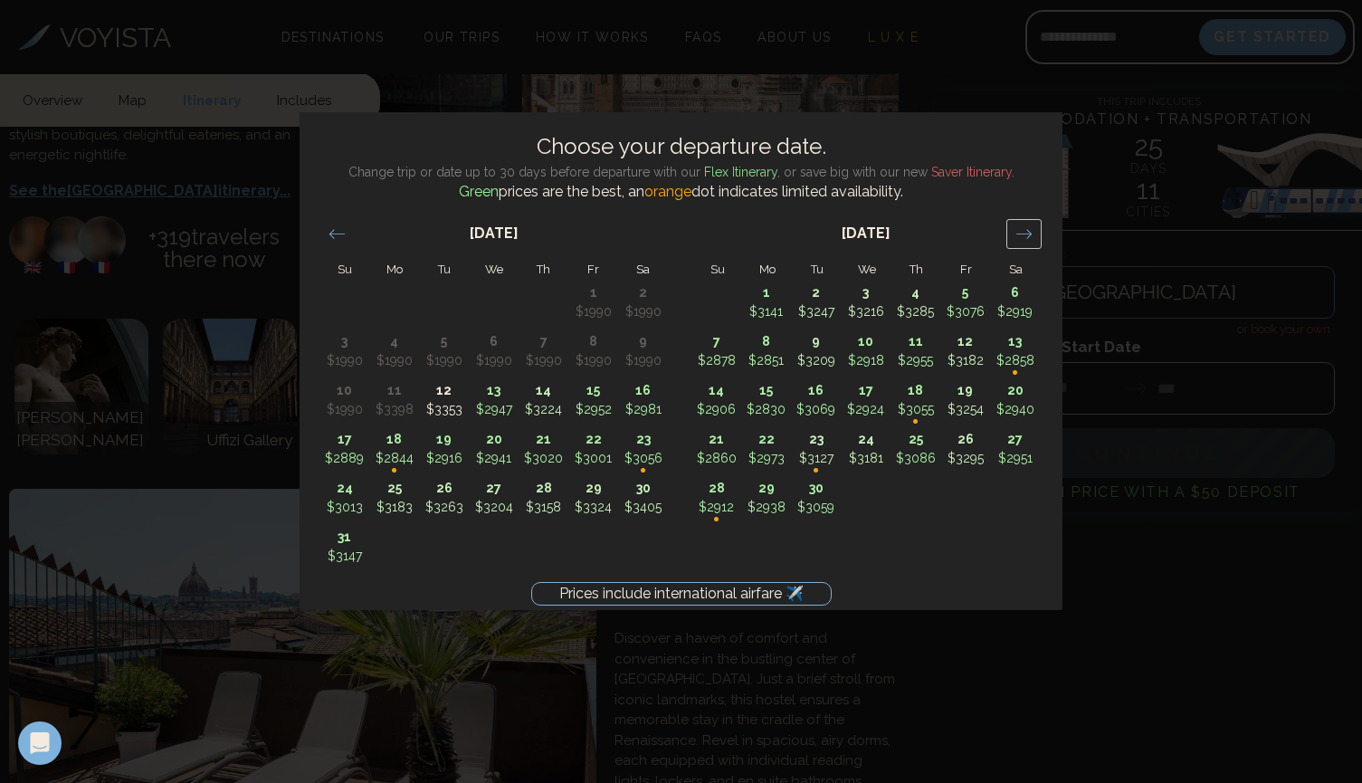
click at [1020, 228] on icon "Move forward to switch to the next month." at bounding box center [1023, 233] width 17 height 17
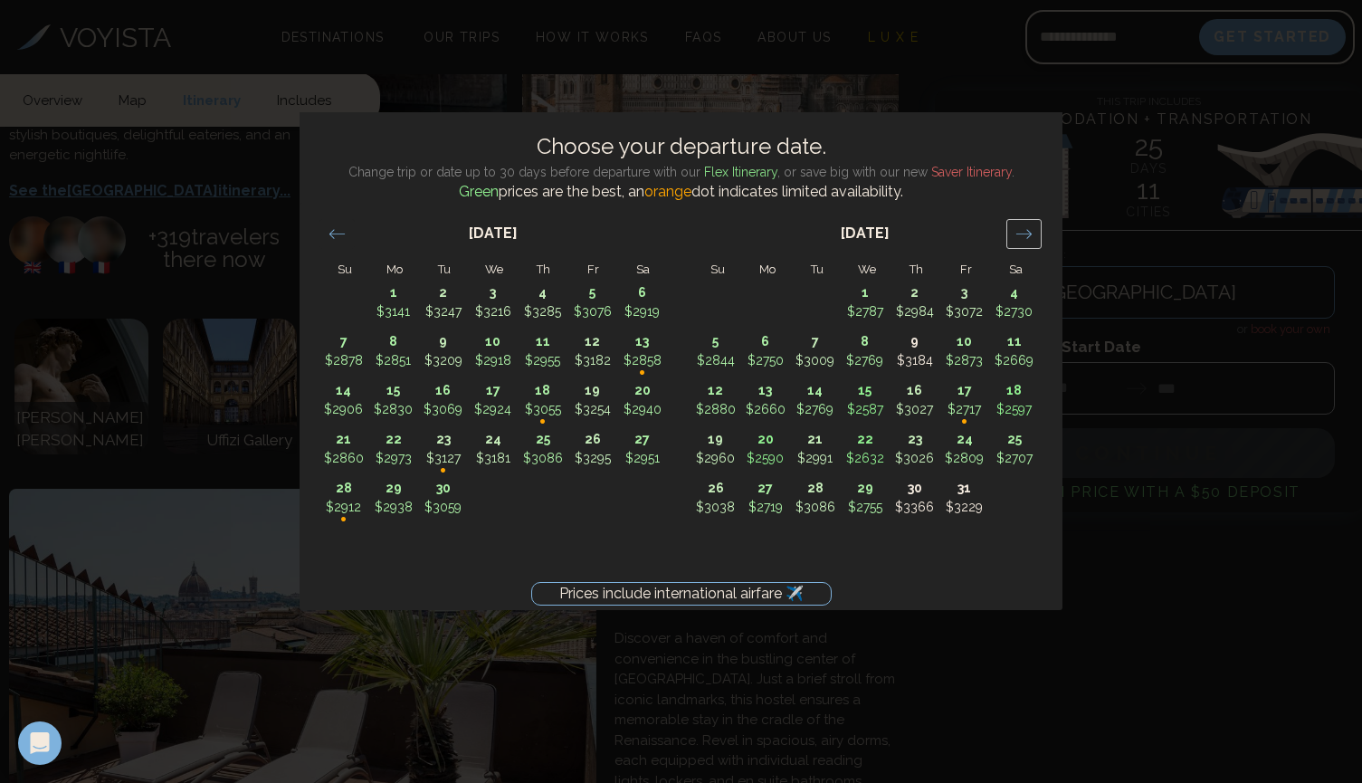
click at [1020, 228] on icon "Move forward to switch to the next month." at bounding box center [1023, 233] width 17 height 17
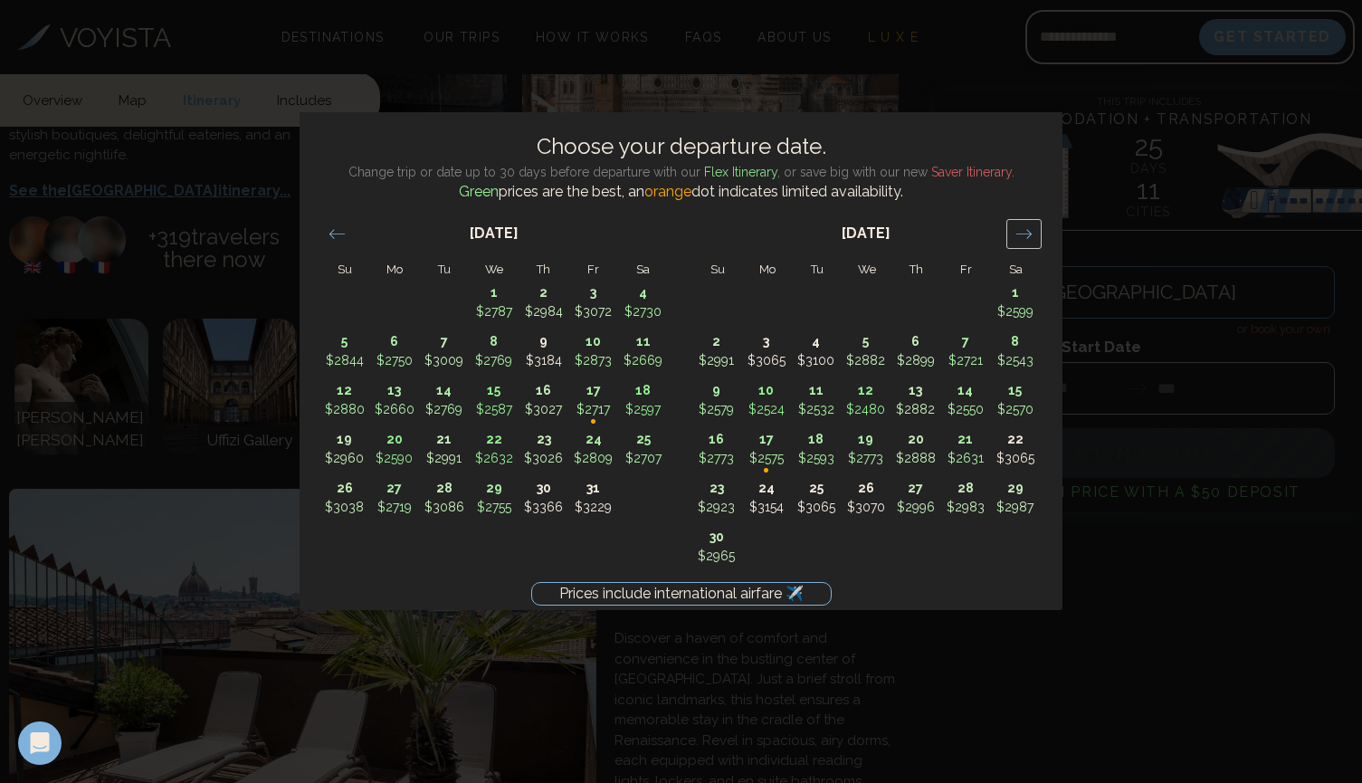
click at [1020, 228] on icon "Move forward to switch to the next month." at bounding box center [1023, 233] width 17 height 17
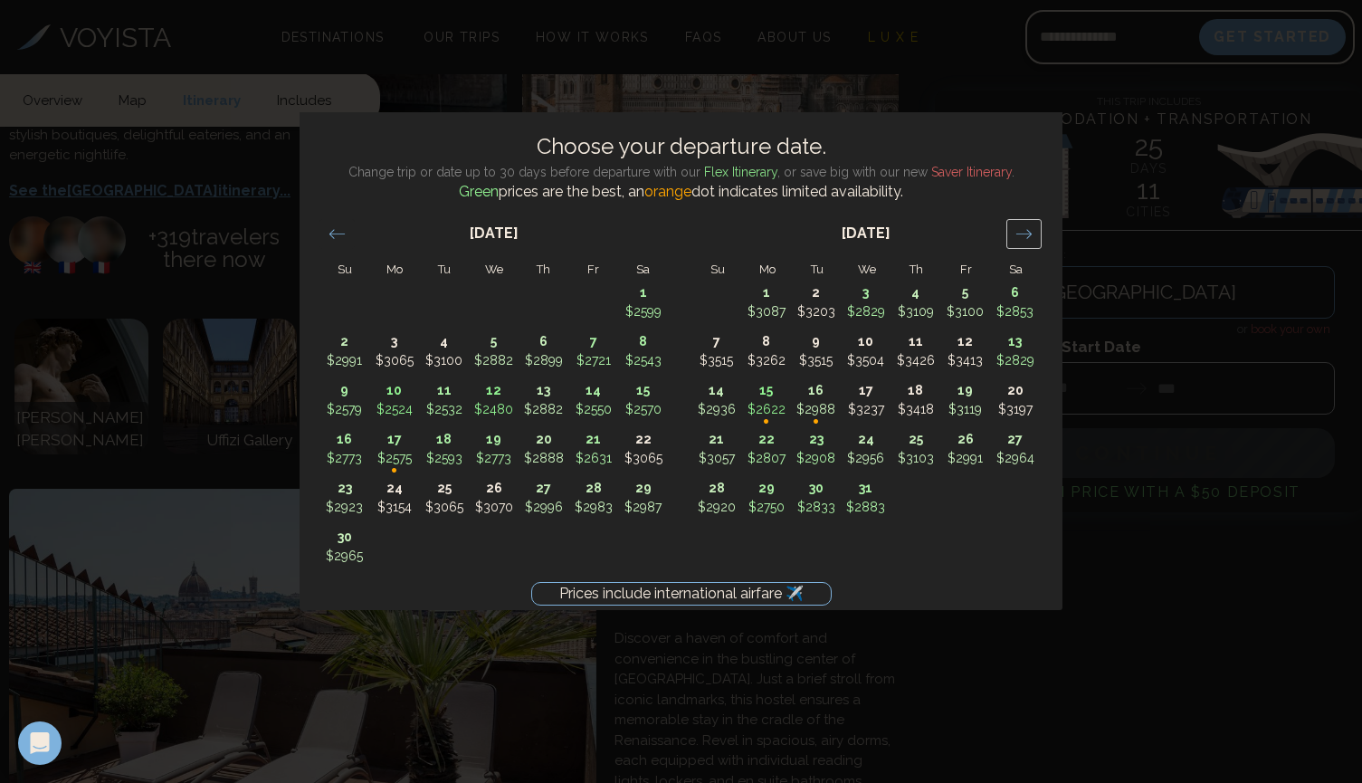
click at [1032, 233] on div "Move forward to switch to the next month." at bounding box center [1023, 234] width 35 height 30
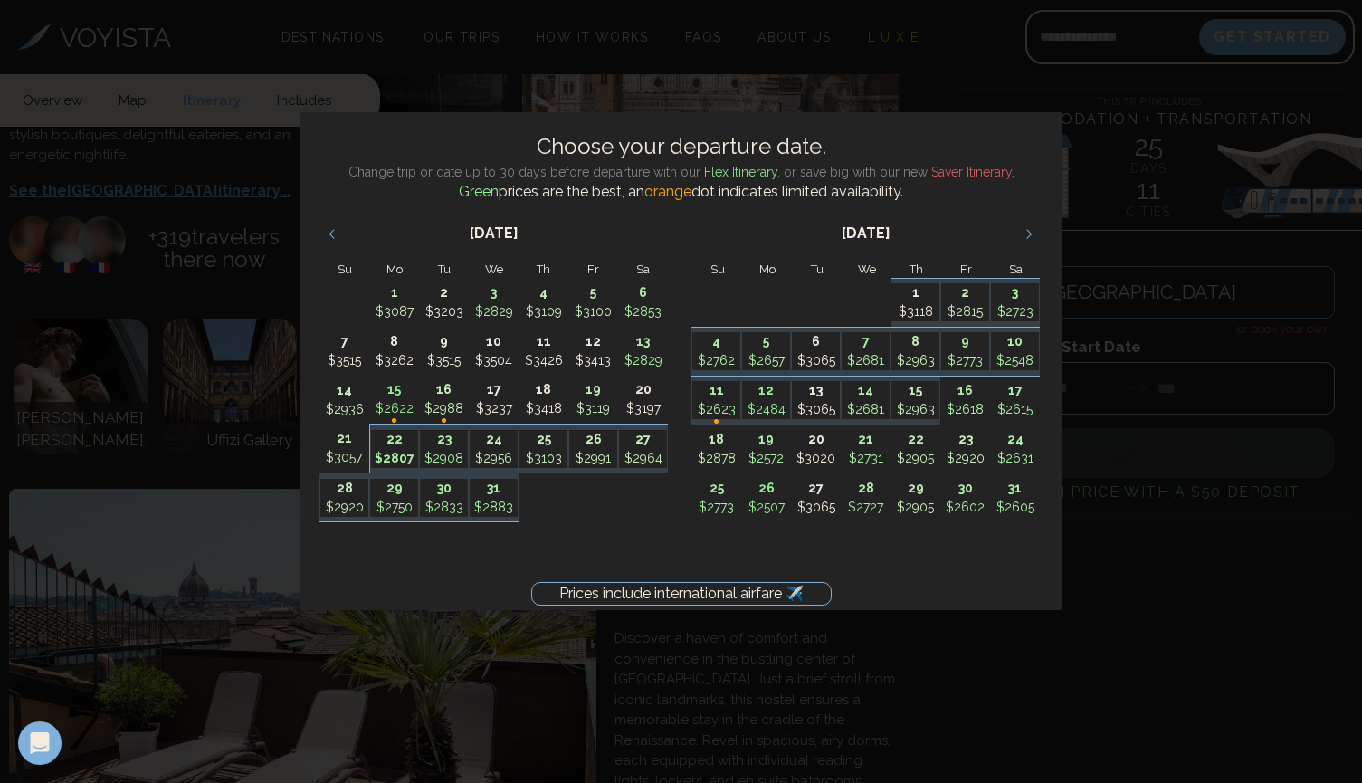
click at [385, 455] on p "$2807" at bounding box center [395, 458] width 48 height 19
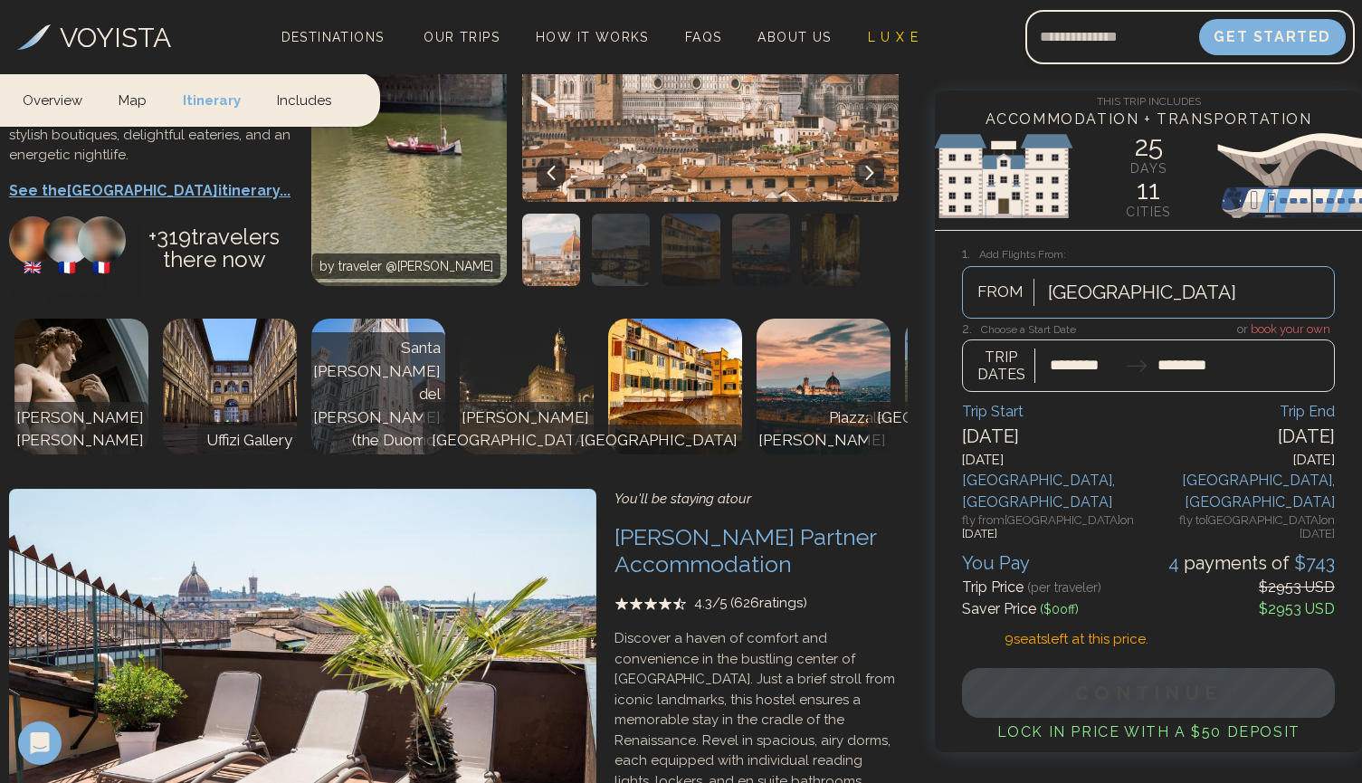
type input "********"
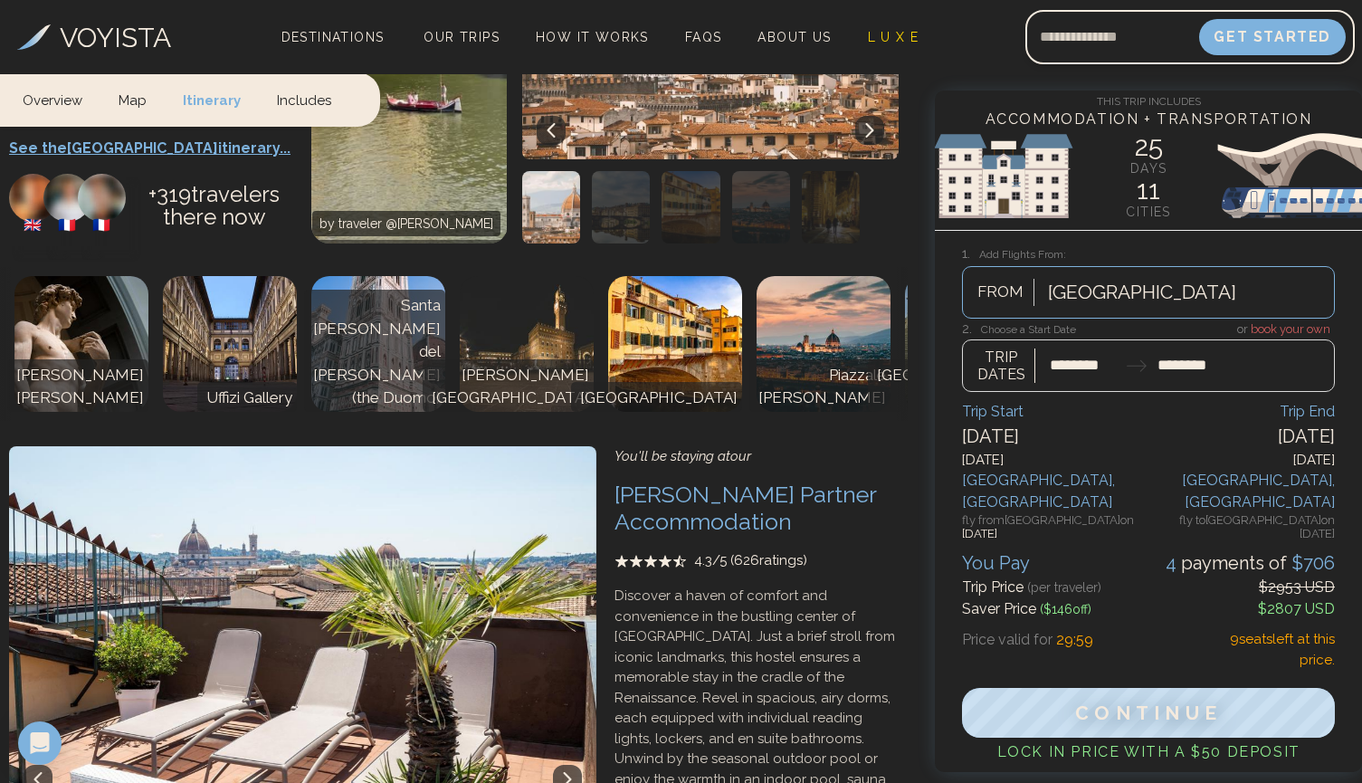
scroll to position [7759, 0]
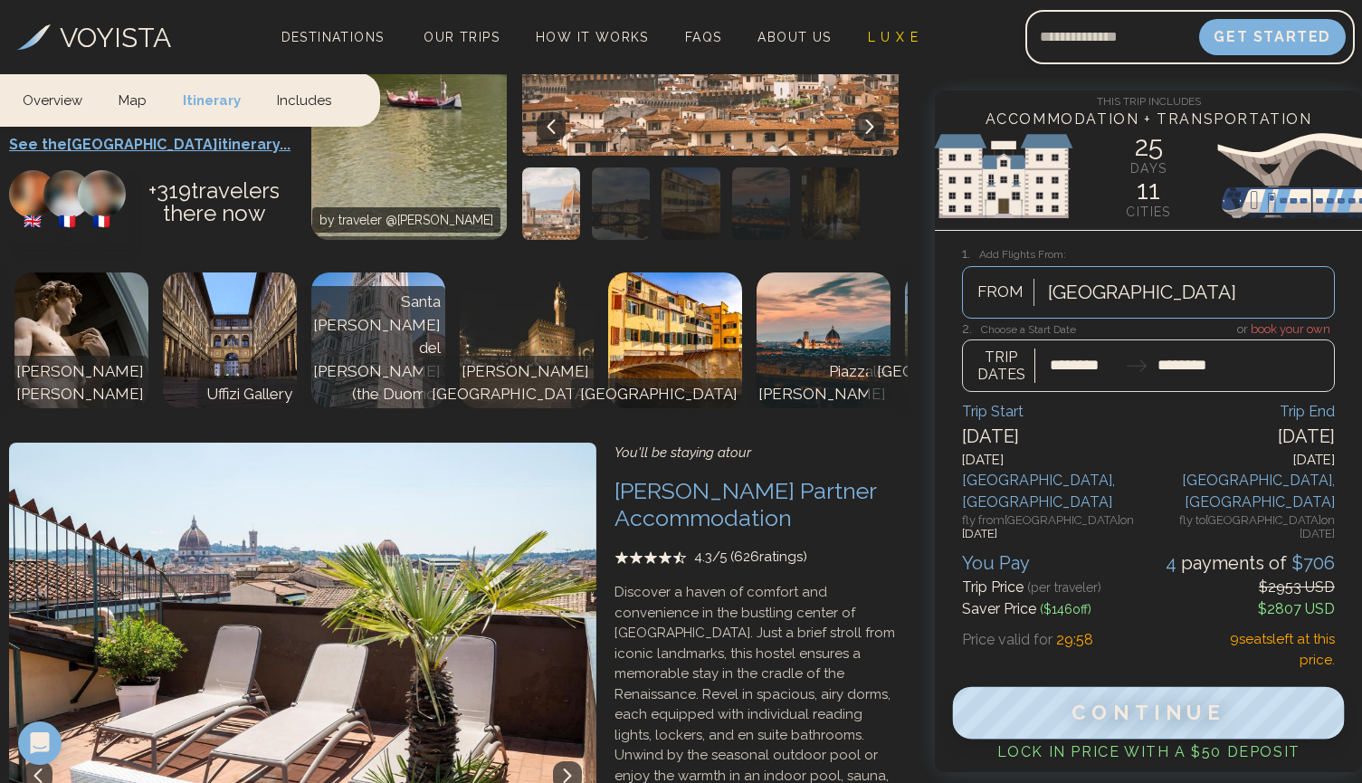
click at [1153, 701] on span "Continue" at bounding box center [1148, 713] width 155 height 24
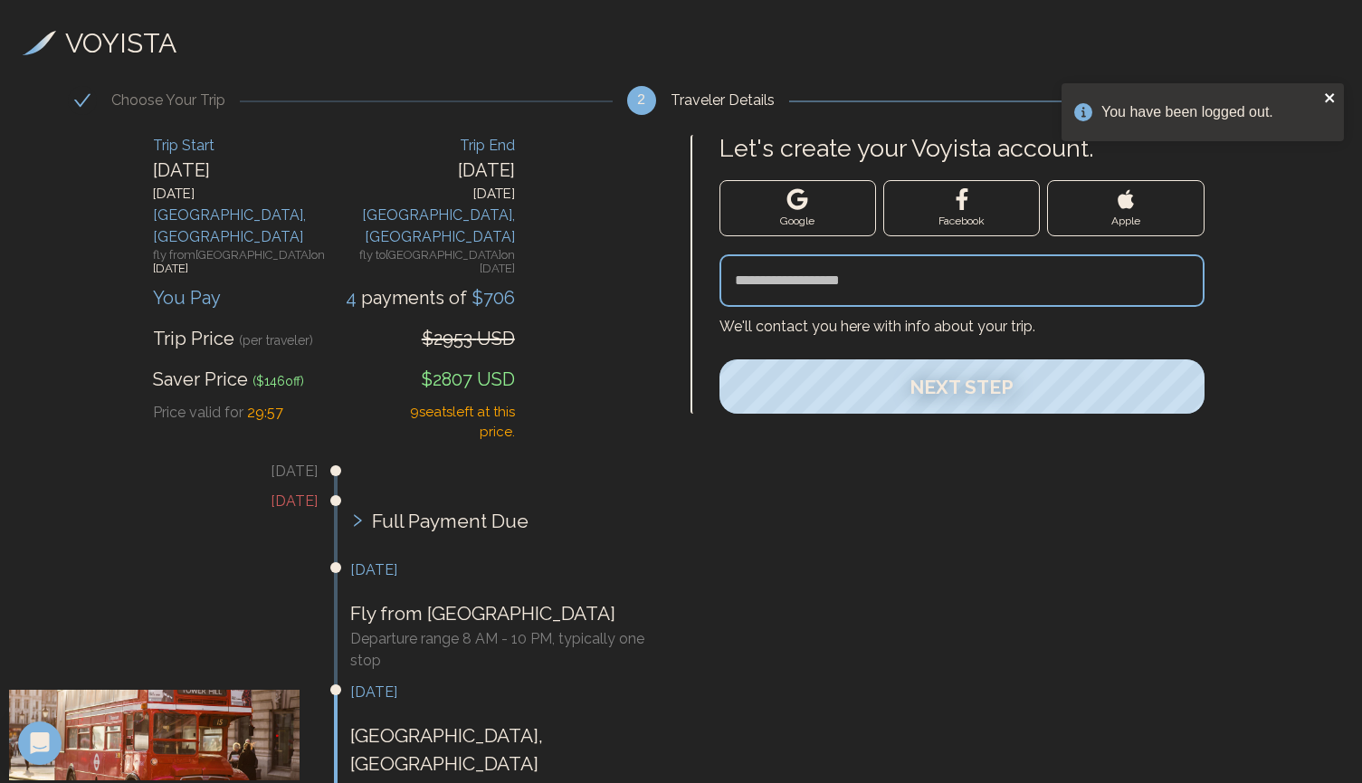
click at [1324, 100] on icon "close" at bounding box center [1330, 97] width 13 height 14
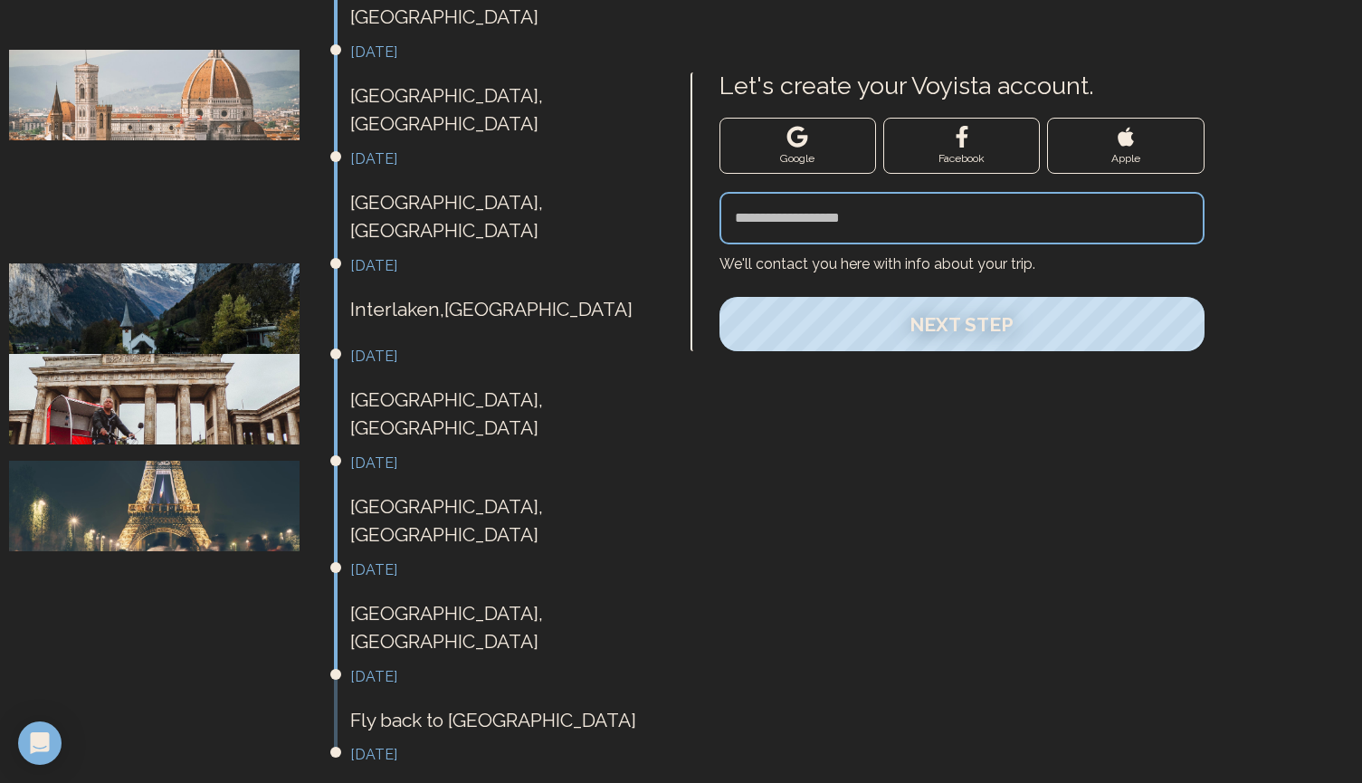
scroll to position [1155, 0]
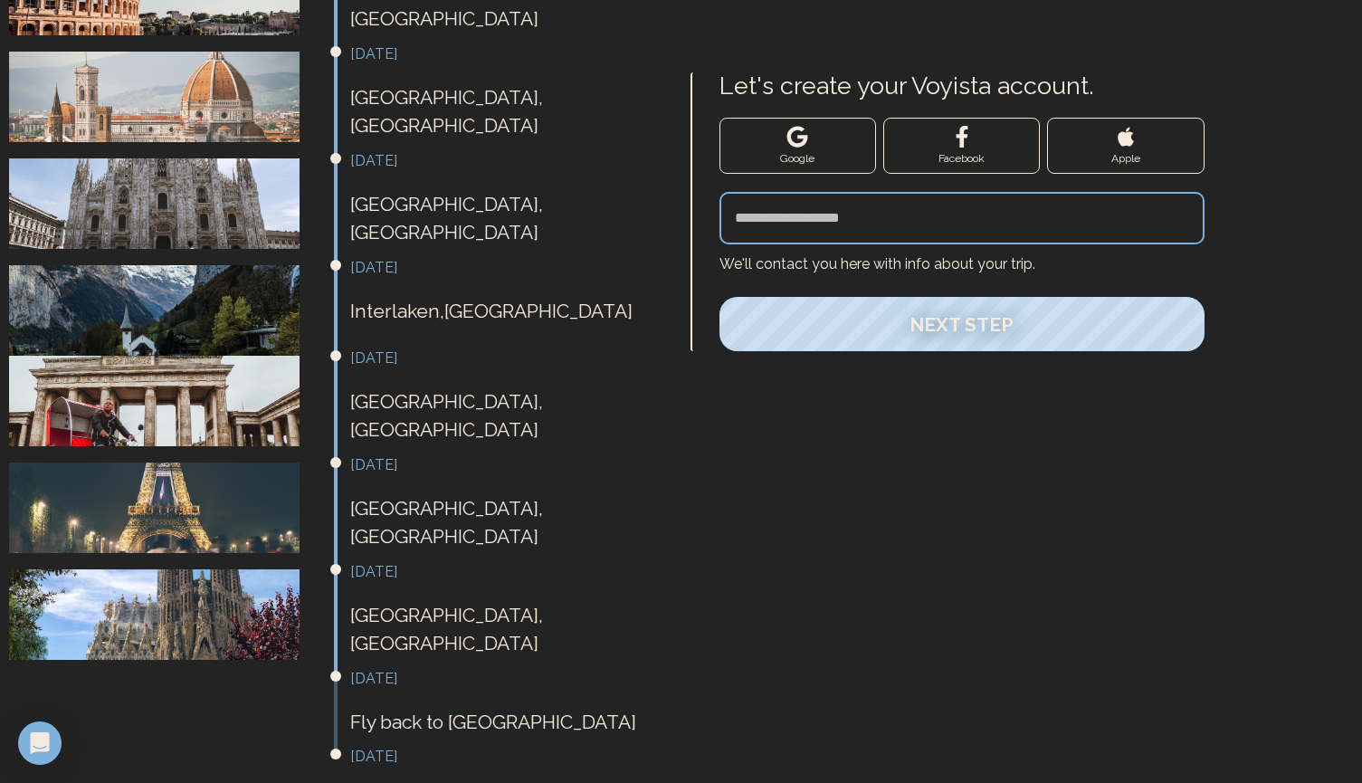
drag, startPoint x: 420, startPoint y: 651, endPoint x: 578, endPoint y: 675, distance: 160.1
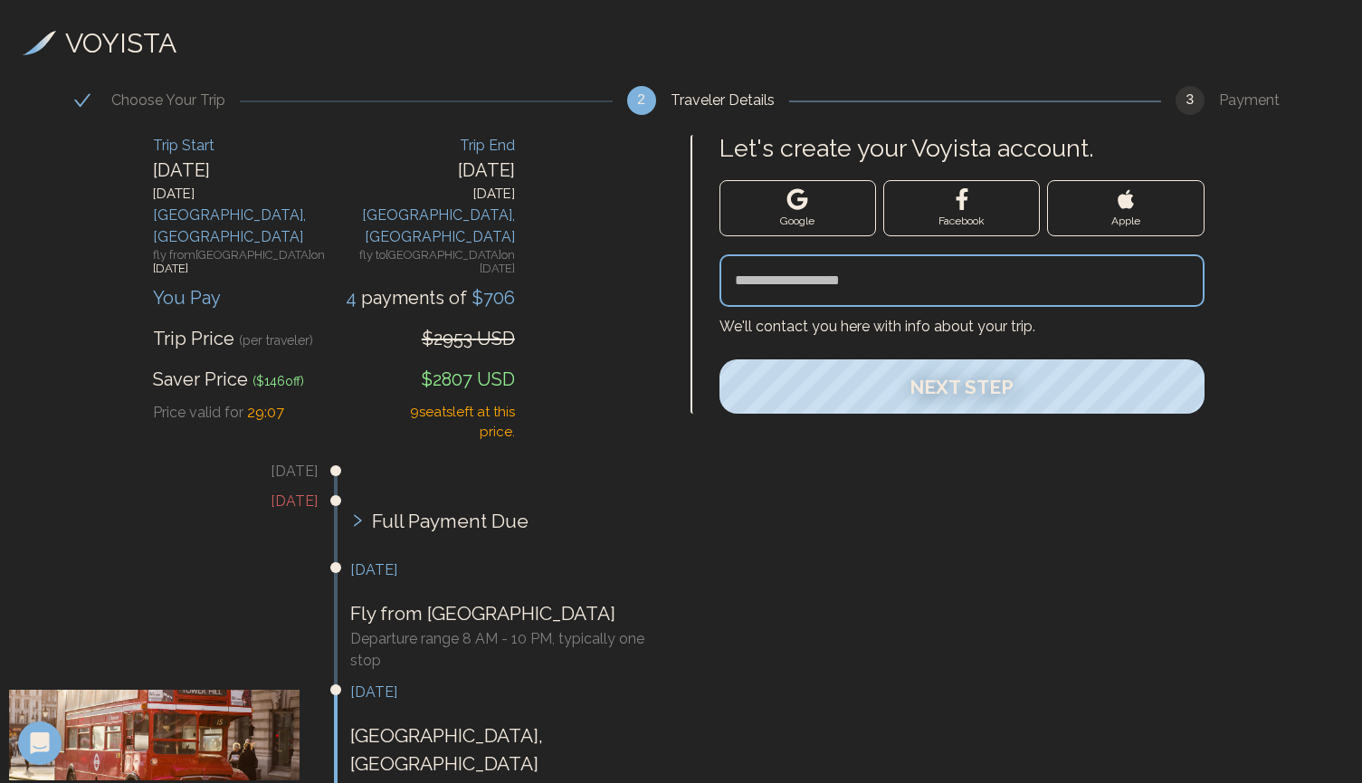
scroll to position [0, 0]
click at [807, 223] on span "Google" at bounding box center [797, 221] width 34 height 14
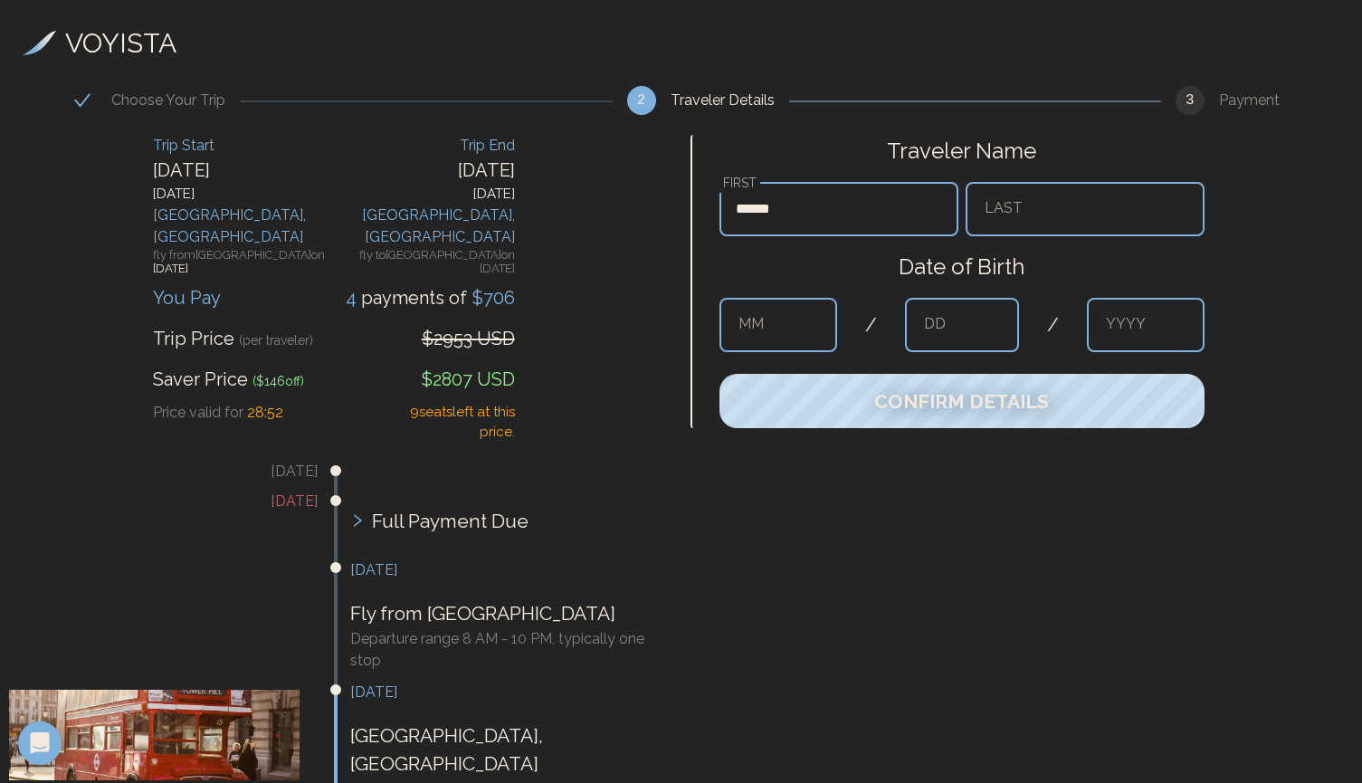
type input "******"
type input "********"
type input "**"
click at [968, 328] on input "text" at bounding box center [962, 325] width 114 height 54
type input "**"
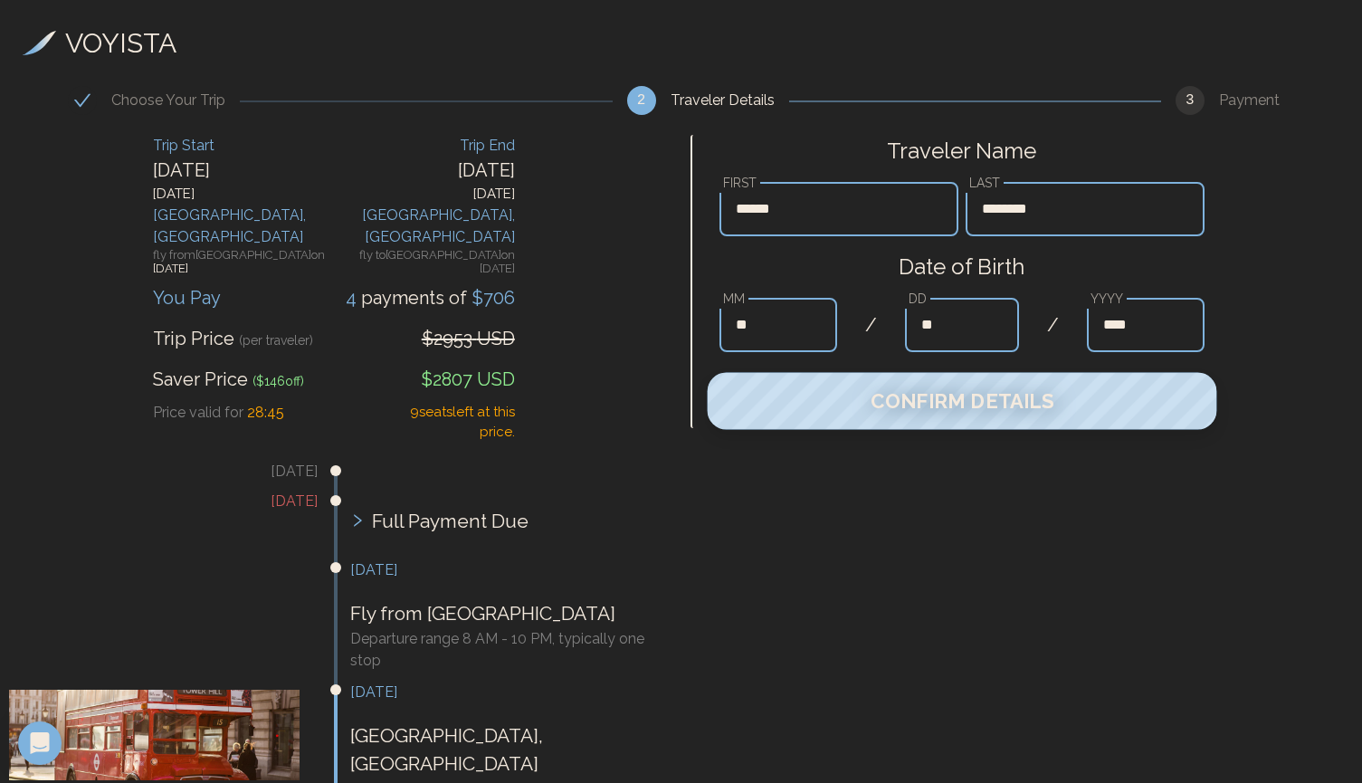
type input "****"
click at [951, 393] on span "Confirm Details" at bounding box center [961, 401] width 184 height 24
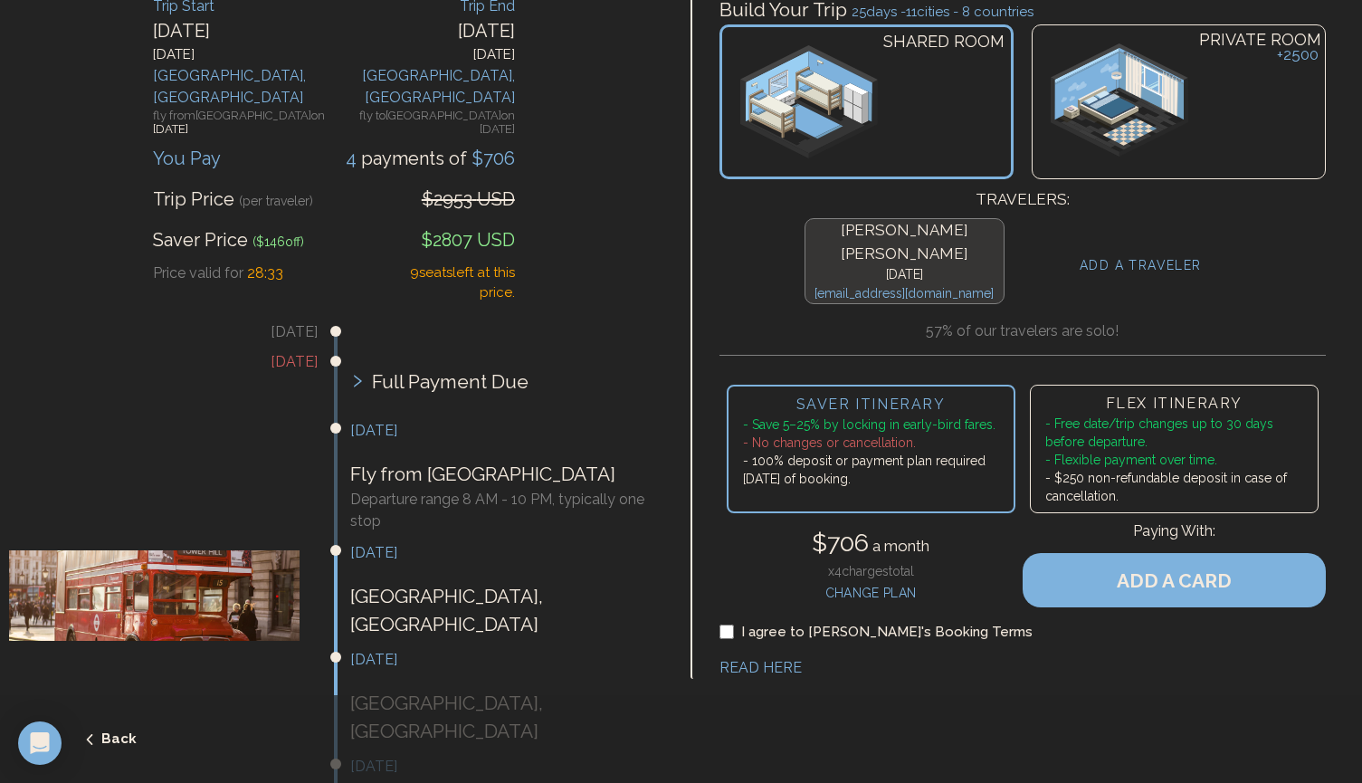
scroll to position [151, 0]
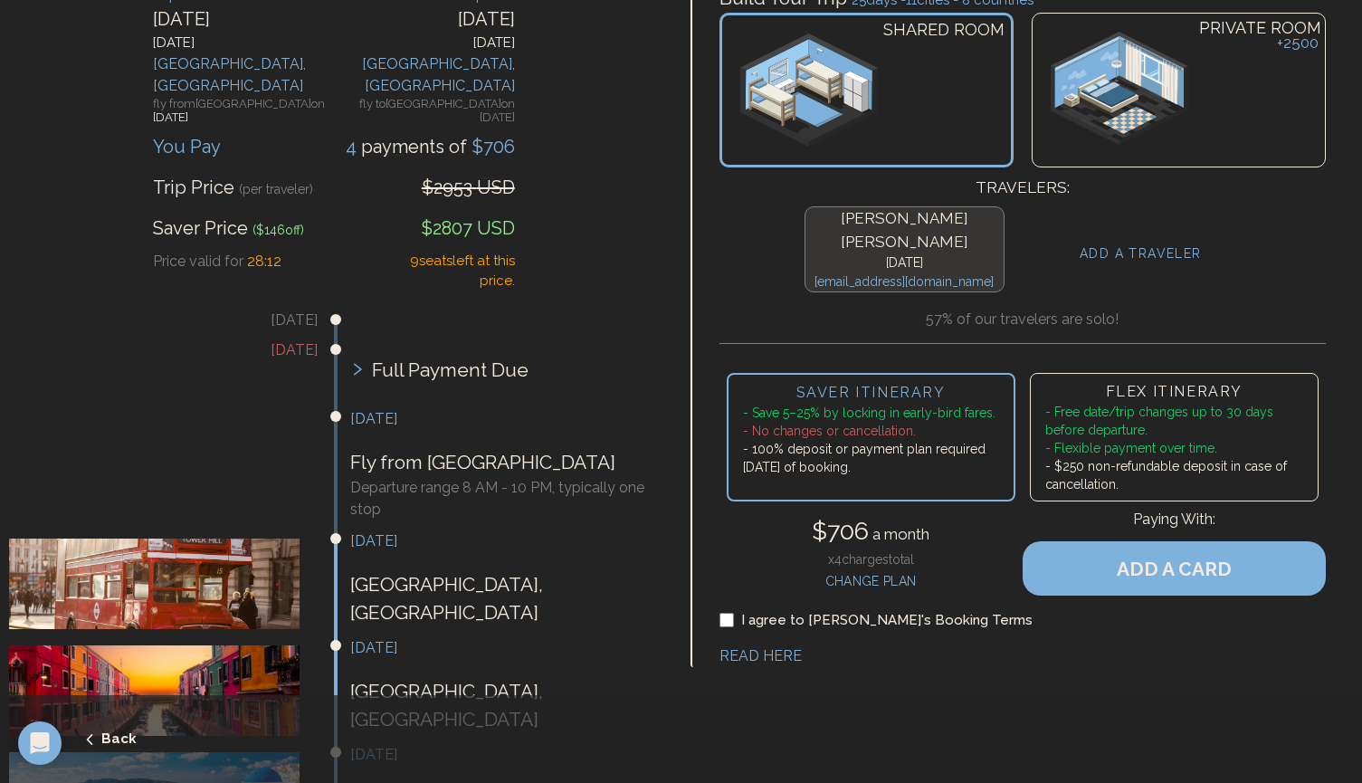
click at [742, 647] on link "READ HERE" at bounding box center [760, 655] width 82 height 17
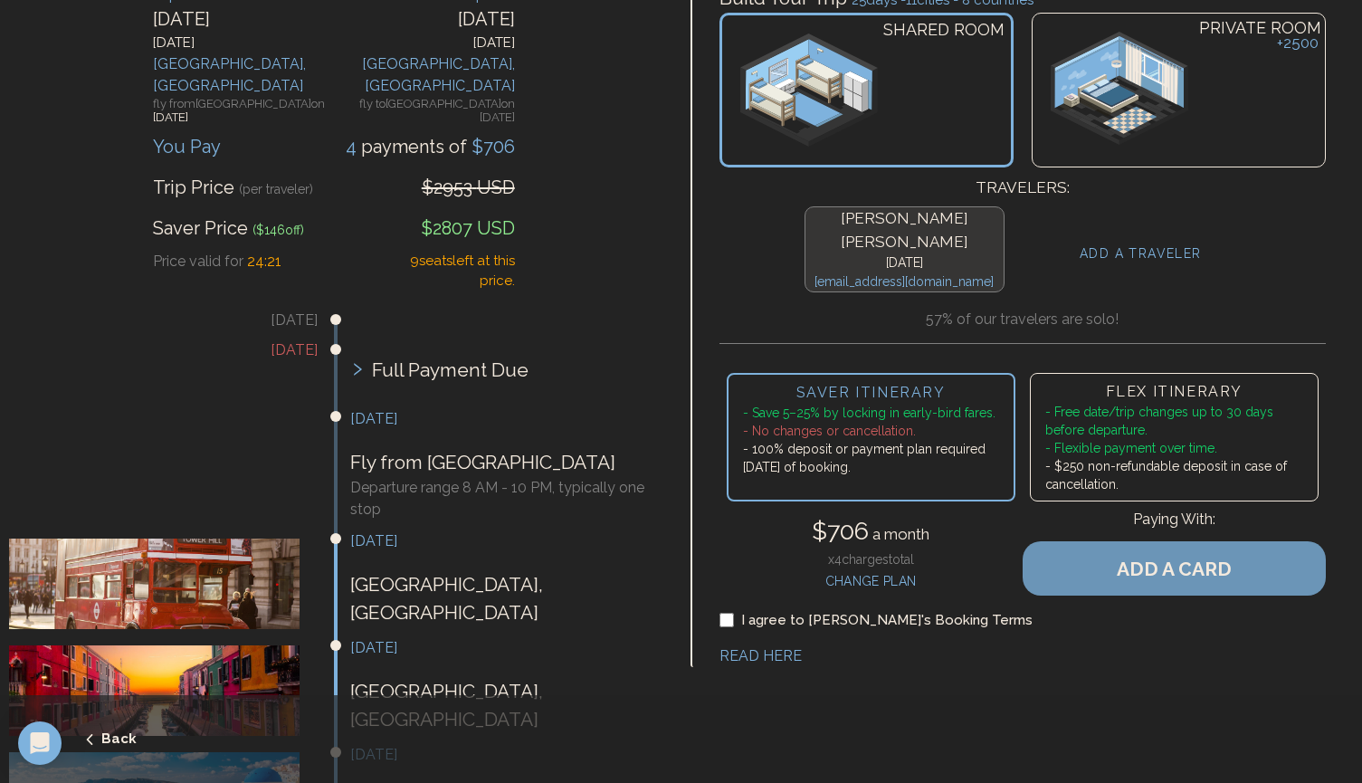
click at [1085, 553] on button "ADD A CARD" at bounding box center [1173, 568] width 303 height 54
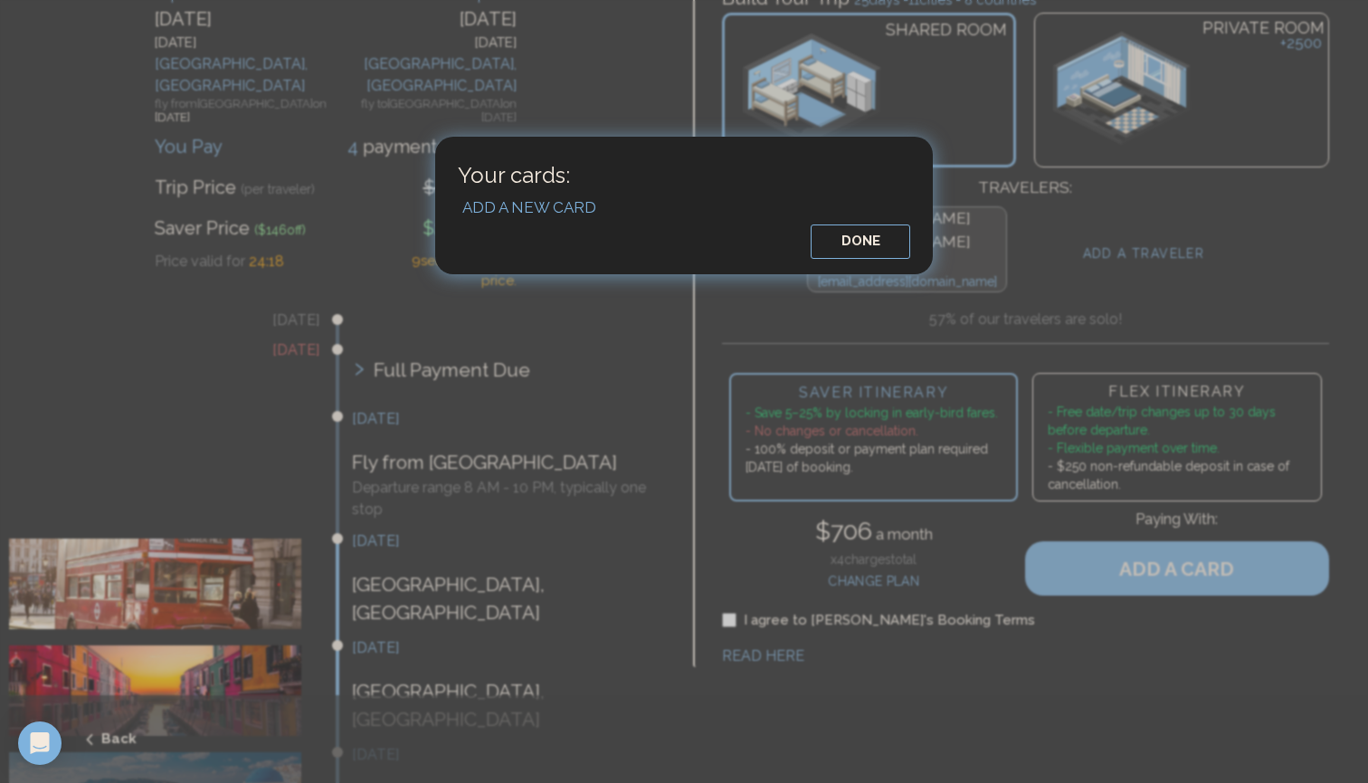
click at [873, 233] on button "DONE" at bounding box center [861, 241] width 100 height 34
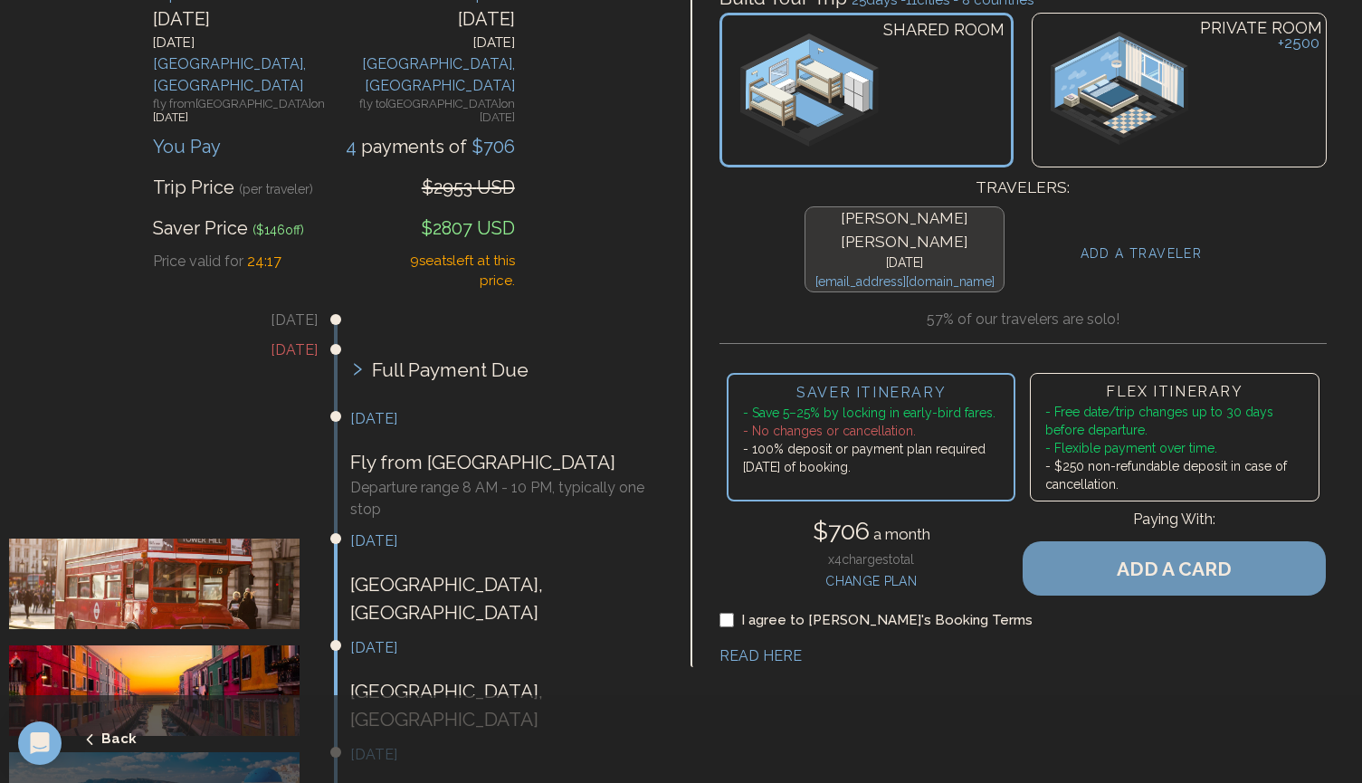
click at [1110, 566] on button "ADD A CARD" at bounding box center [1173, 568] width 303 height 54
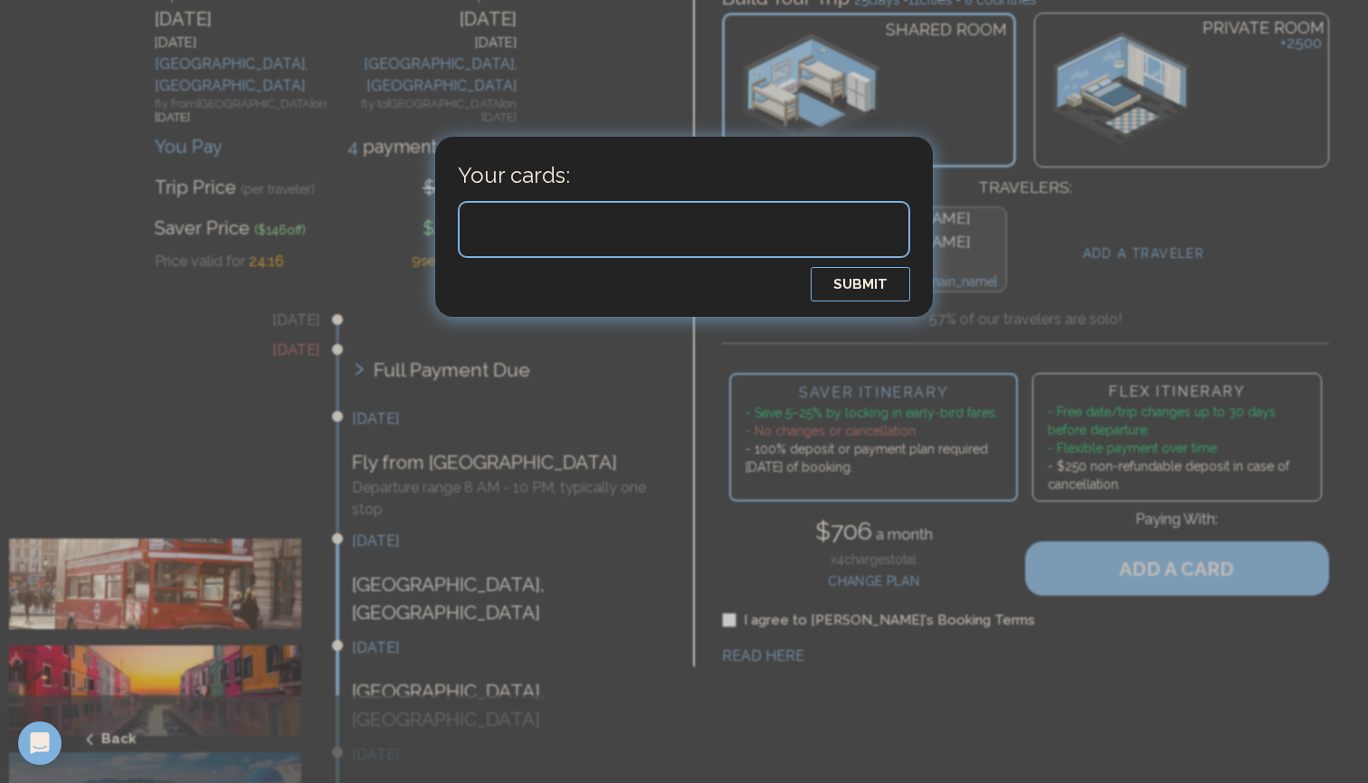
click at [681, 207] on div at bounding box center [684, 229] width 452 height 57
click at [854, 291] on button "SUBMIT" at bounding box center [861, 284] width 100 height 34
click at [726, 479] on div at bounding box center [684, 391] width 1368 height 783
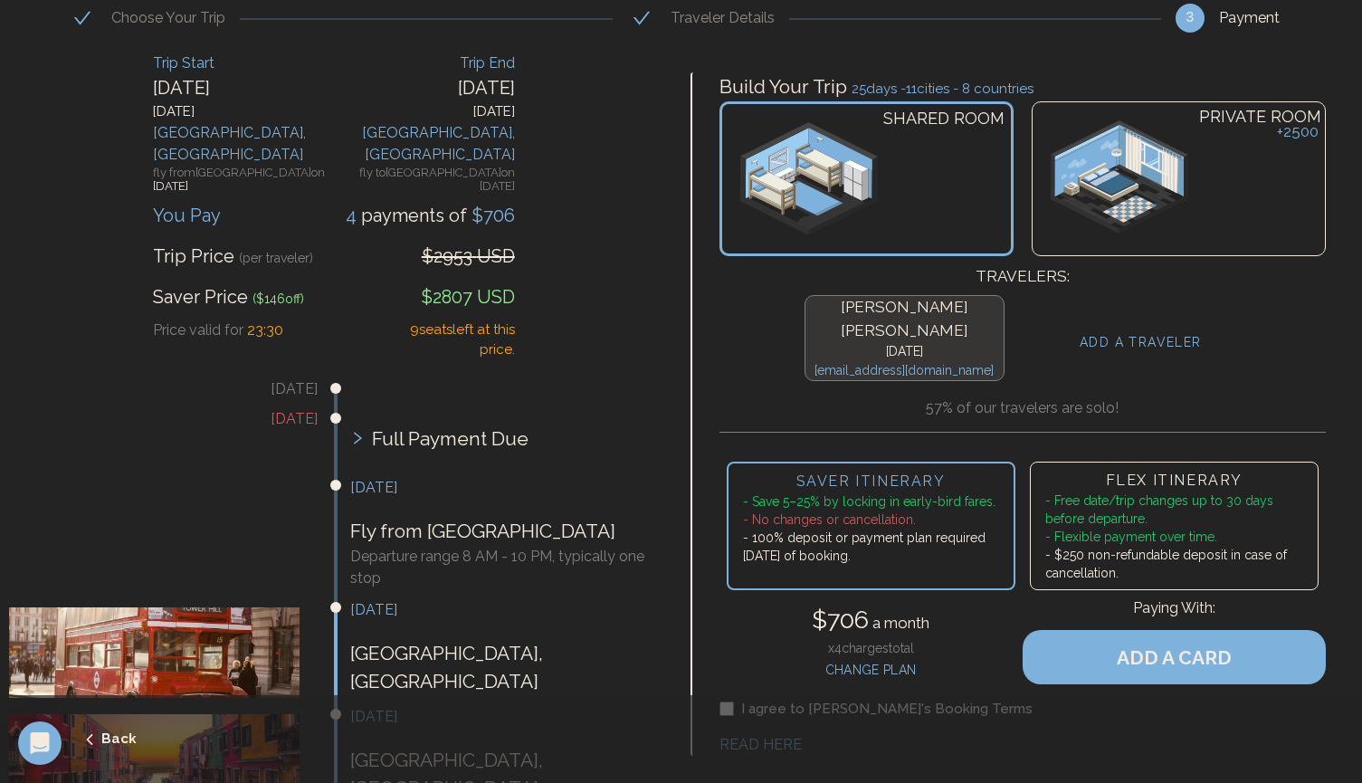
scroll to position [78, 0]
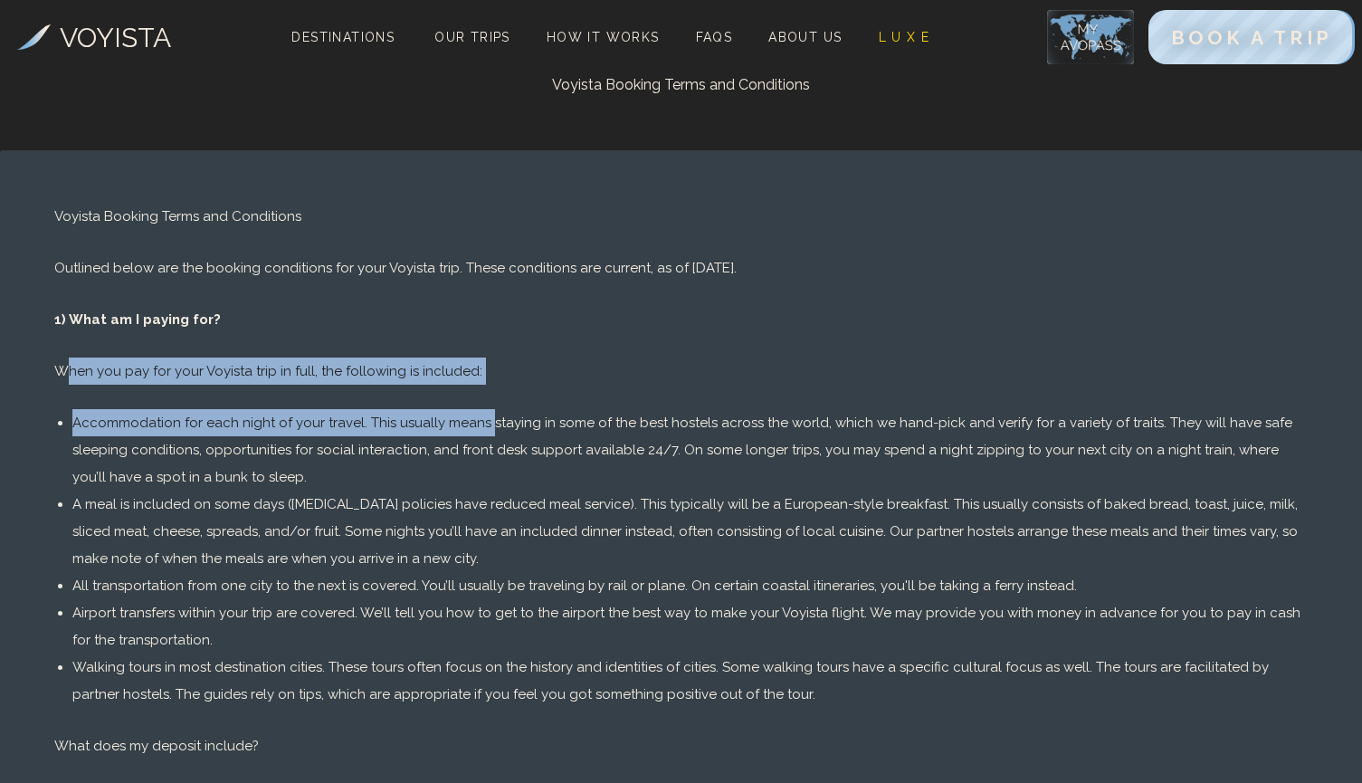
drag, startPoint x: 66, startPoint y: 373, endPoint x: 483, endPoint y: 420, distance: 419.7
click at [483, 420] on li "Accommodation for each night of your travel. This usually means staying in some…" at bounding box center [689, 449] width 1235 height 81
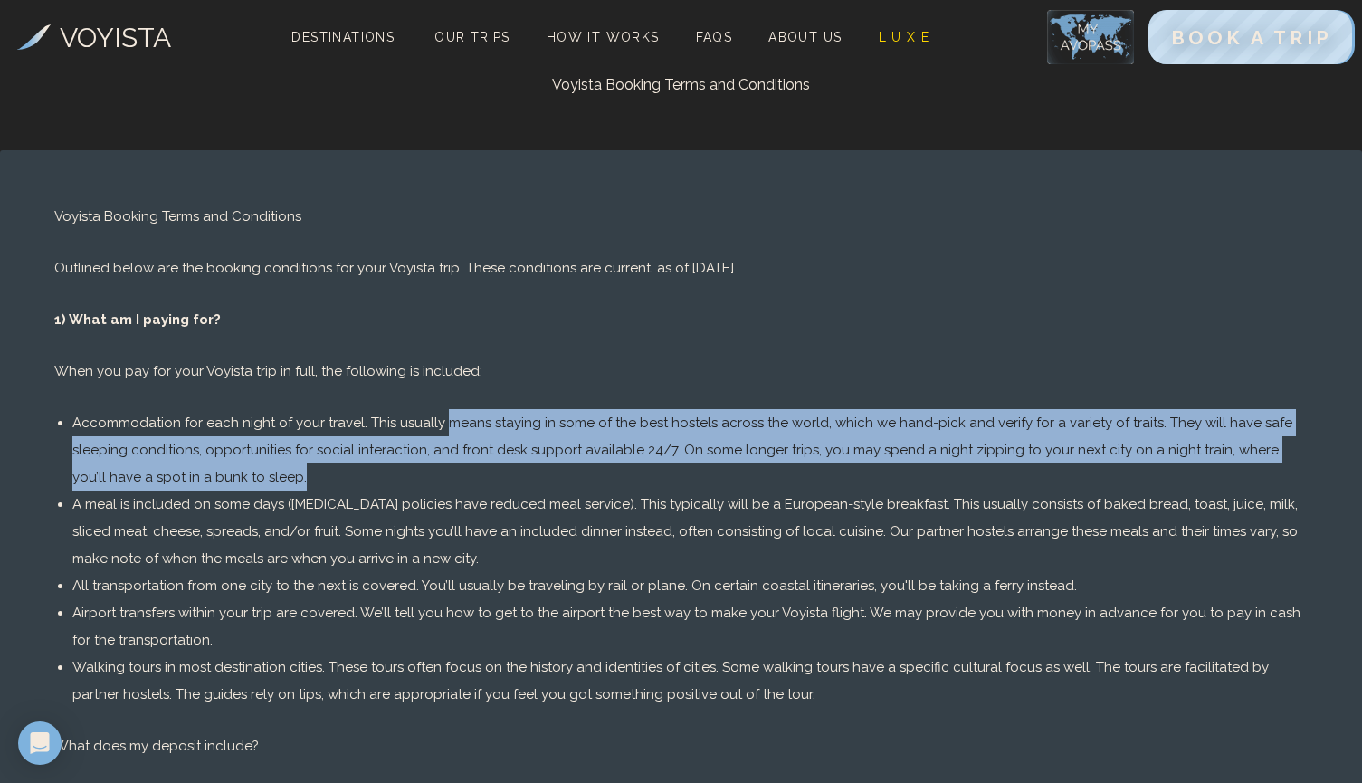
drag, startPoint x: 438, startPoint y: 426, endPoint x: 892, endPoint y: 463, distance: 455.7
click at [892, 463] on li "Accommodation for each night of your travel. This usually means staying in some…" at bounding box center [689, 449] width 1235 height 81
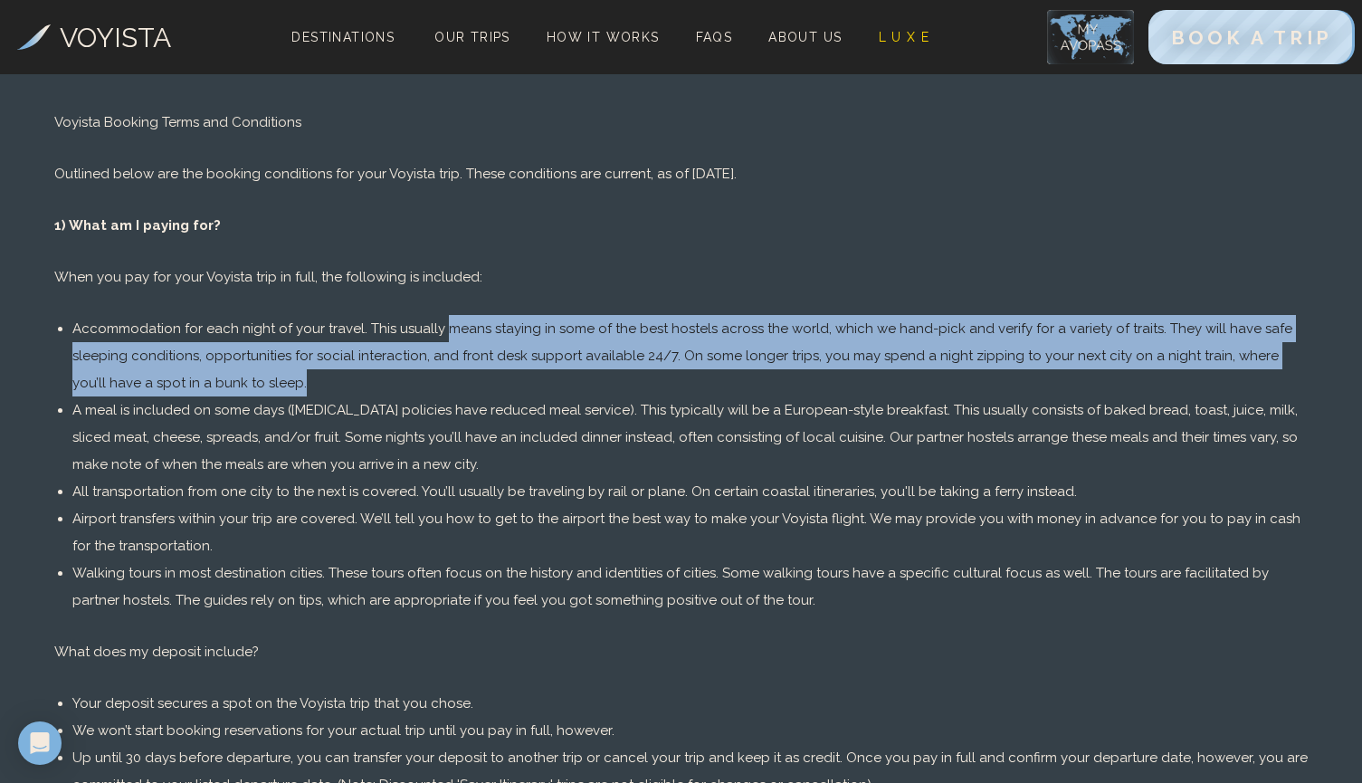
scroll to position [108, 0]
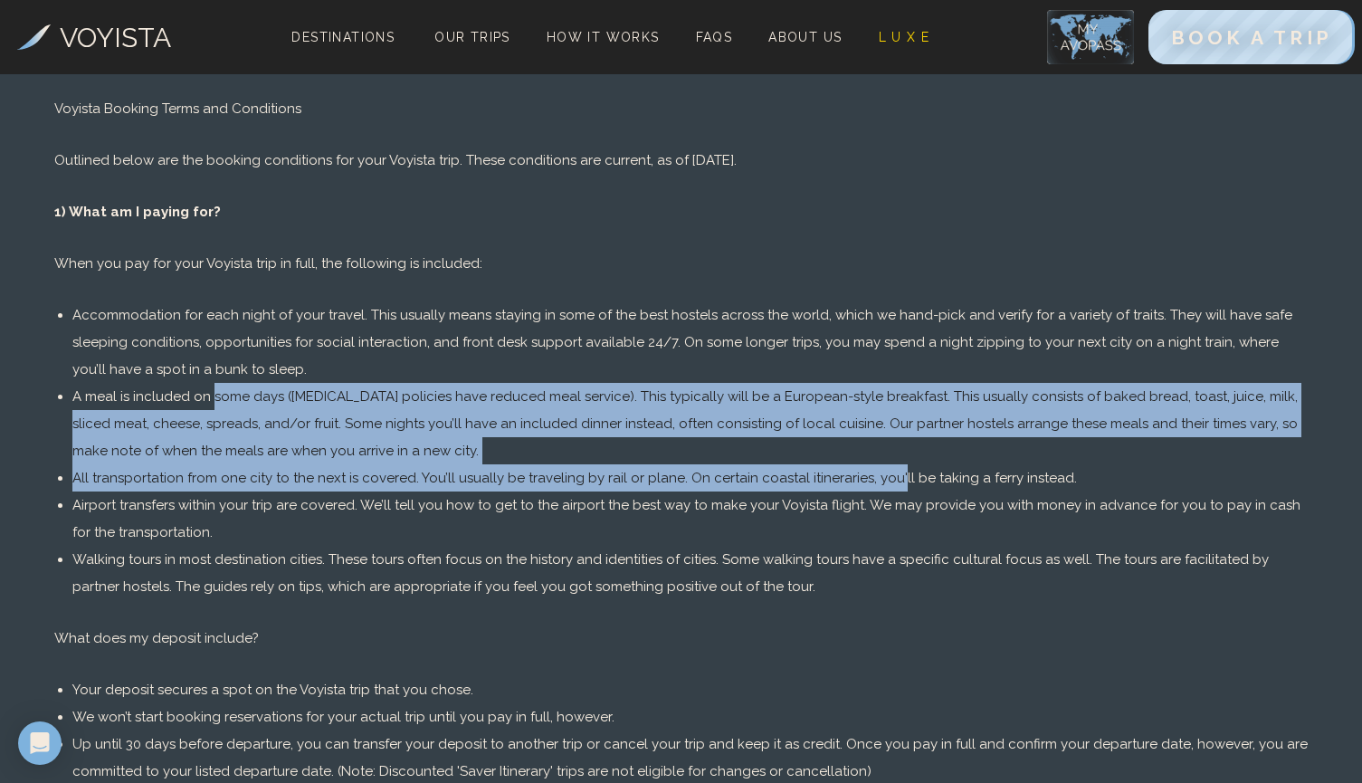
drag, startPoint x: 211, startPoint y: 395, endPoint x: 877, endPoint y: 470, distance: 670.1
click at [877, 470] on ul "Accommodation for each night of your travel. This usually means staying in some…" at bounding box center [689, 450] width 1235 height 299
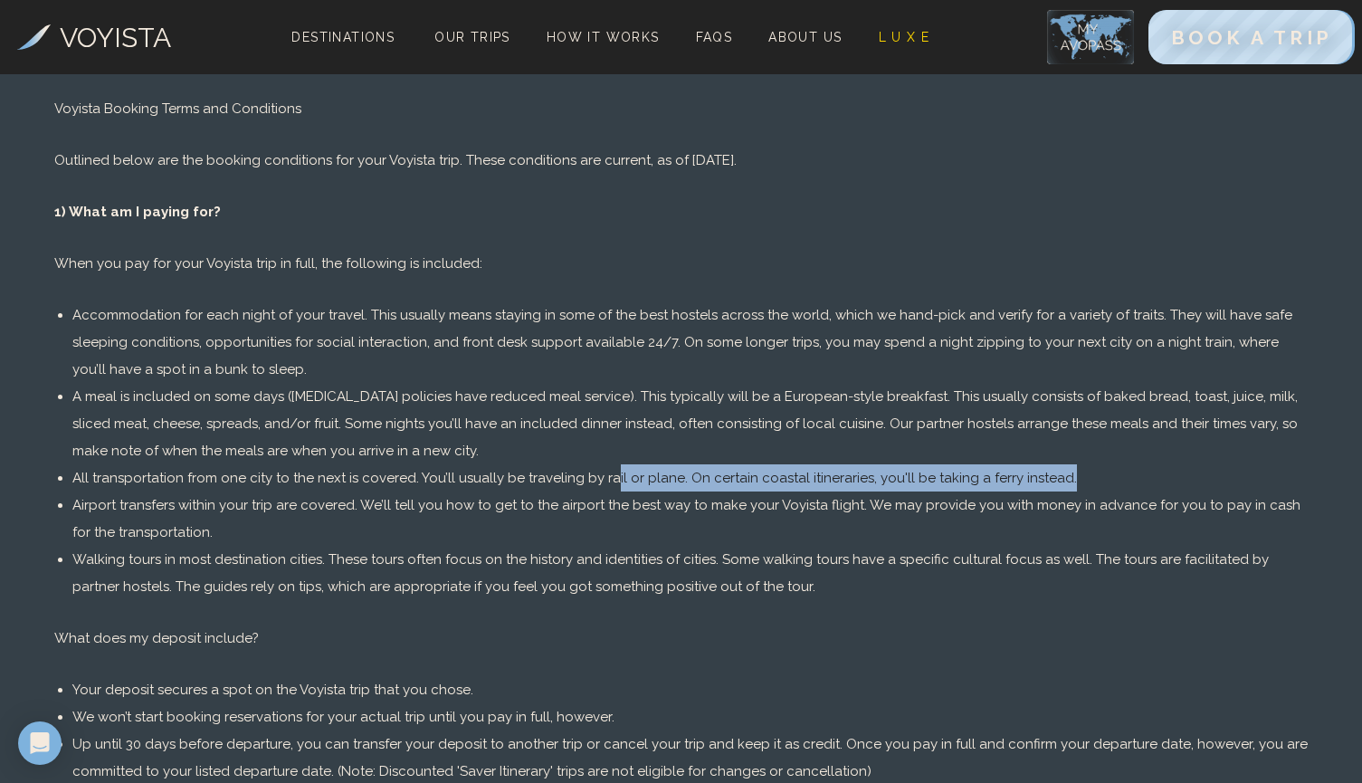
drag, startPoint x: 436, startPoint y: 486, endPoint x: 600, endPoint y: 483, distance: 163.8
click at [600, 483] on li "All transportation from one city to the next is covered. You’ll usually be trav…" at bounding box center [689, 477] width 1235 height 27
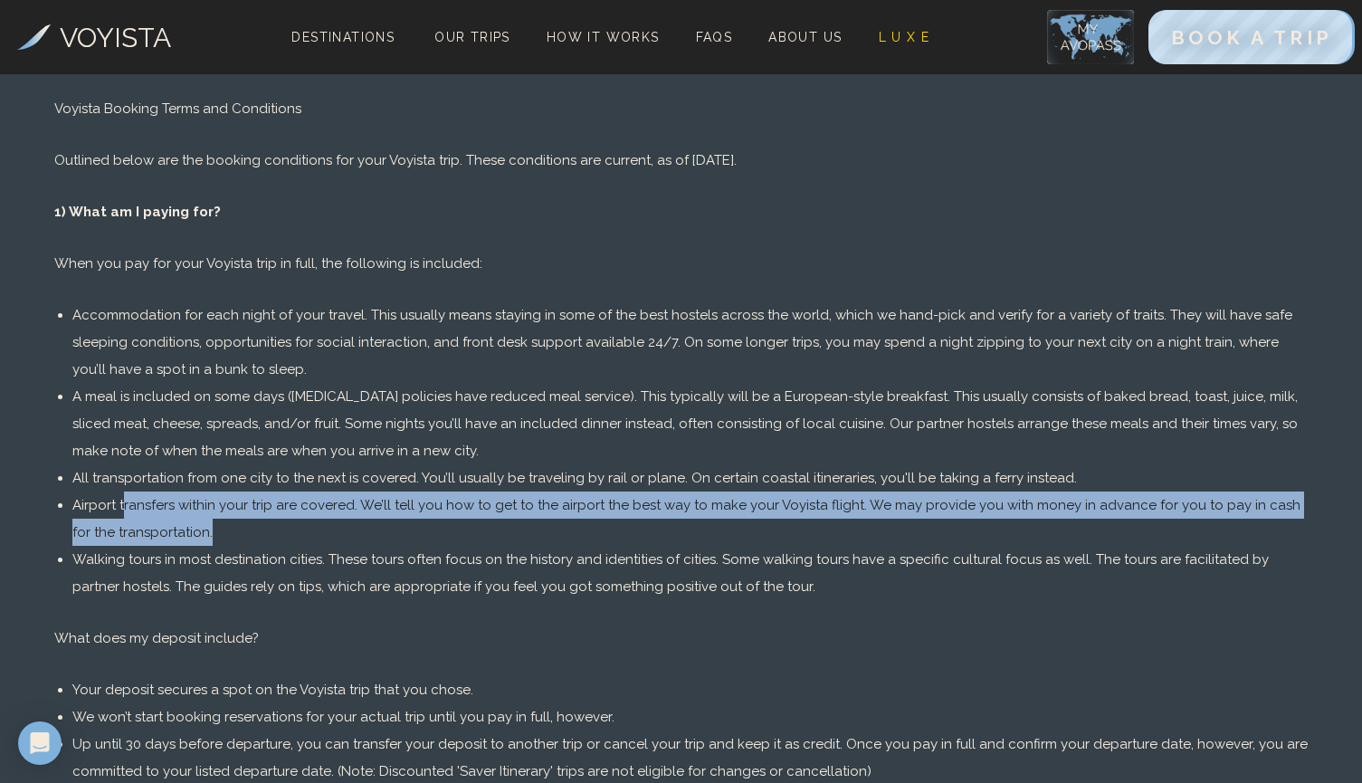
drag, startPoint x: 123, startPoint y: 508, endPoint x: 521, endPoint y: 513, distance: 398.1
click at [521, 513] on li "Airport transfers within your trip are covered. We’ll tell you how to get to th…" at bounding box center [689, 518] width 1235 height 54
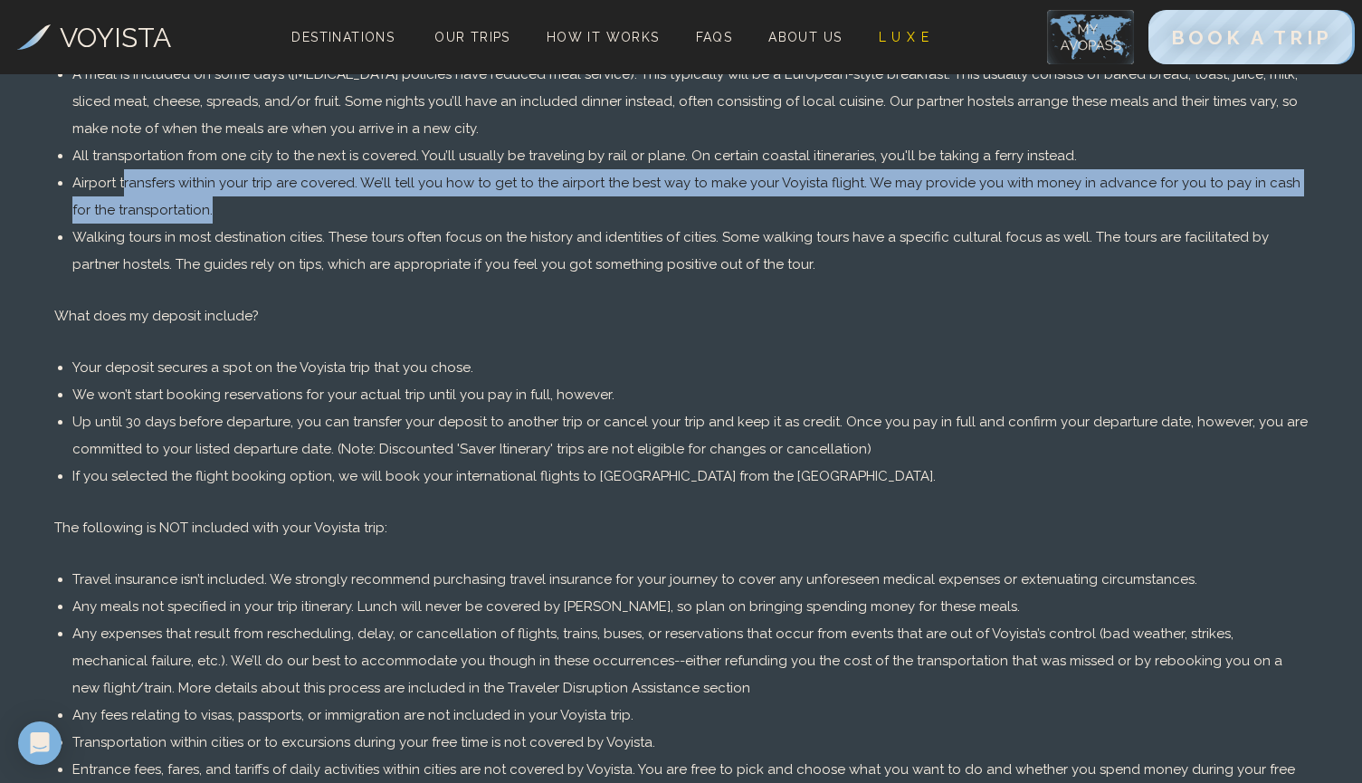
scroll to position [443, 0]
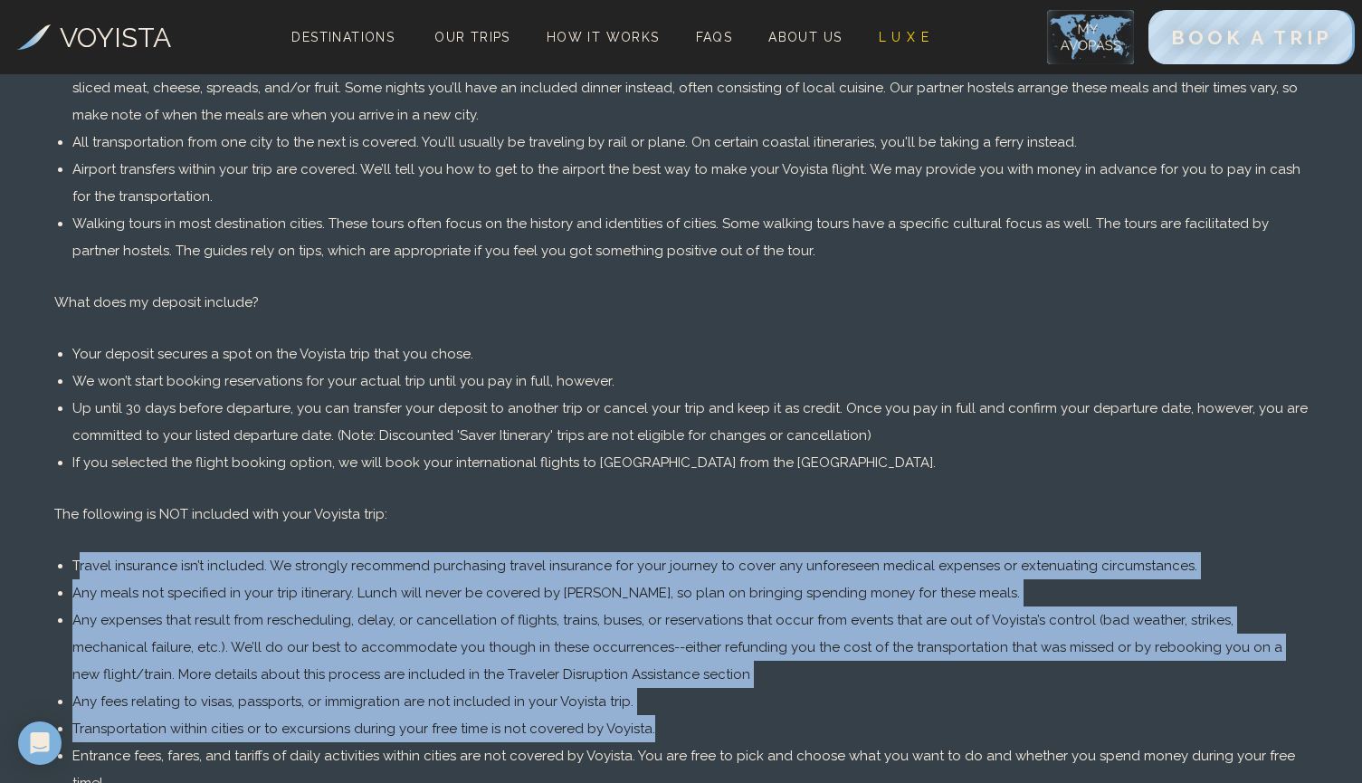
drag, startPoint x: 81, startPoint y: 567, endPoint x: 670, endPoint y: 721, distance: 609.6
click at [670, 721] on ul "Travel insurance isn’t included. We strongly recommend purchasing travel insura…" at bounding box center [689, 674] width 1235 height 244
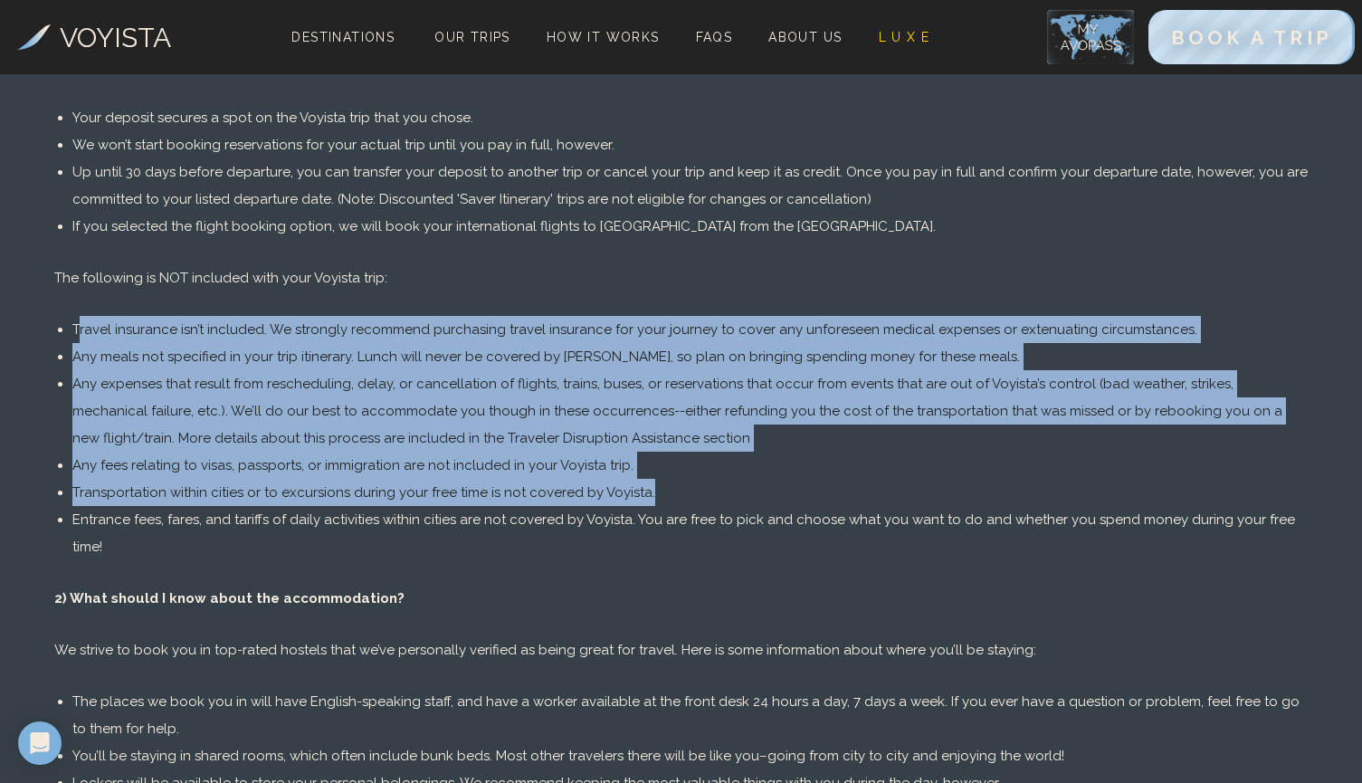
scroll to position [687, 0]
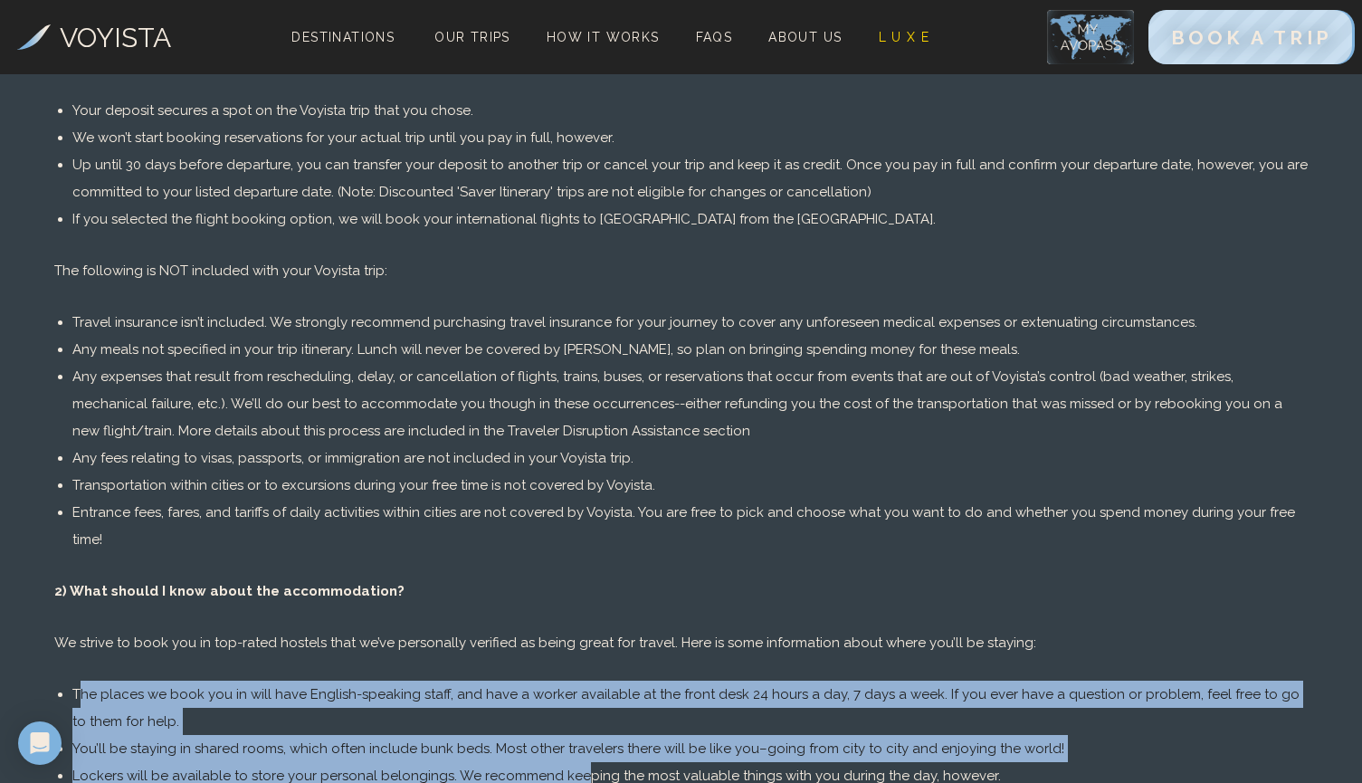
drag, startPoint x: 79, startPoint y: 663, endPoint x: 569, endPoint y: 737, distance: 495.9
click at [569, 737] on ul "The places we book you in will have English-speaking staff, and have a worker a…" at bounding box center [689, 788] width 1235 height 217
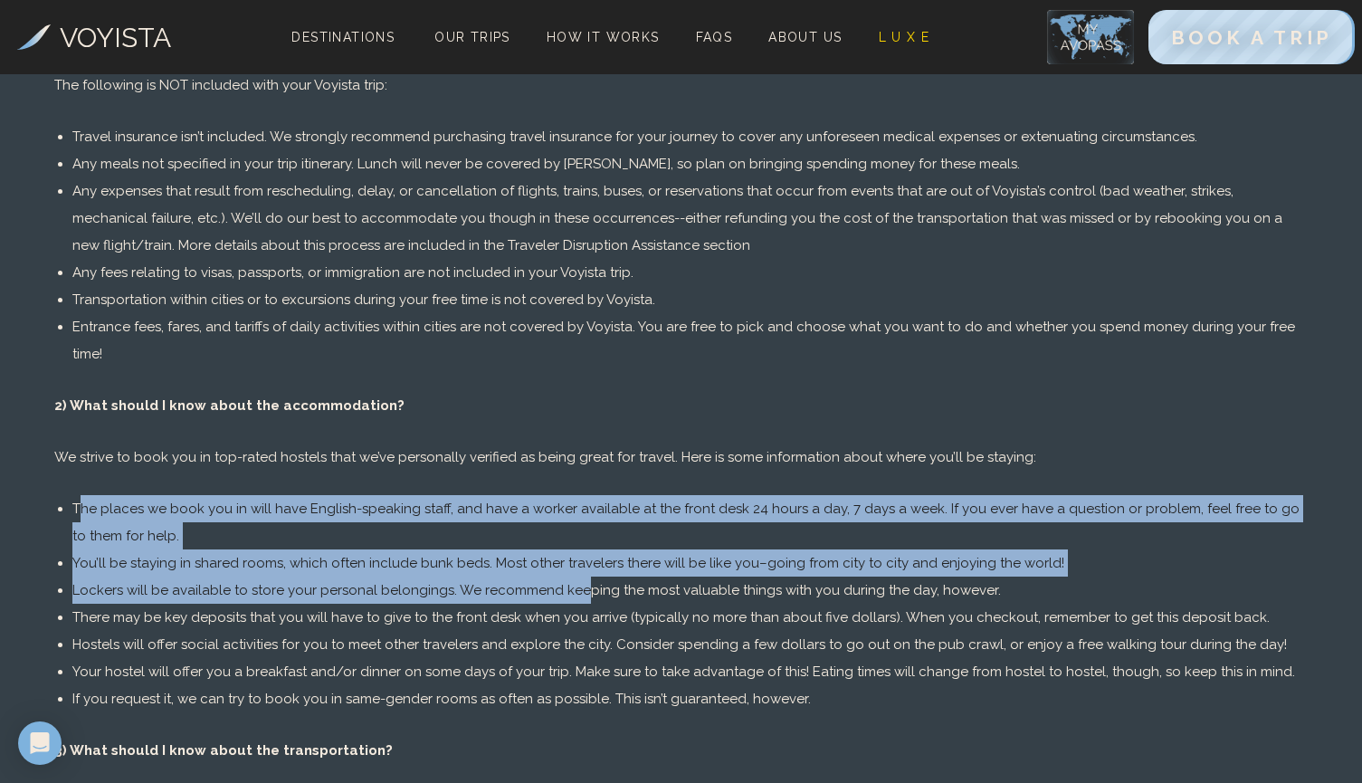
scroll to position [877, 0]
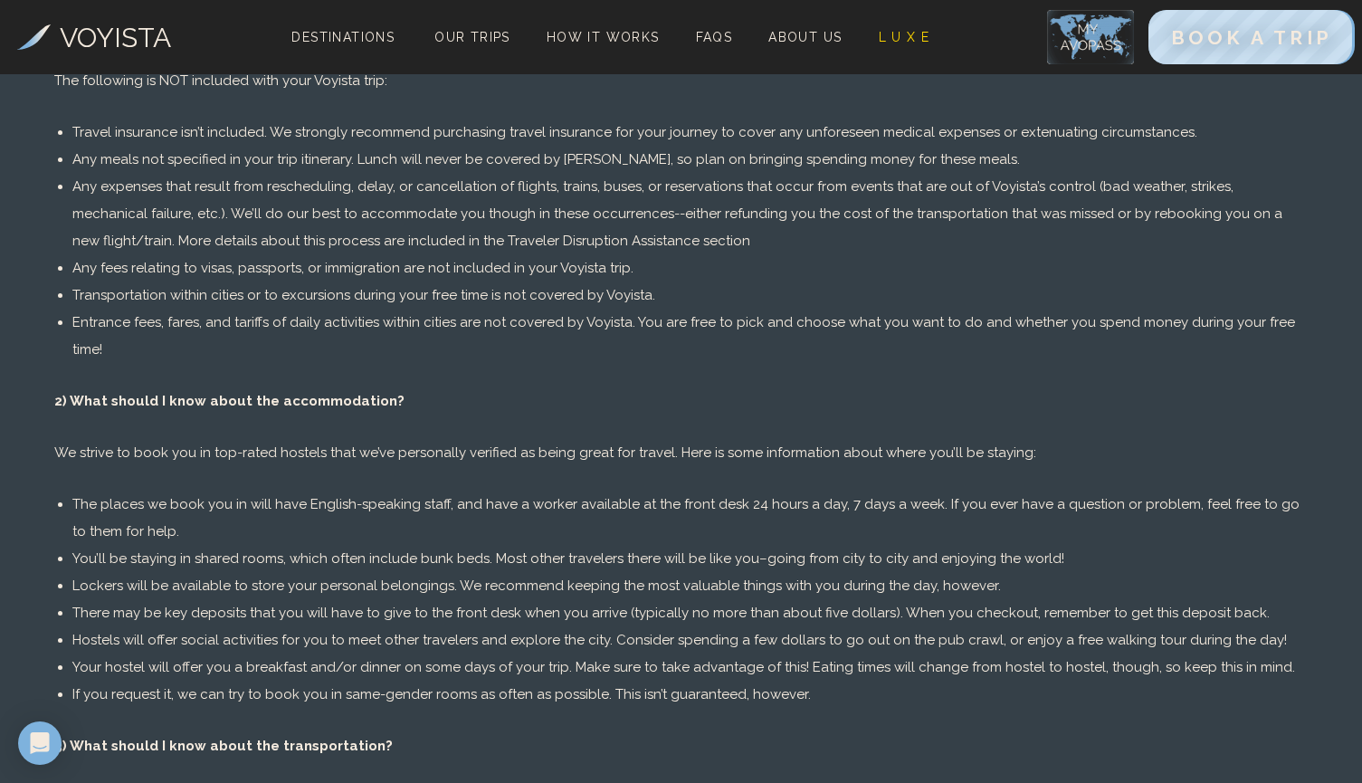
click at [230, 599] on li "There may be key deposits that you will have to give to the front desk when you…" at bounding box center [689, 612] width 1235 height 27
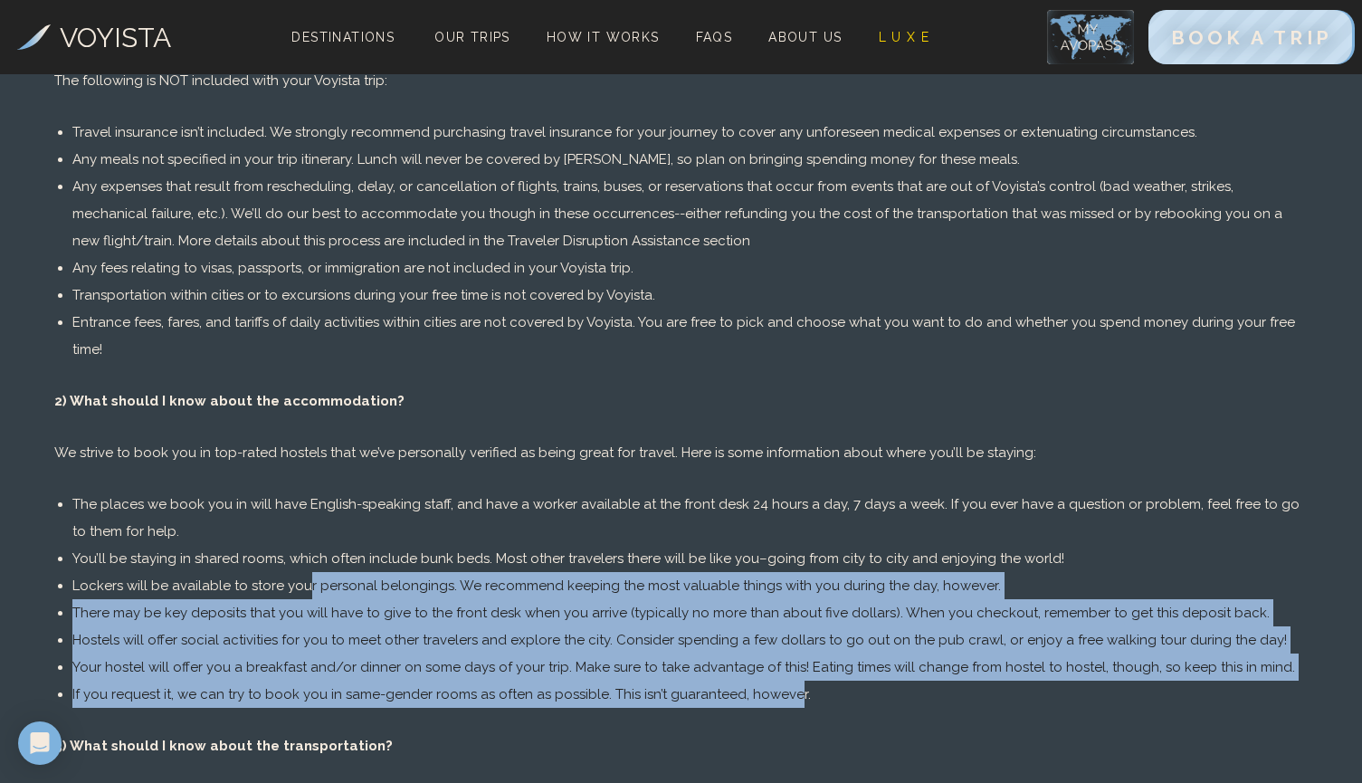
drag, startPoint x: 301, startPoint y: 560, endPoint x: 781, endPoint y: 658, distance: 489.4
click at [783, 659] on ul "The places we book you in will have English-speaking staff, and have a worker a…" at bounding box center [689, 598] width 1235 height 217
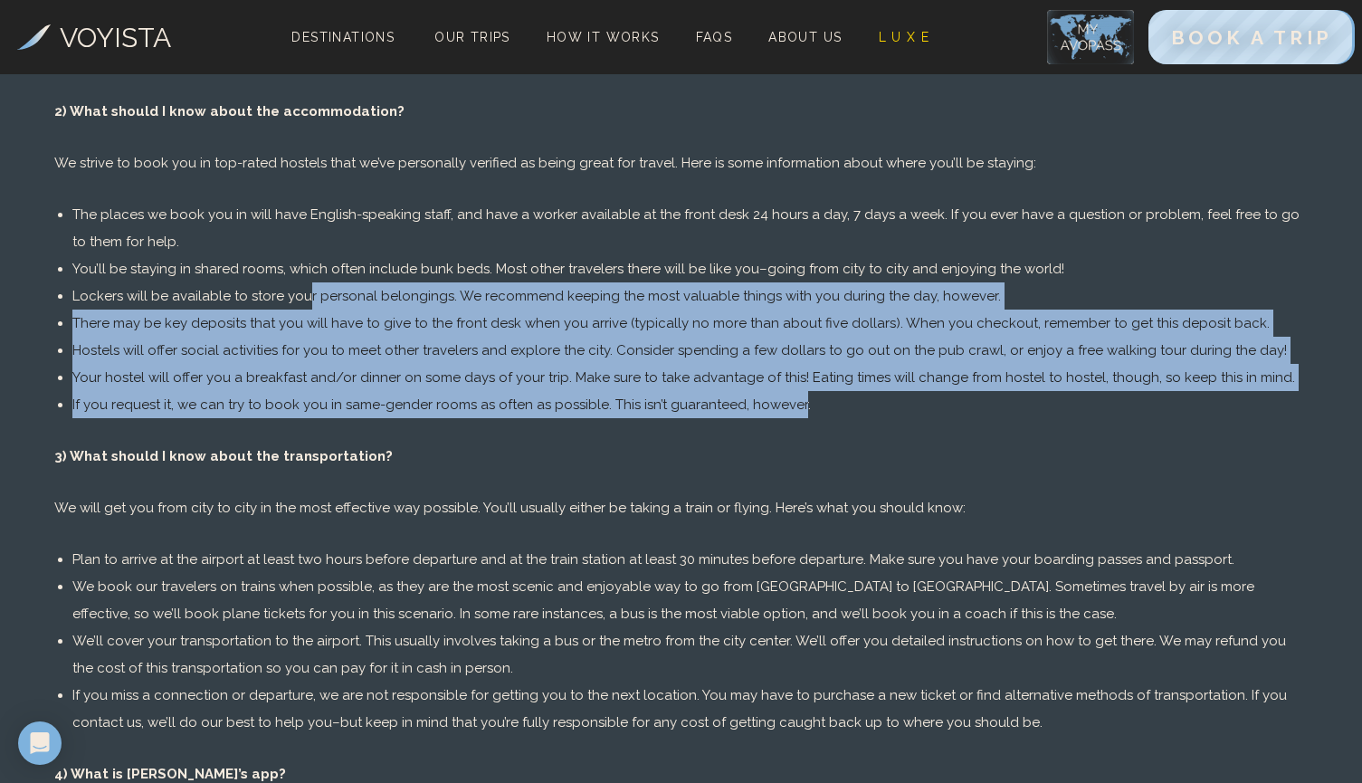
scroll to position [1176, 0]
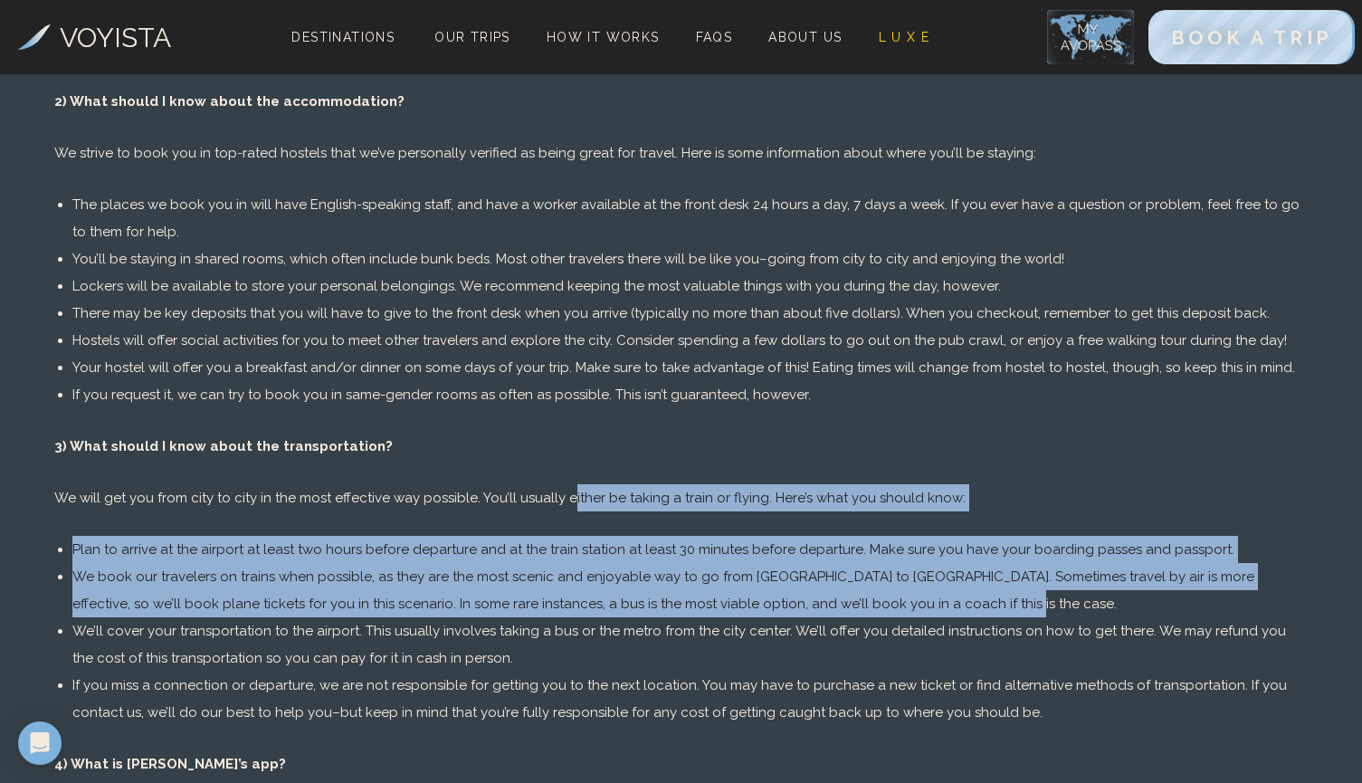
drag, startPoint x: 559, startPoint y: 470, endPoint x: 937, endPoint y: 574, distance: 392.2
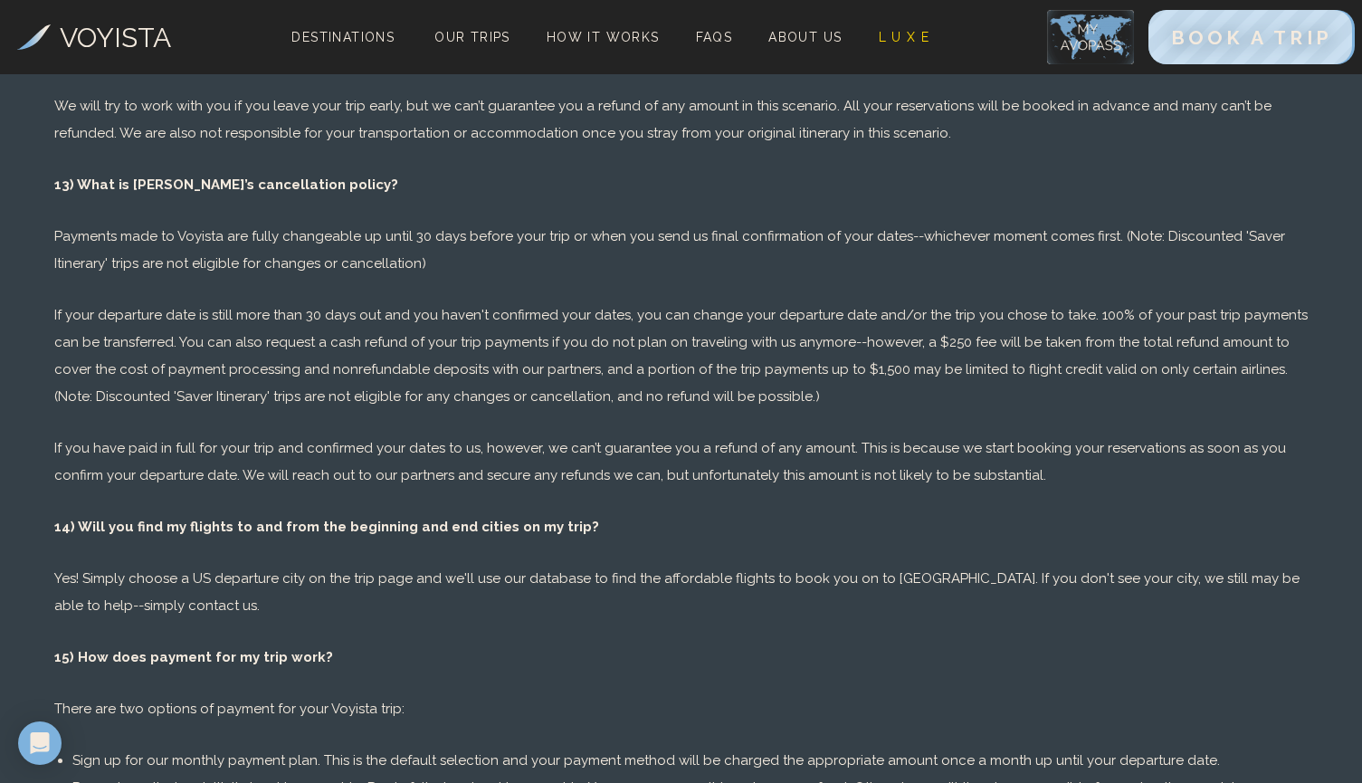
scroll to position [3310, 0]
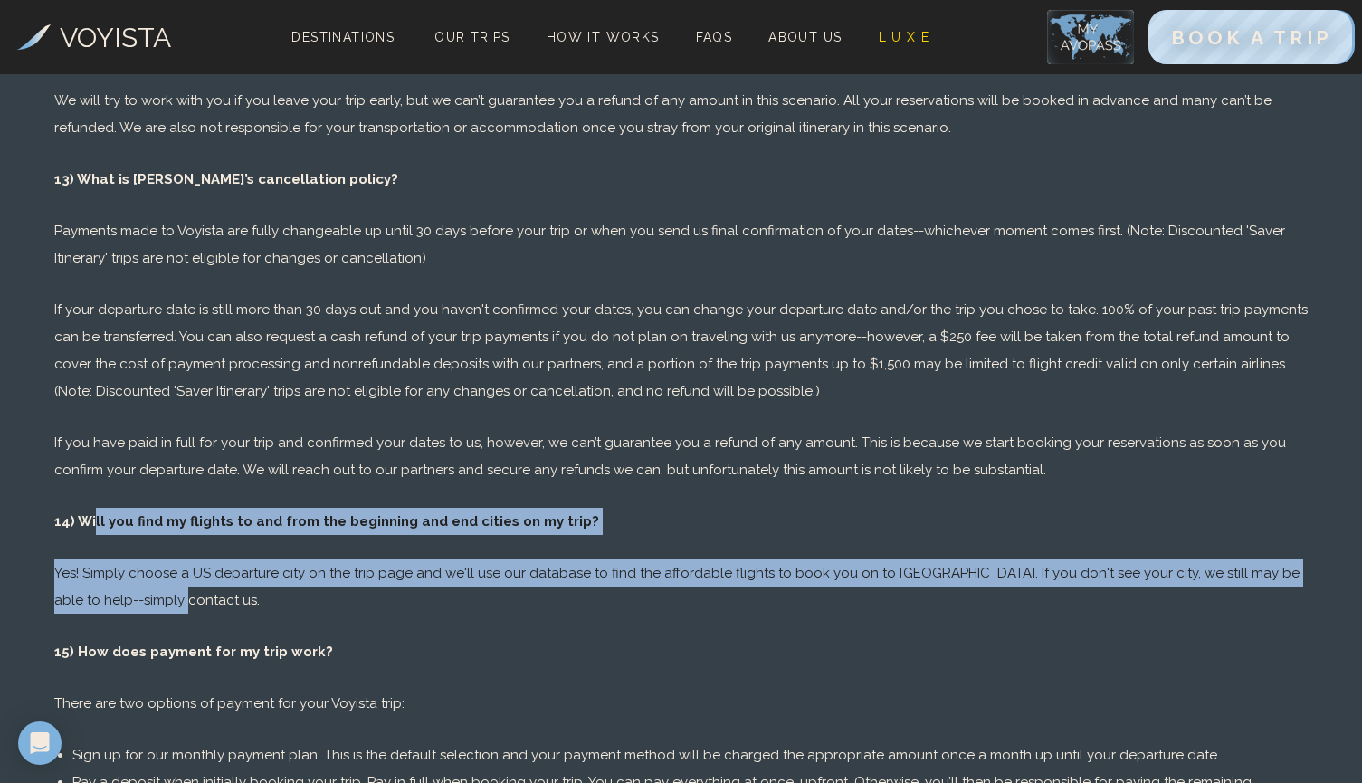
drag, startPoint x: 95, startPoint y: 466, endPoint x: 177, endPoint y: 530, distance: 104.4
click at [177, 530] on div "Voyista Booking Terms and Conditions Outlined below are the booking conditions …" at bounding box center [681, 761] width 1362 height 7843
click at [177, 559] on p "Yes! Simply choose a US departure city on the trip page and we'll use our datab…" at bounding box center [680, 586] width 1253 height 54
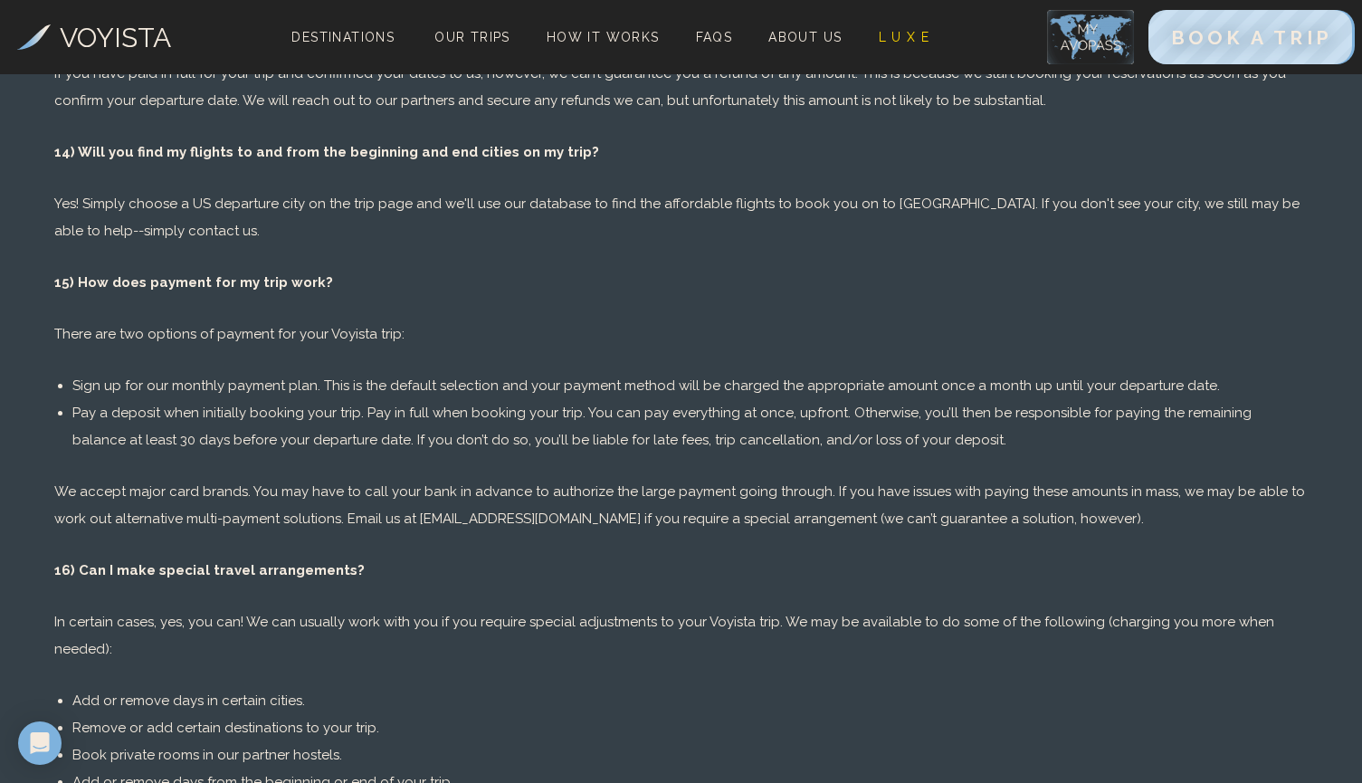
scroll to position [3687, 0]
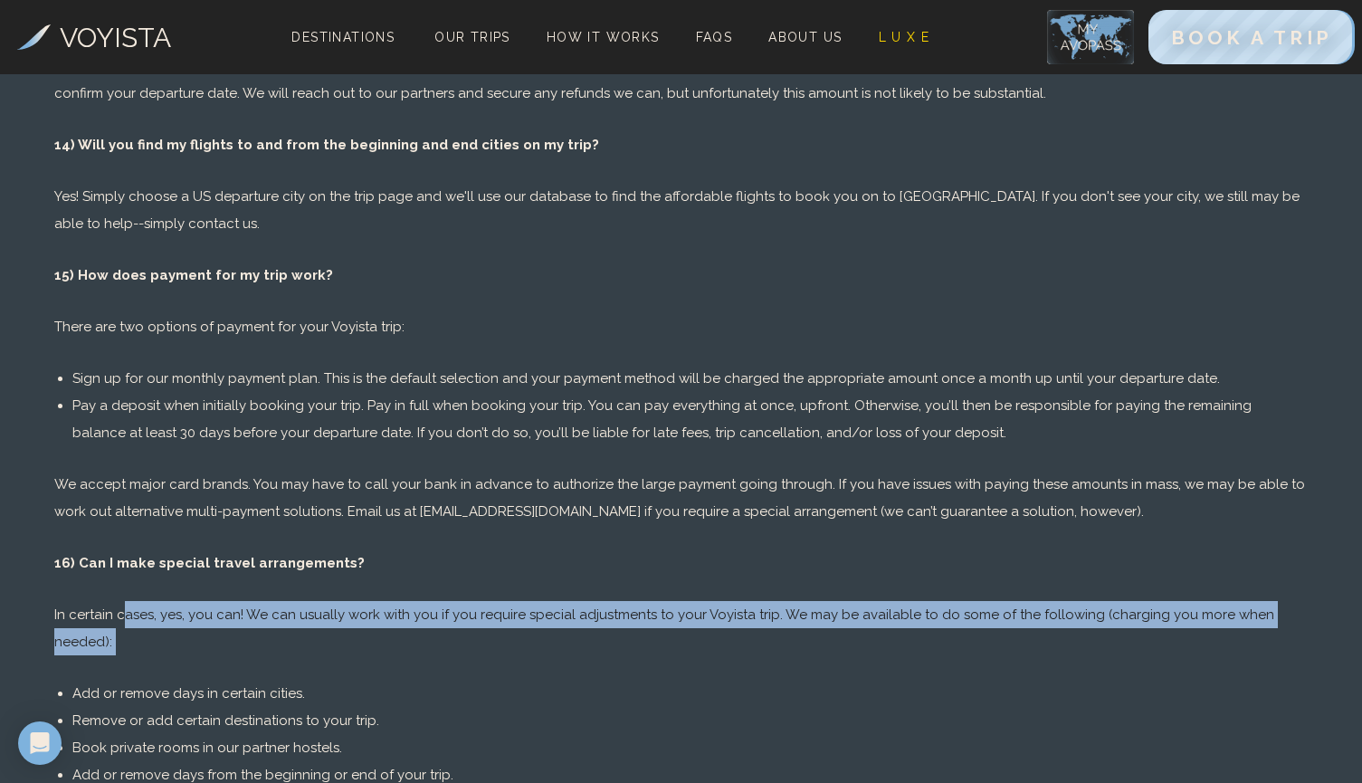
drag, startPoint x: 122, startPoint y: 552, endPoint x: 359, endPoint y: 581, distance: 238.8
click at [362, 581] on div "Voyista Booking Terms and Conditions Outlined below are the booking conditions …" at bounding box center [681, 384] width 1362 height 7843
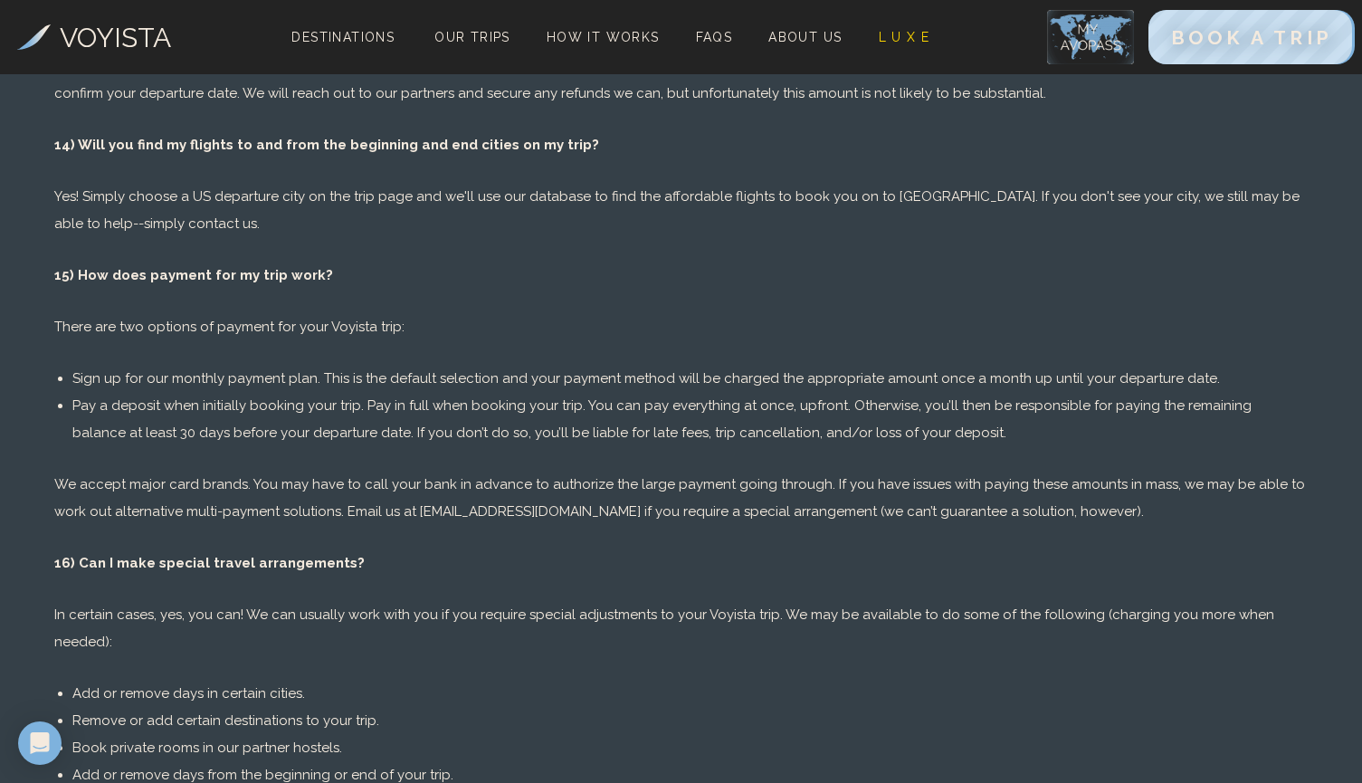
click at [359, 581] on div "Voyista Booking Terms and Conditions Outlined below are the booking conditions …" at bounding box center [681, 384] width 1362 height 7843
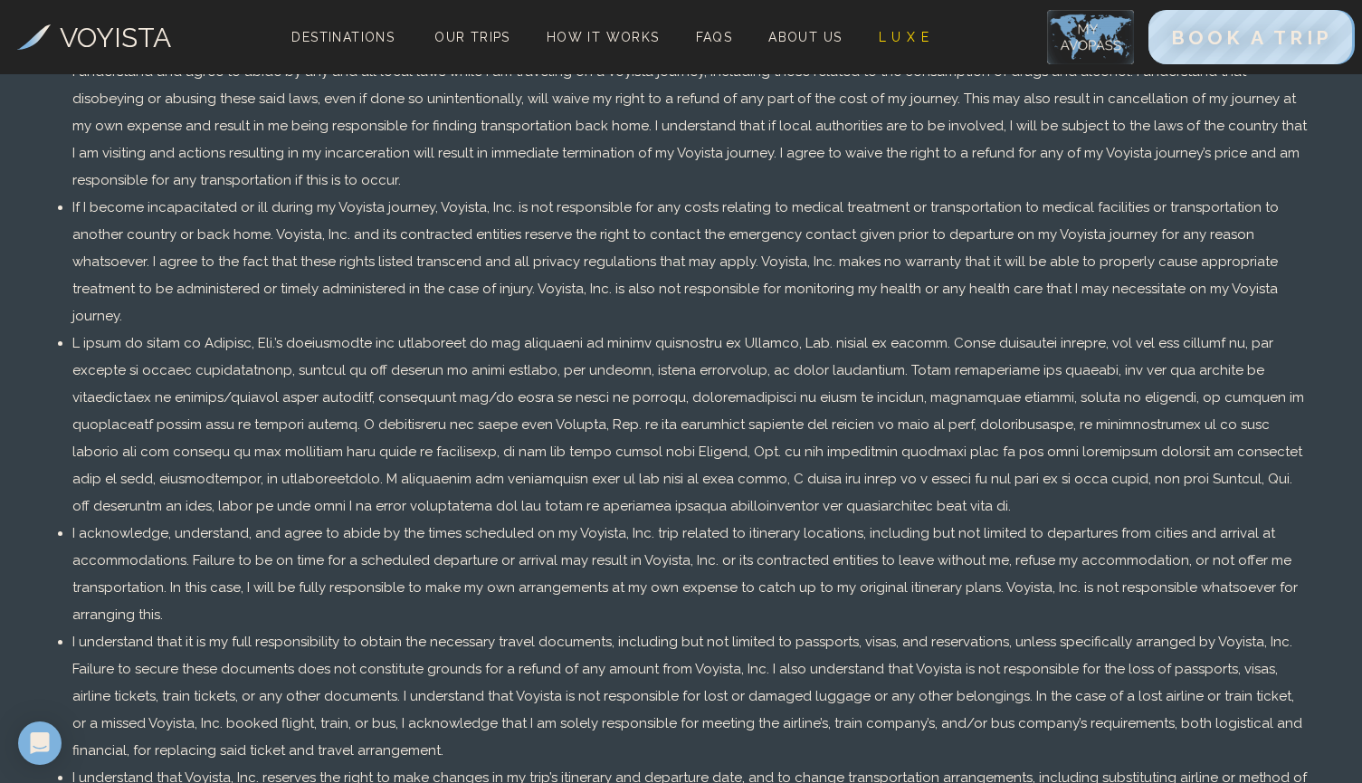
scroll to position [4822, 0]
